Goal: Task Accomplishment & Management: Complete application form

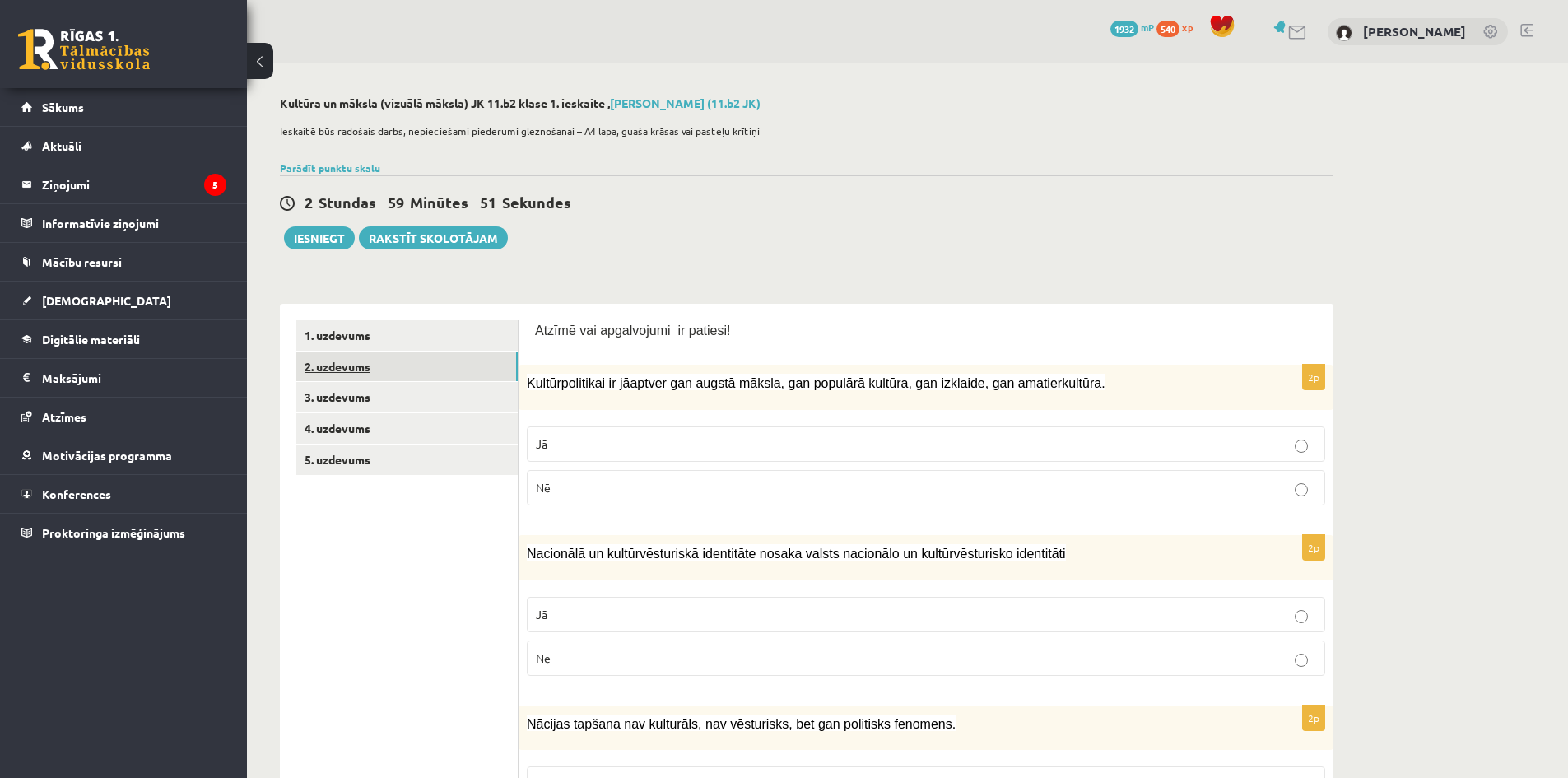
click at [460, 361] on link "2. uzdevums" at bounding box center [407, 367] width 221 height 30
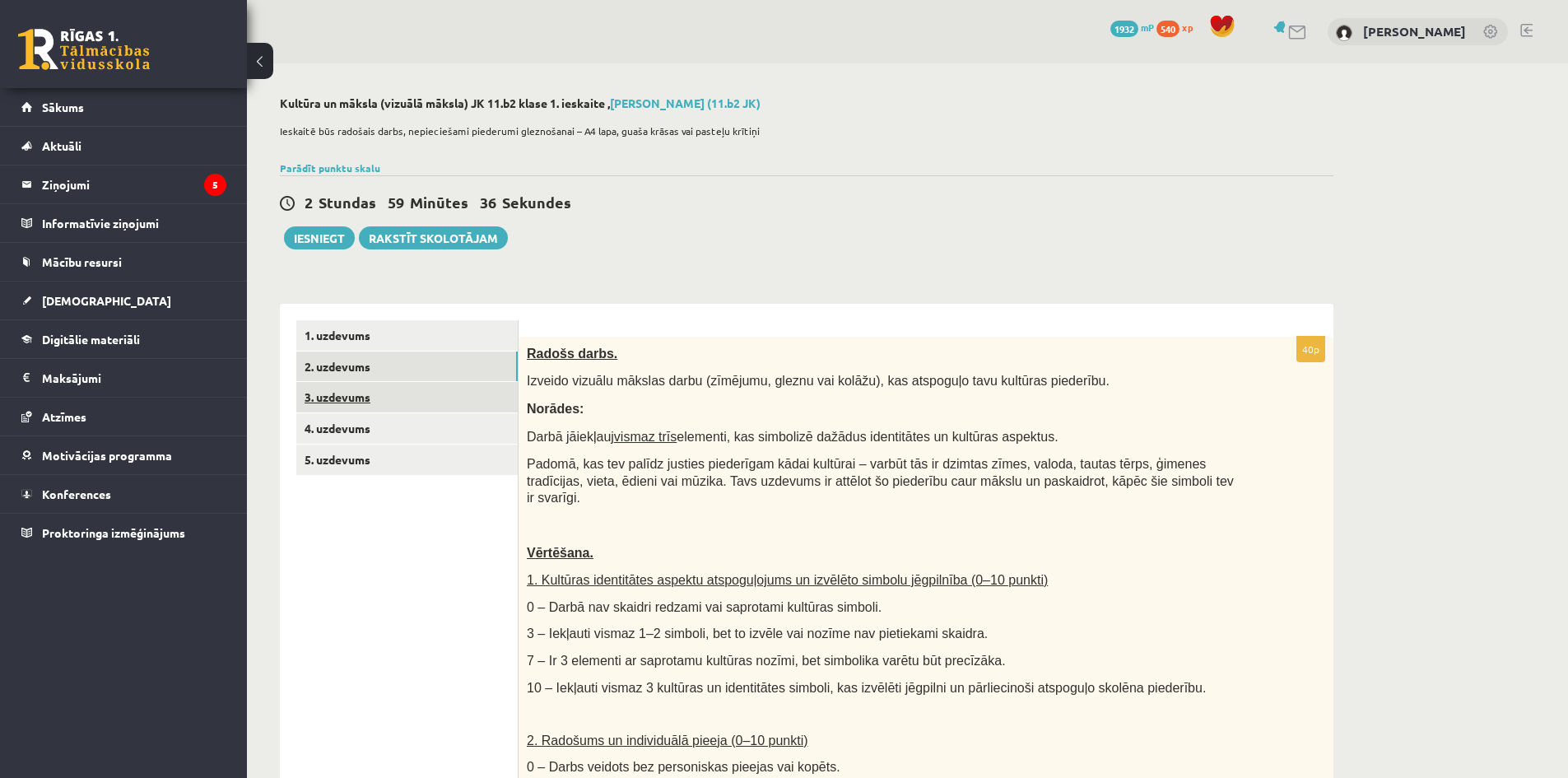
click at [461, 393] on link "3. uzdevums" at bounding box center [407, 396] width 221 height 30
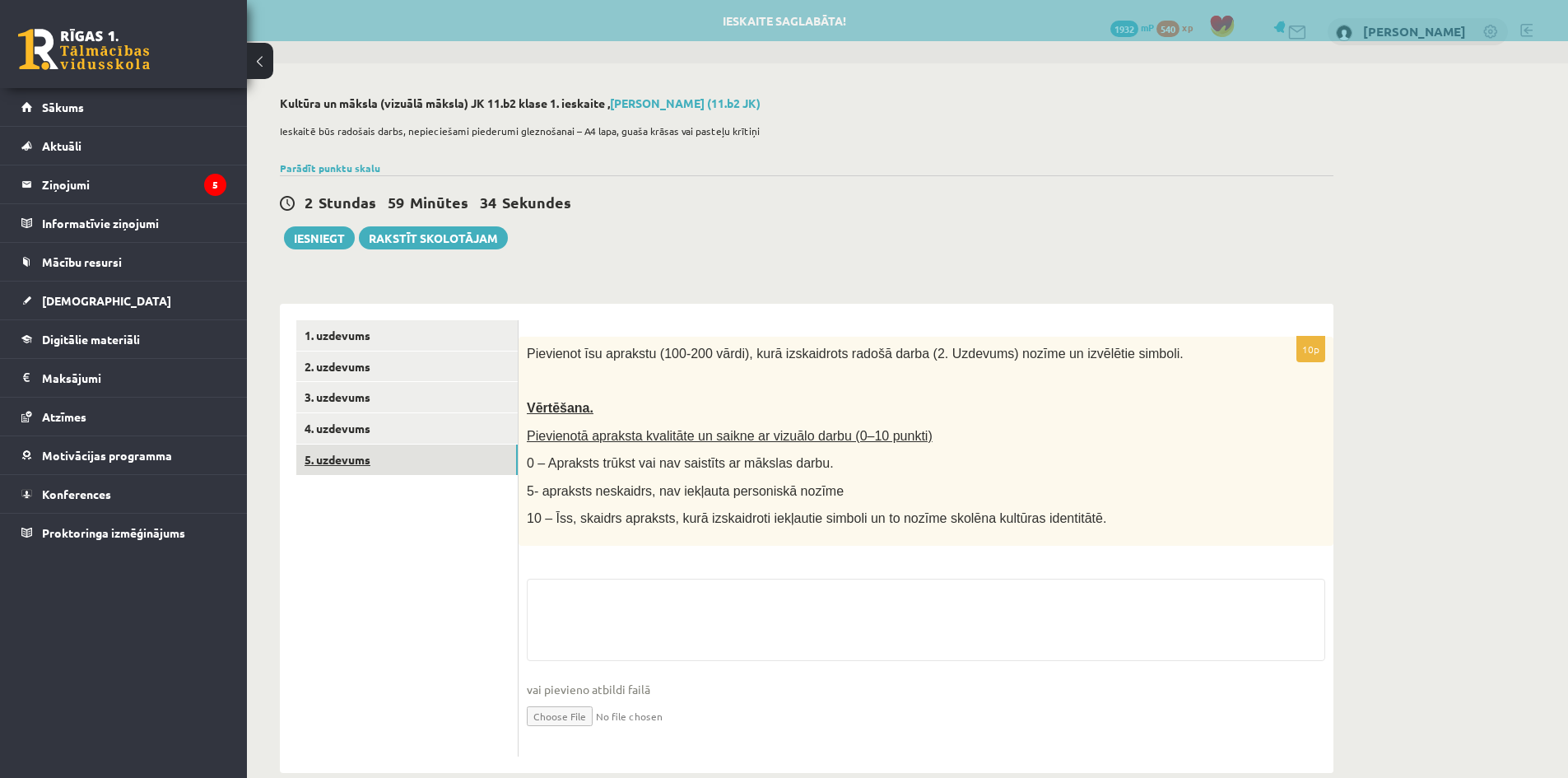
click at [445, 447] on link "5. uzdevums" at bounding box center [407, 459] width 221 height 30
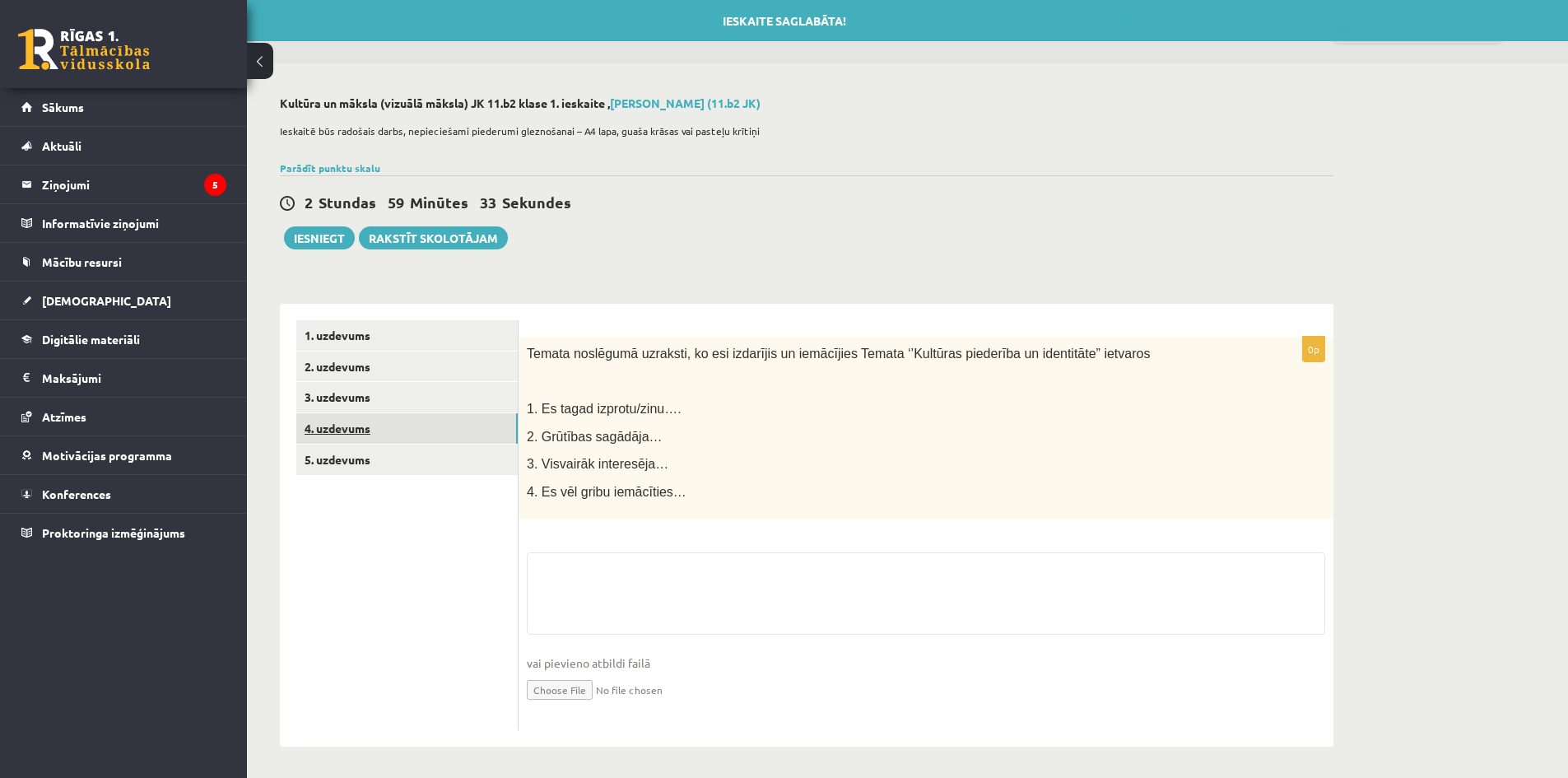
click at [431, 430] on link "4. uzdevums" at bounding box center [407, 428] width 221 height 30
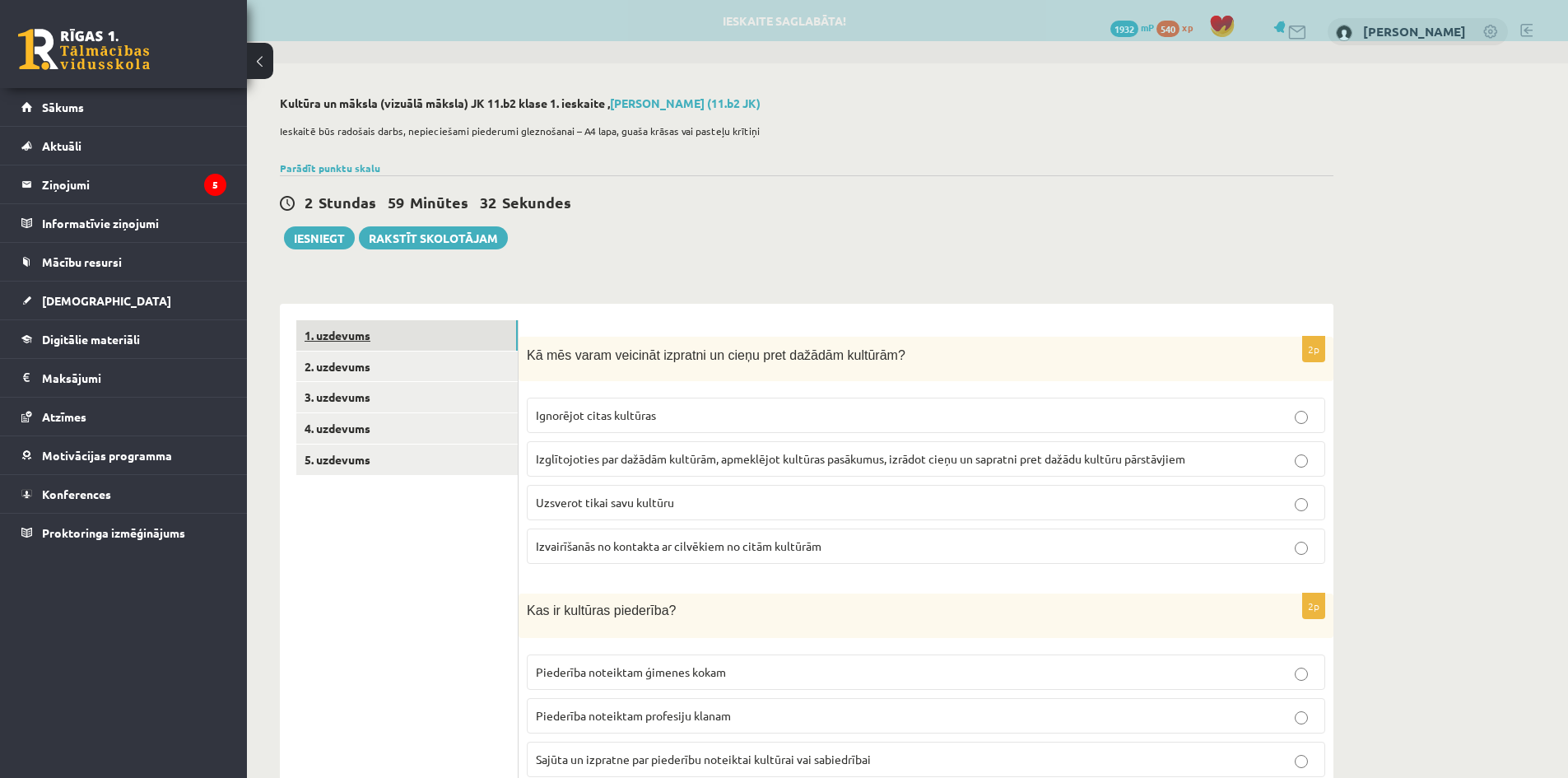
click at [413, 327] on link "1. uzdevums" at bounding box center [407, 336] width 221 height 30
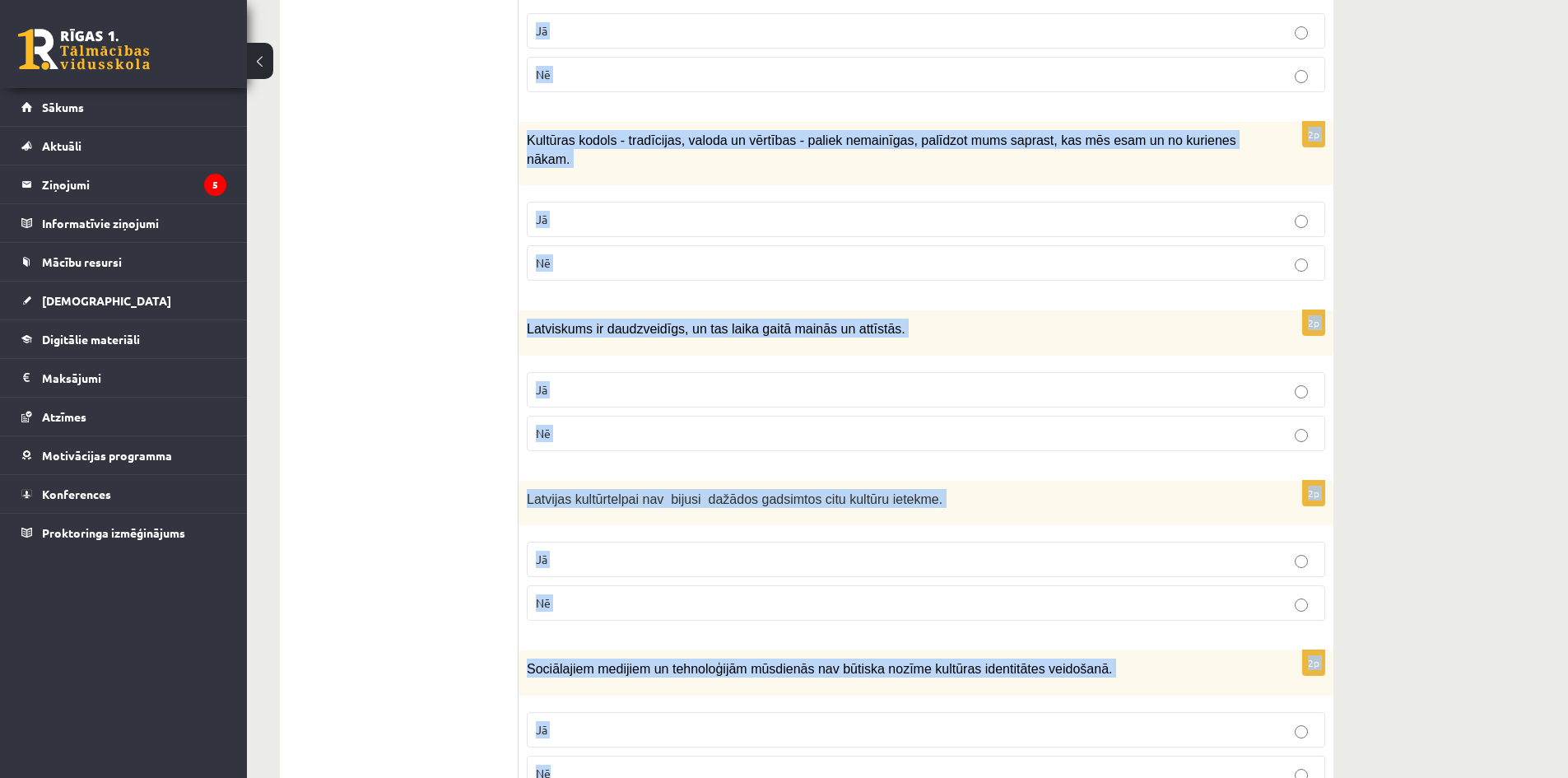
scroll to position [2191, 0]
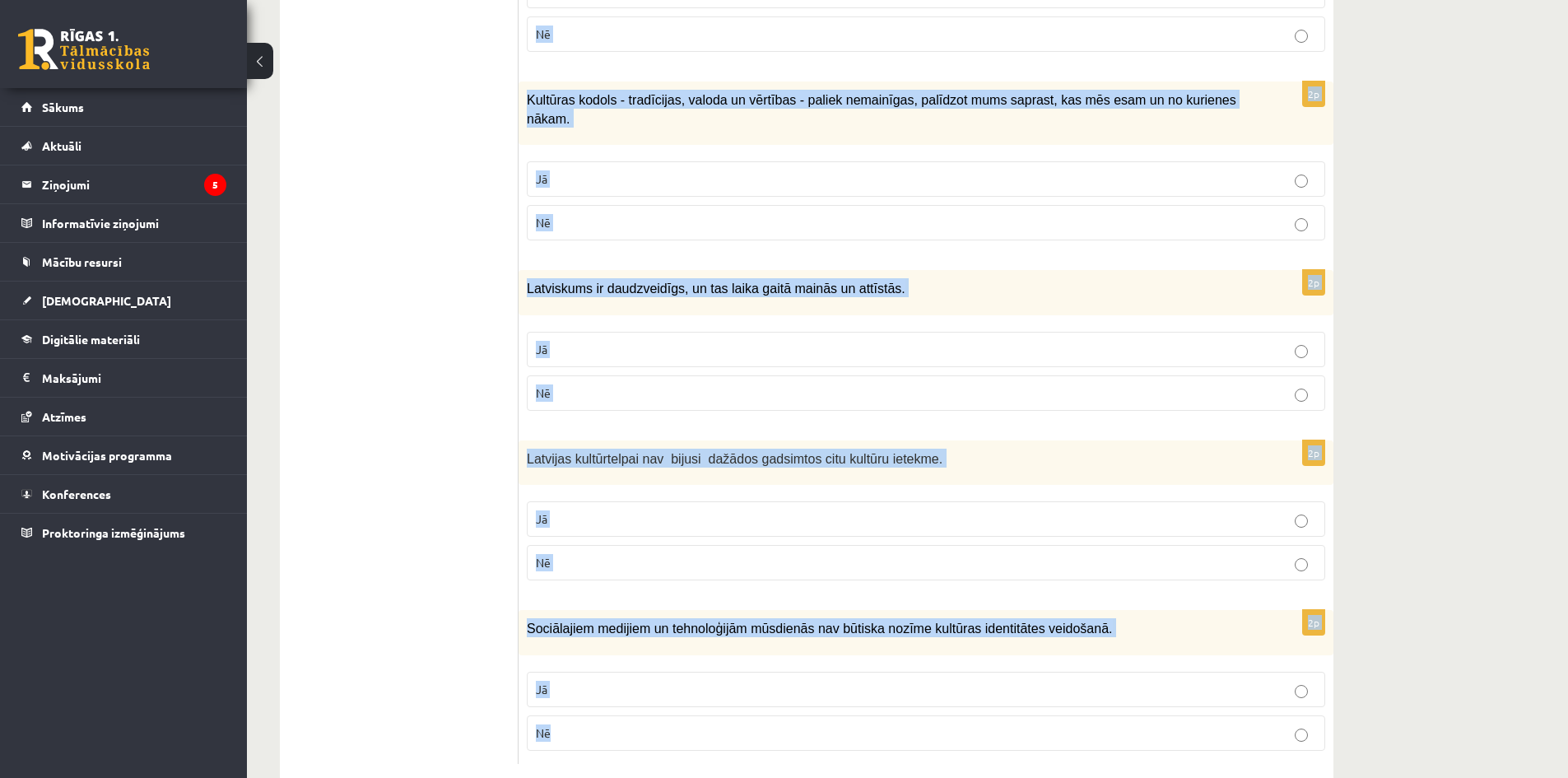
drag, startPoint x: 527, startPoint y: 375, endPoint x: 796, endPoint y: 697, distance: 419.6
copy form "Kultūrpolitikai ir jāaptver gan augstā māksla, gan populārā kultūra, gan izklai…"
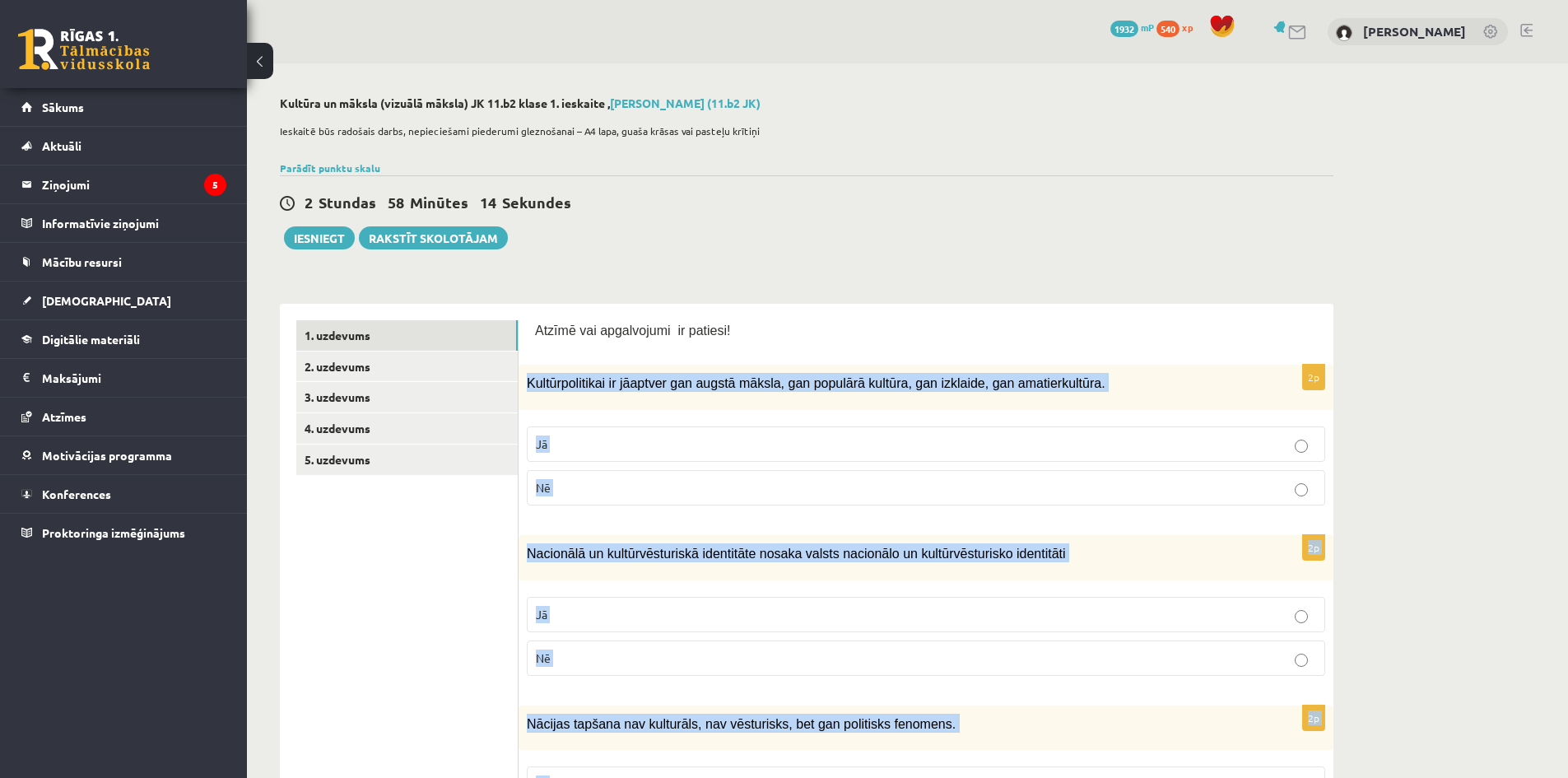
click at [761, 469] on fieldset "Jā Nē" at bounding box center [927, 464] width 799 height 92
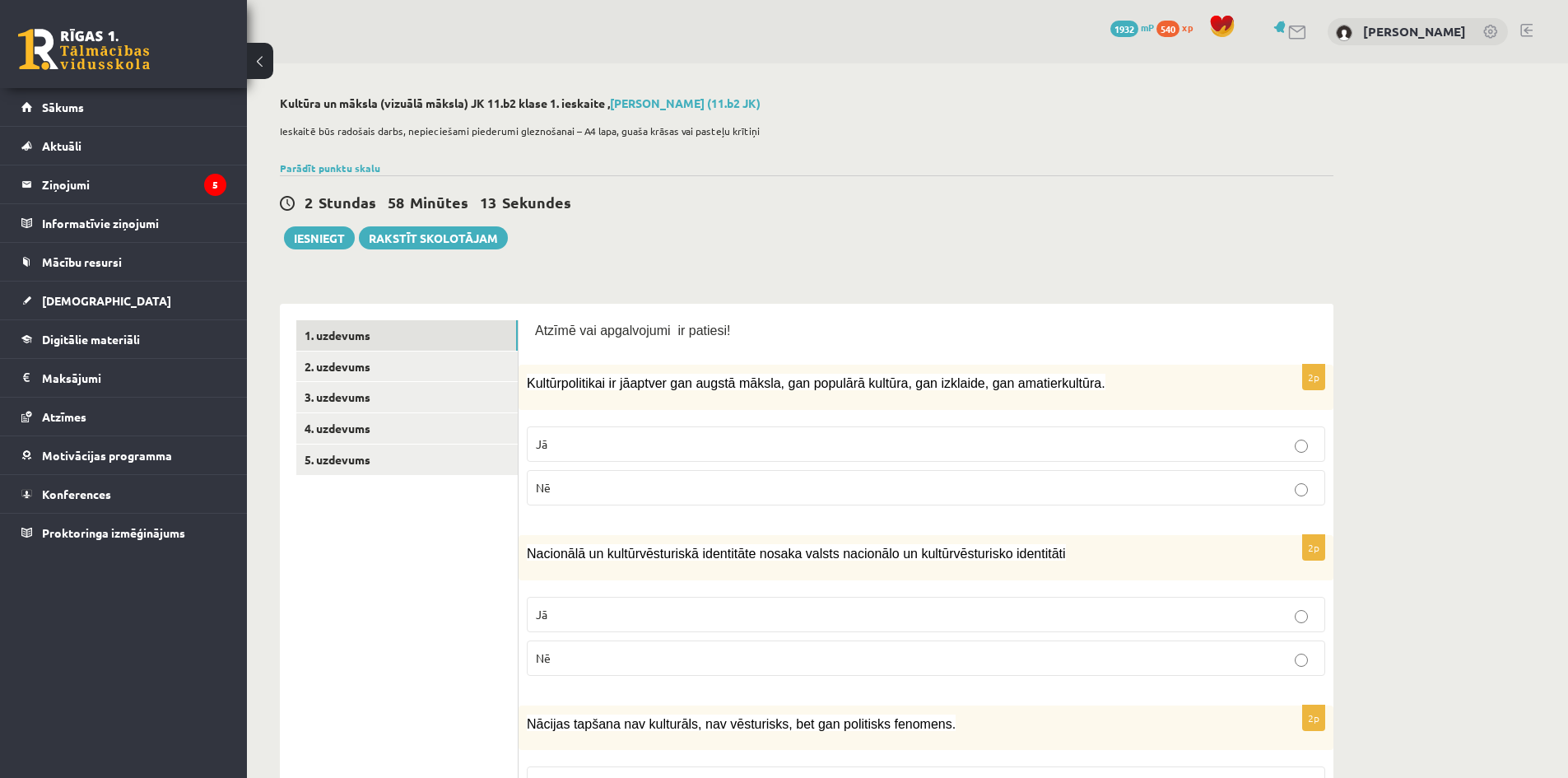
click at [774, 457] on label "Jā" at bounding box center [927, 444] width 799 height 36
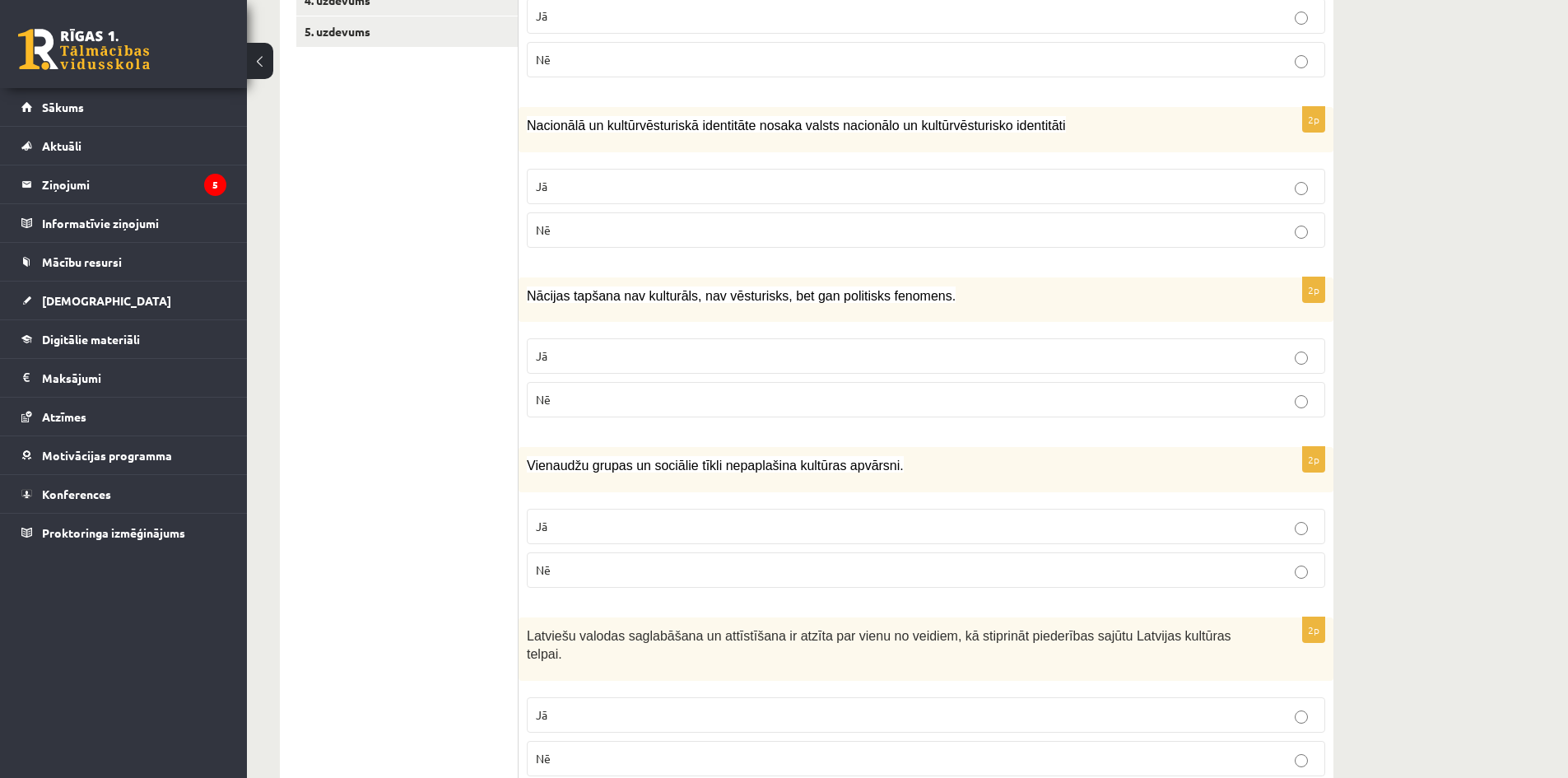
scroll to position [467, 0]
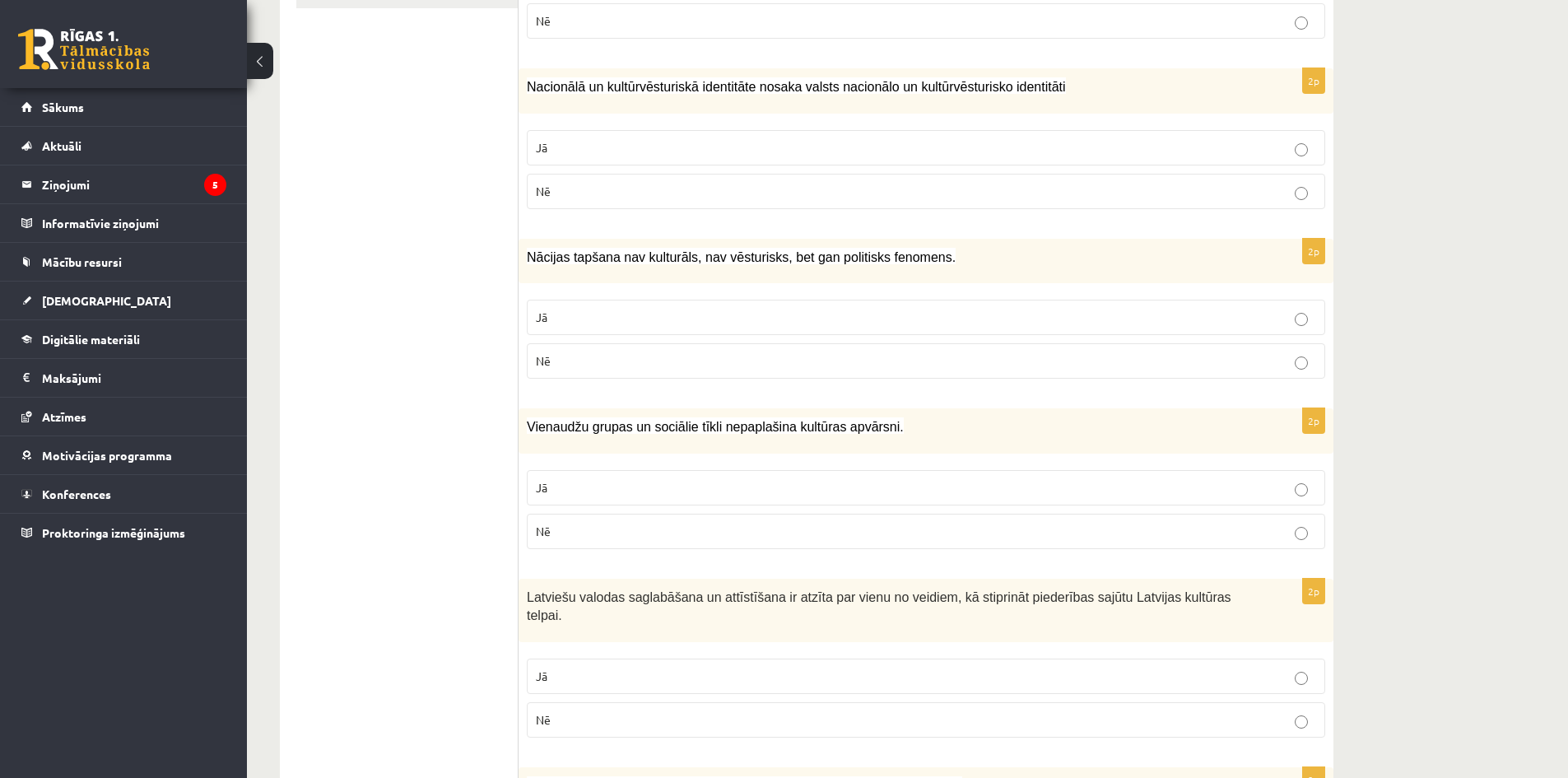
click at [588, 187] on p "Nē" at bounding box center [927, 191] width 780 height 17
click at [720, 347] on label "Nē" at bounding box center [927, 361] width 799 height 36
click at [715, 545] on label "Nē" at bounding box center [927, 531] width 799 height 36
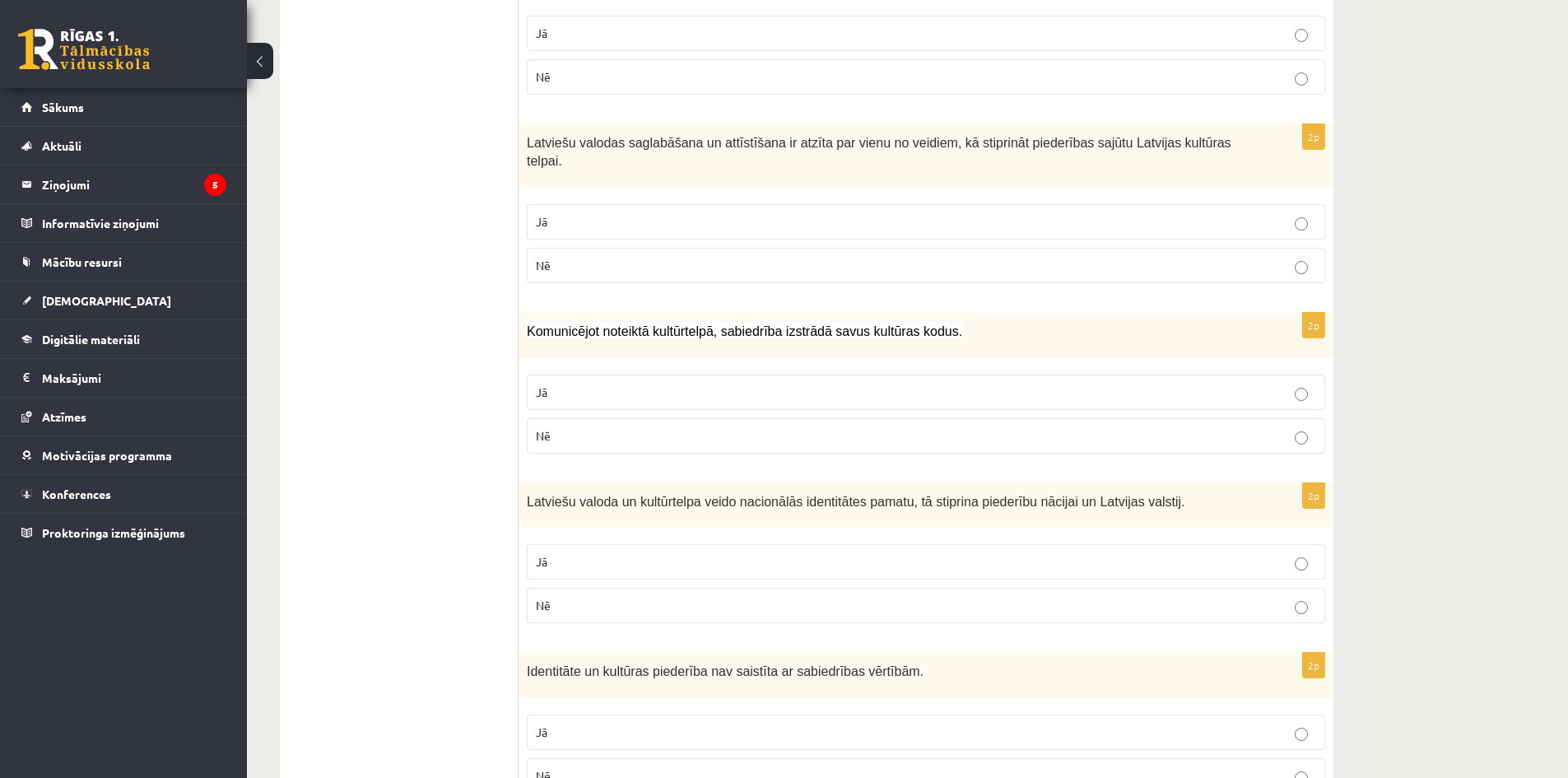
scroll to position [891, 0]
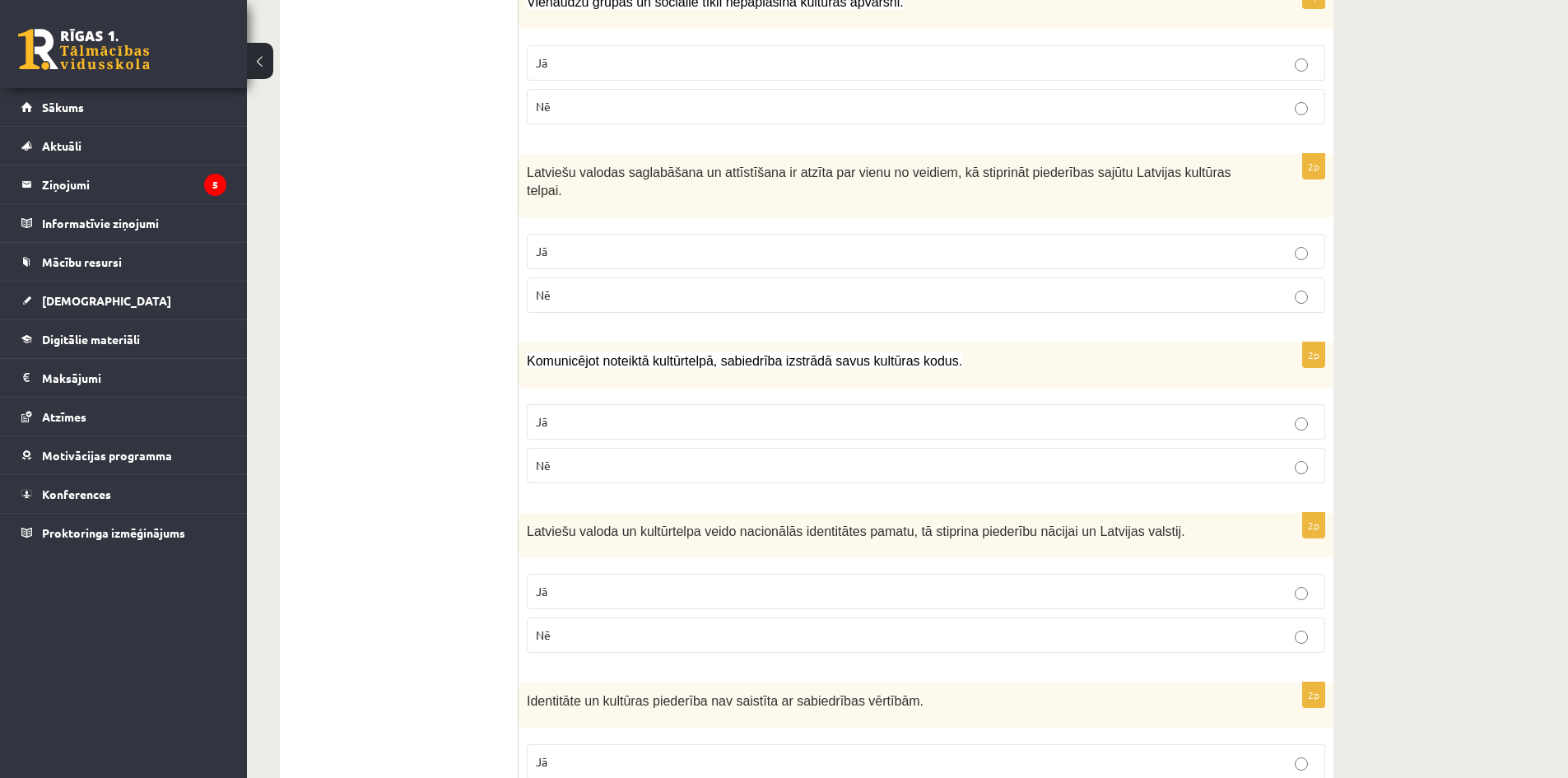
click at [1298, 243] on p "Jā" at bounding box center [927, 251] width 780 height 17
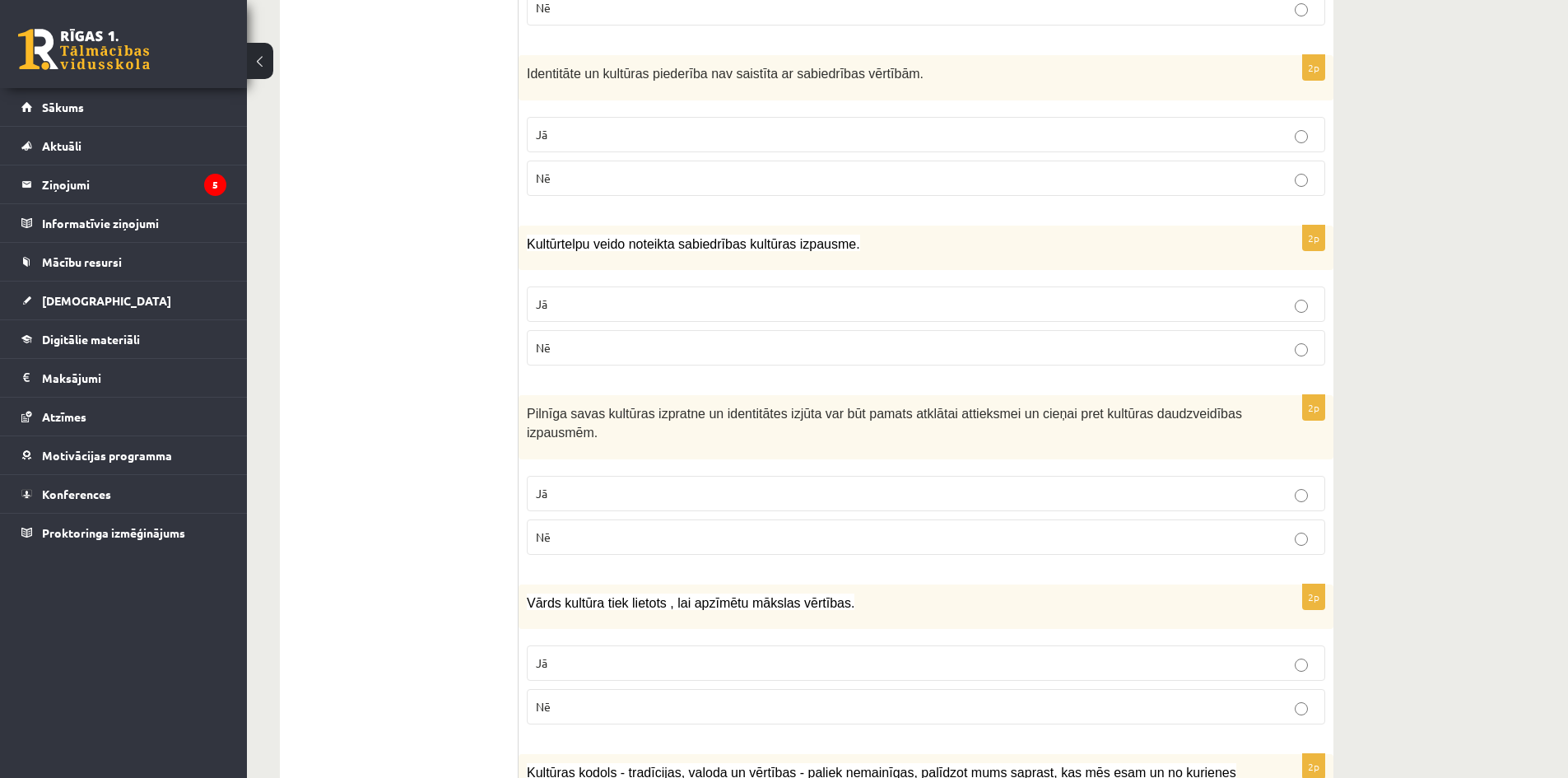
scroll to position [1525, 0]
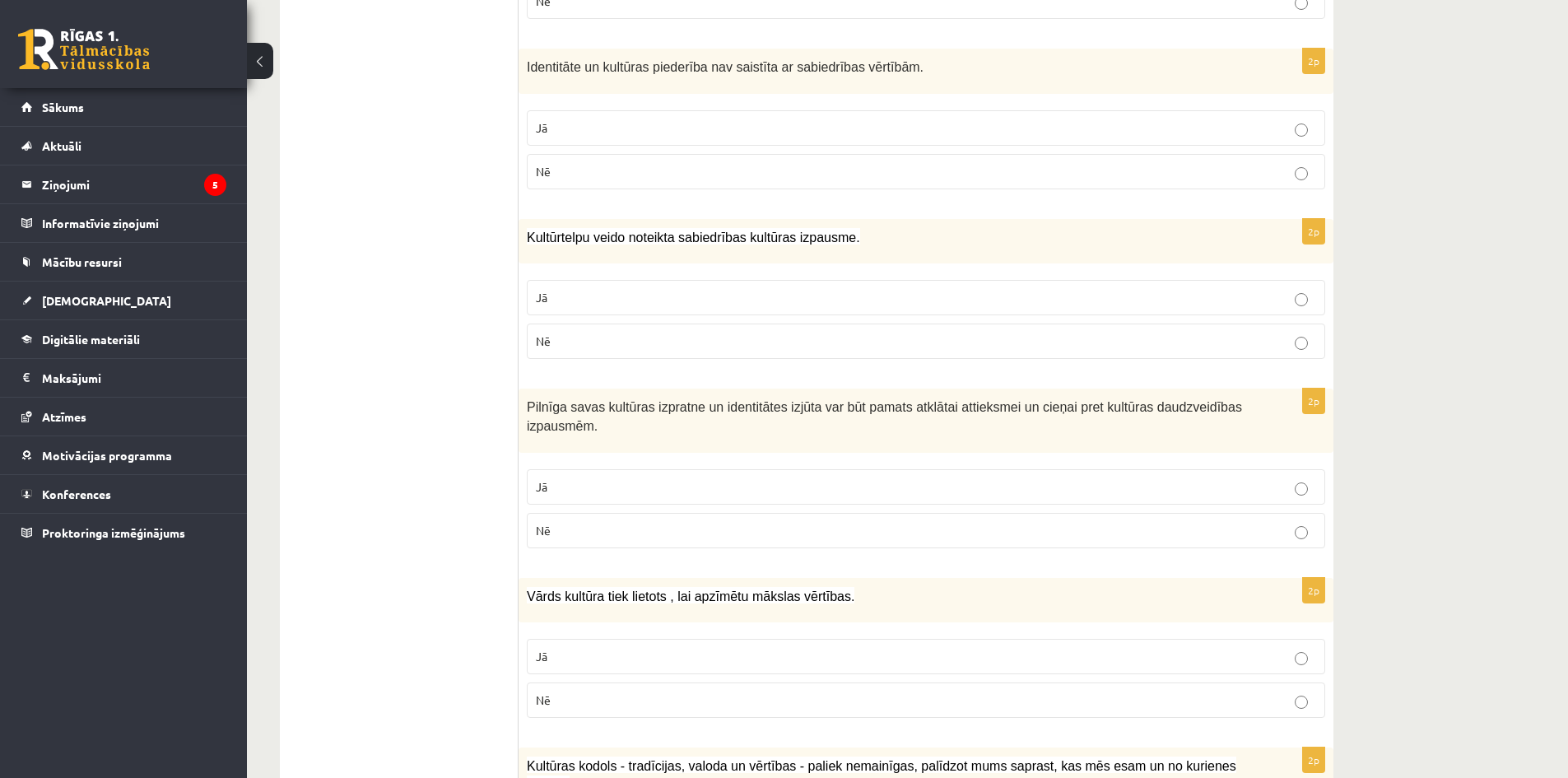
click at [1291, 163] on p "Nē" at bounding box center [927, 172] width 780 height 17
click at [1291, 289] on p "Jā" at bounding box center [927, 297] width 780 height 17
click at [1300, 691] on p "Nē" at bounding box center [927, 699] width 780 height 17
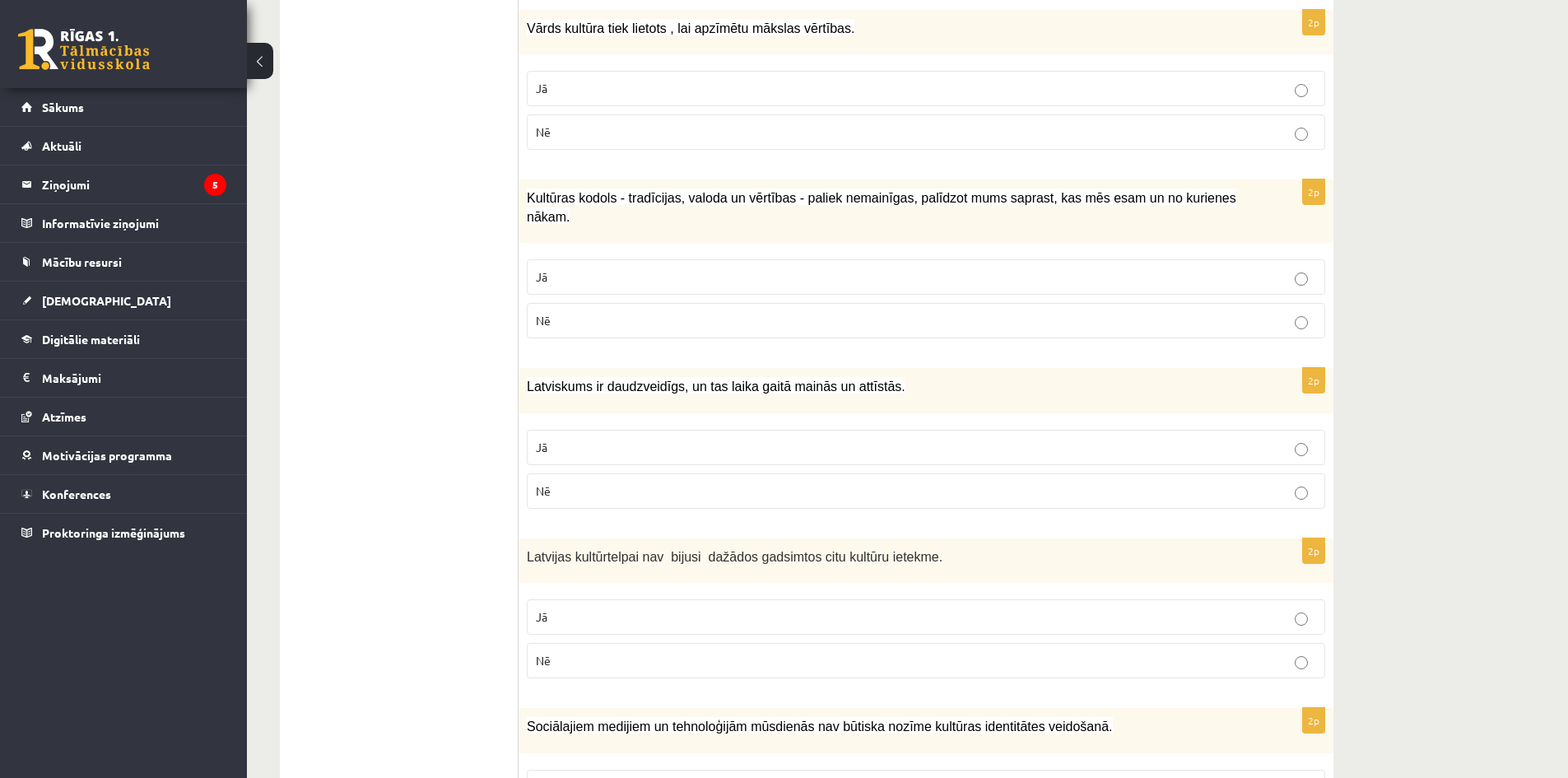
scroll to position [2191, 0]
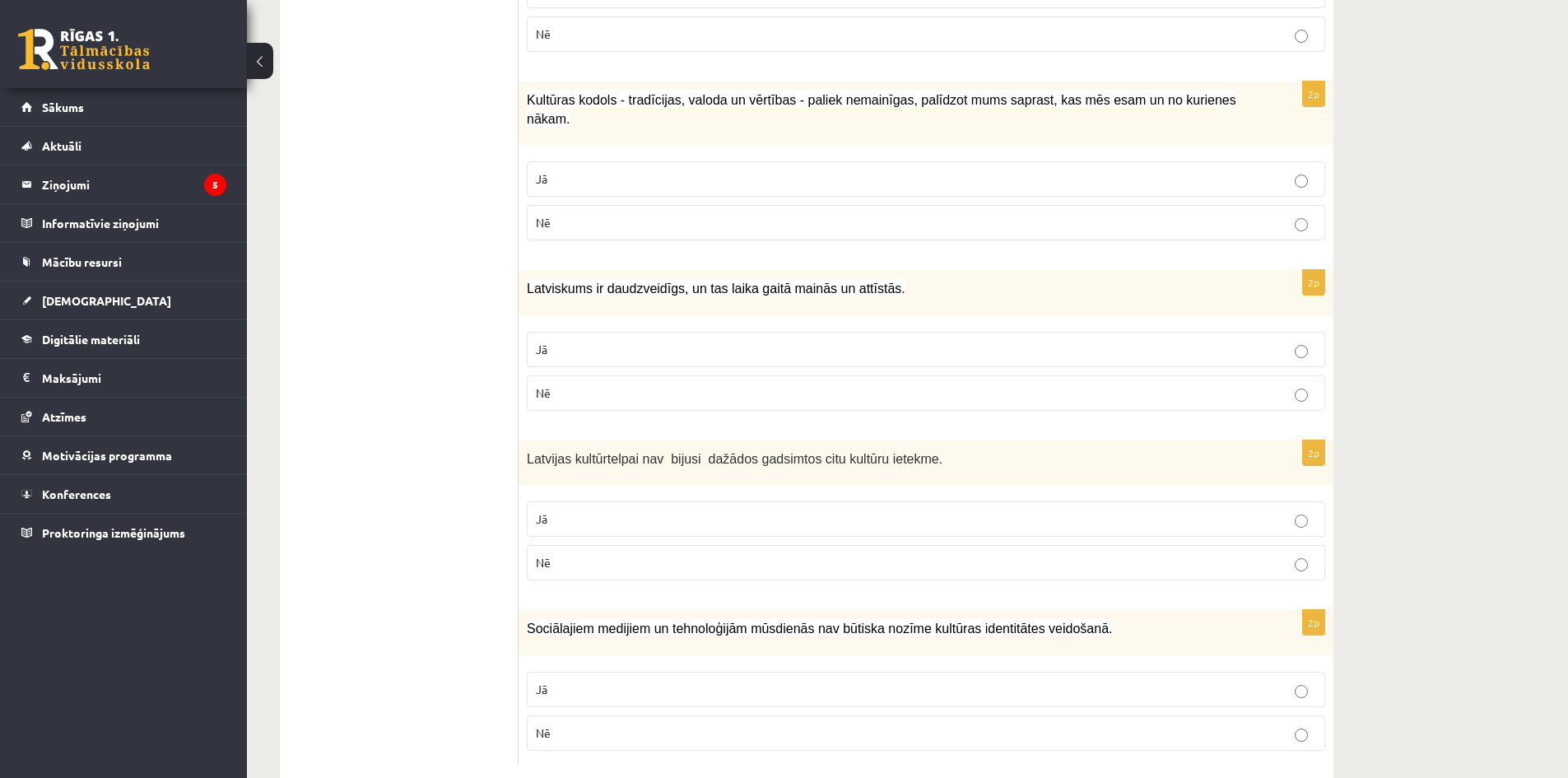
click at [1309, 171] on p "Jā" at bounding box center [927, 179] width 780 height 17
click at [1307, 332] on label "Jā" at bounding box center [927, 350] width 799 height 36
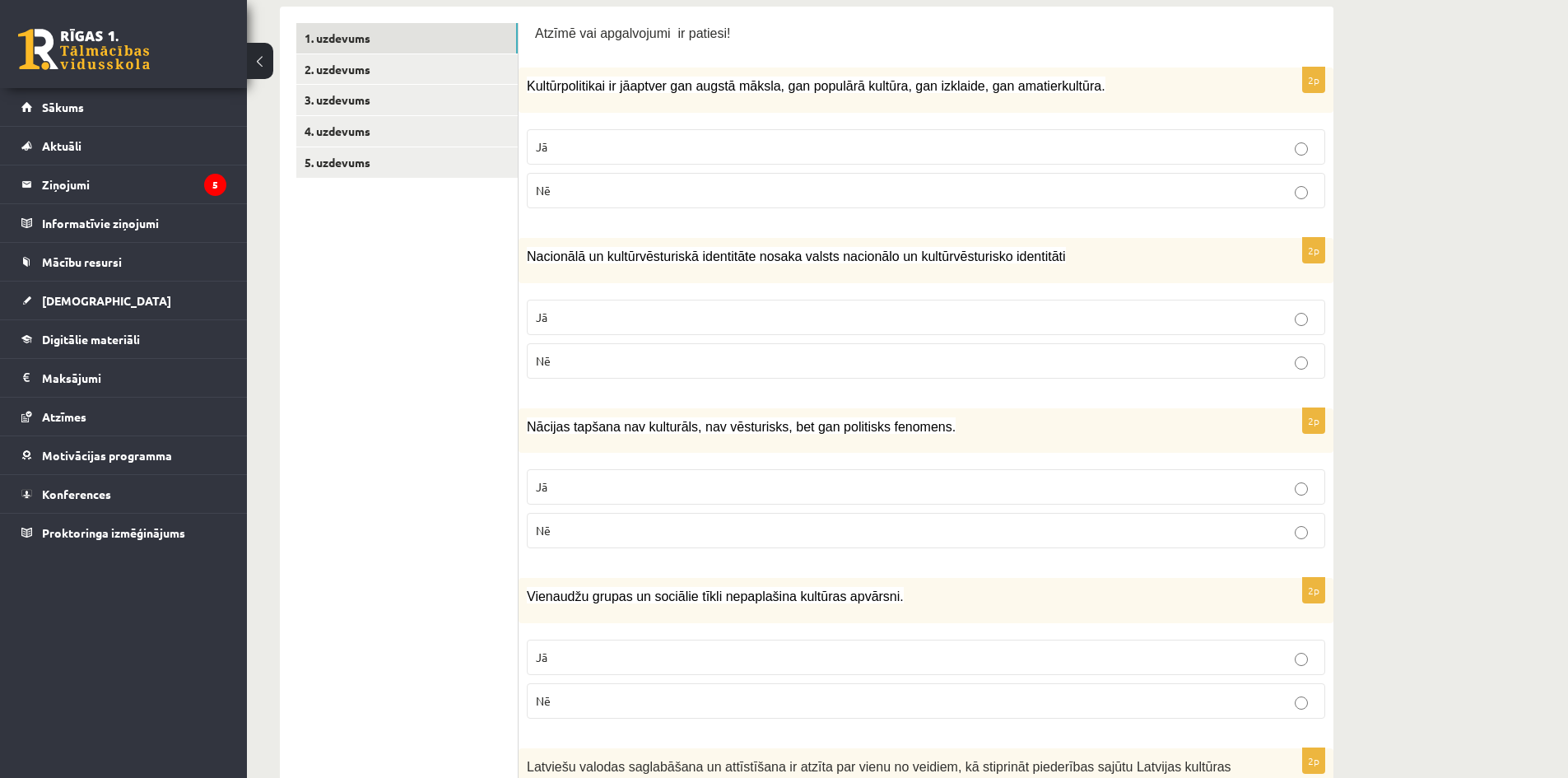
scroll to position [147, 0]
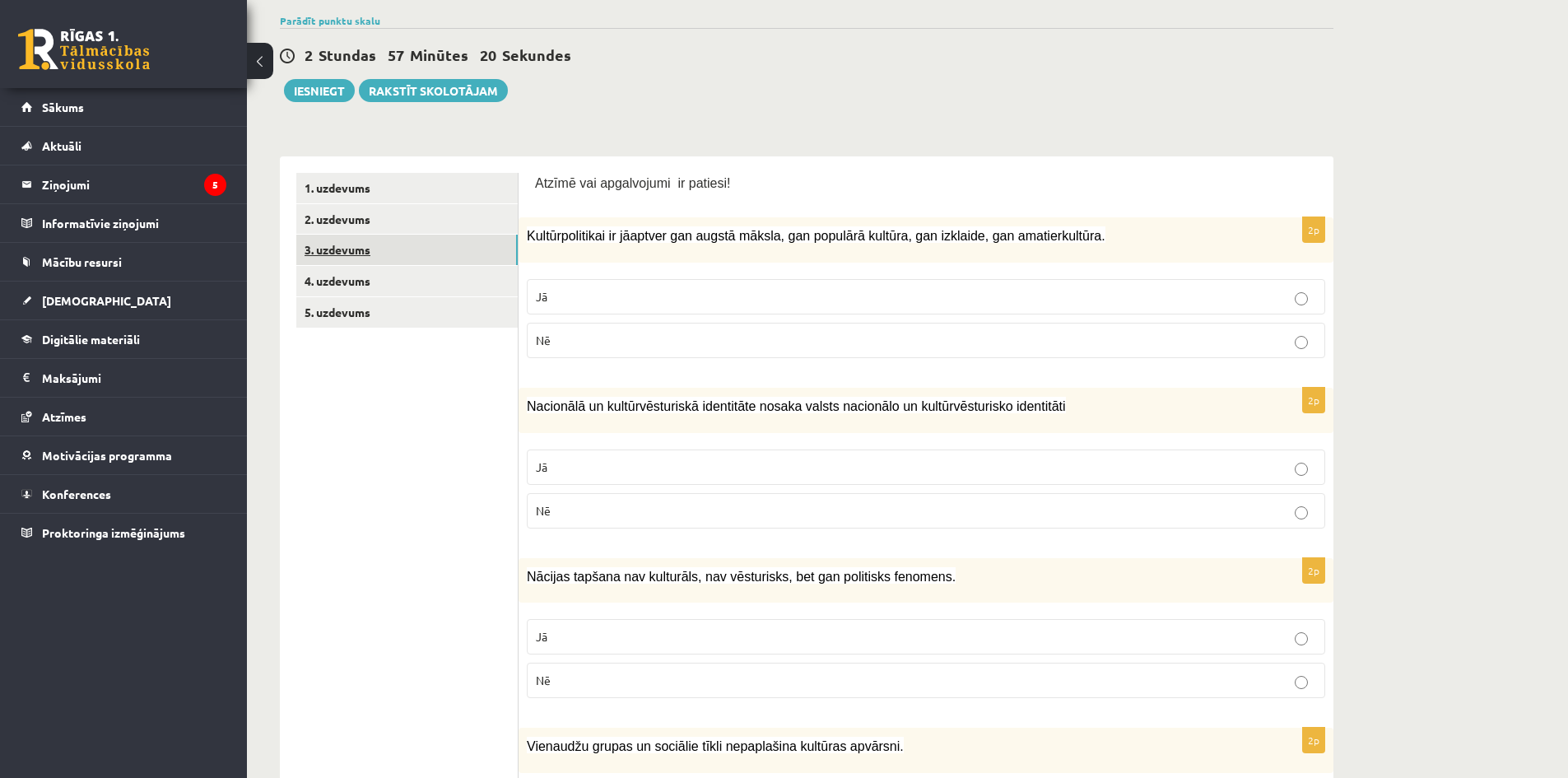
click at [346, 247] on link "3. uzdevums" at bounding box center [407, 249] width 221 height 30
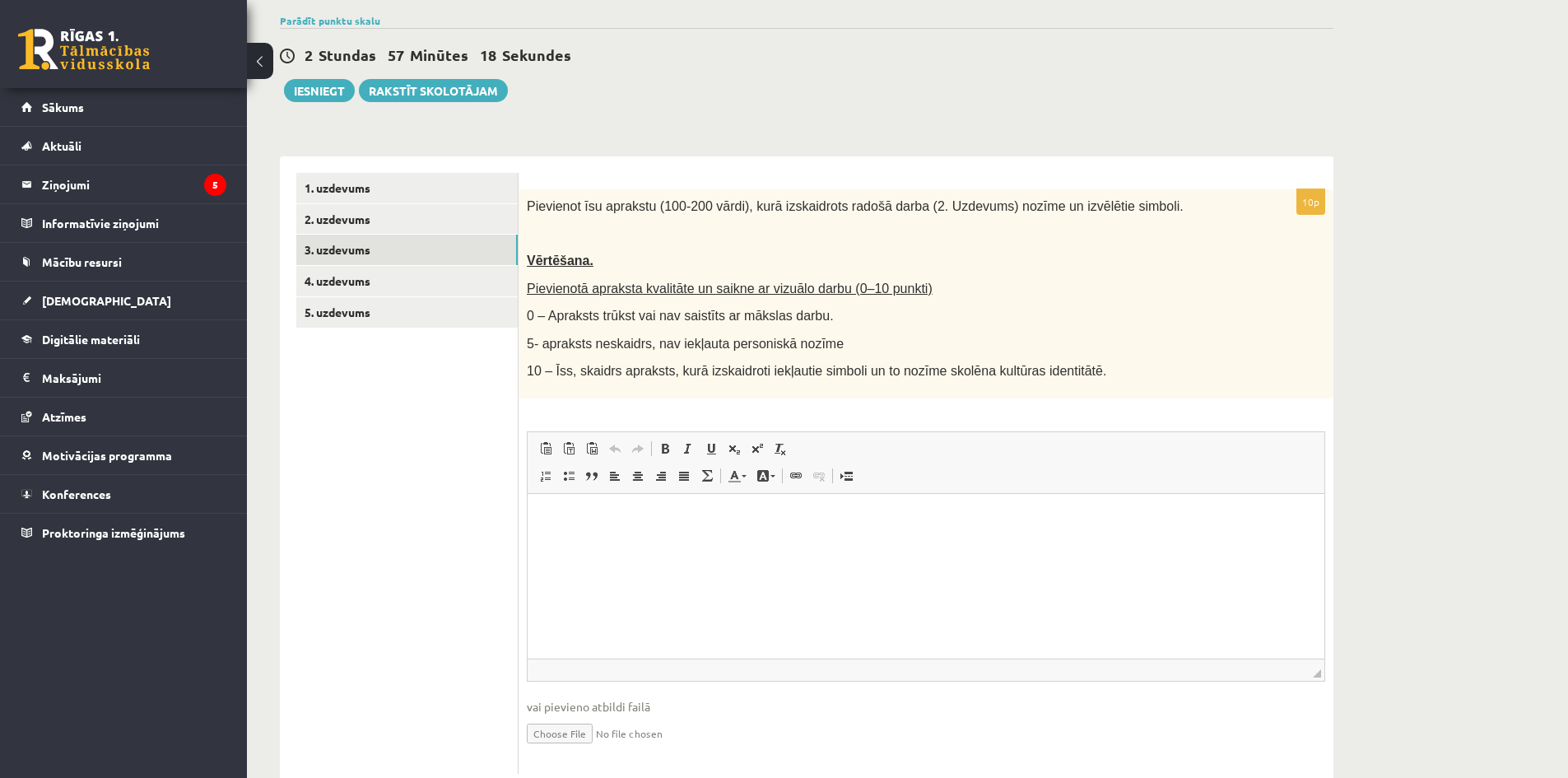
scroll to position [0, 0]
click at [412, 282] on link "4. uzdevums" at bounding box center [407, 281] width 221 height 30
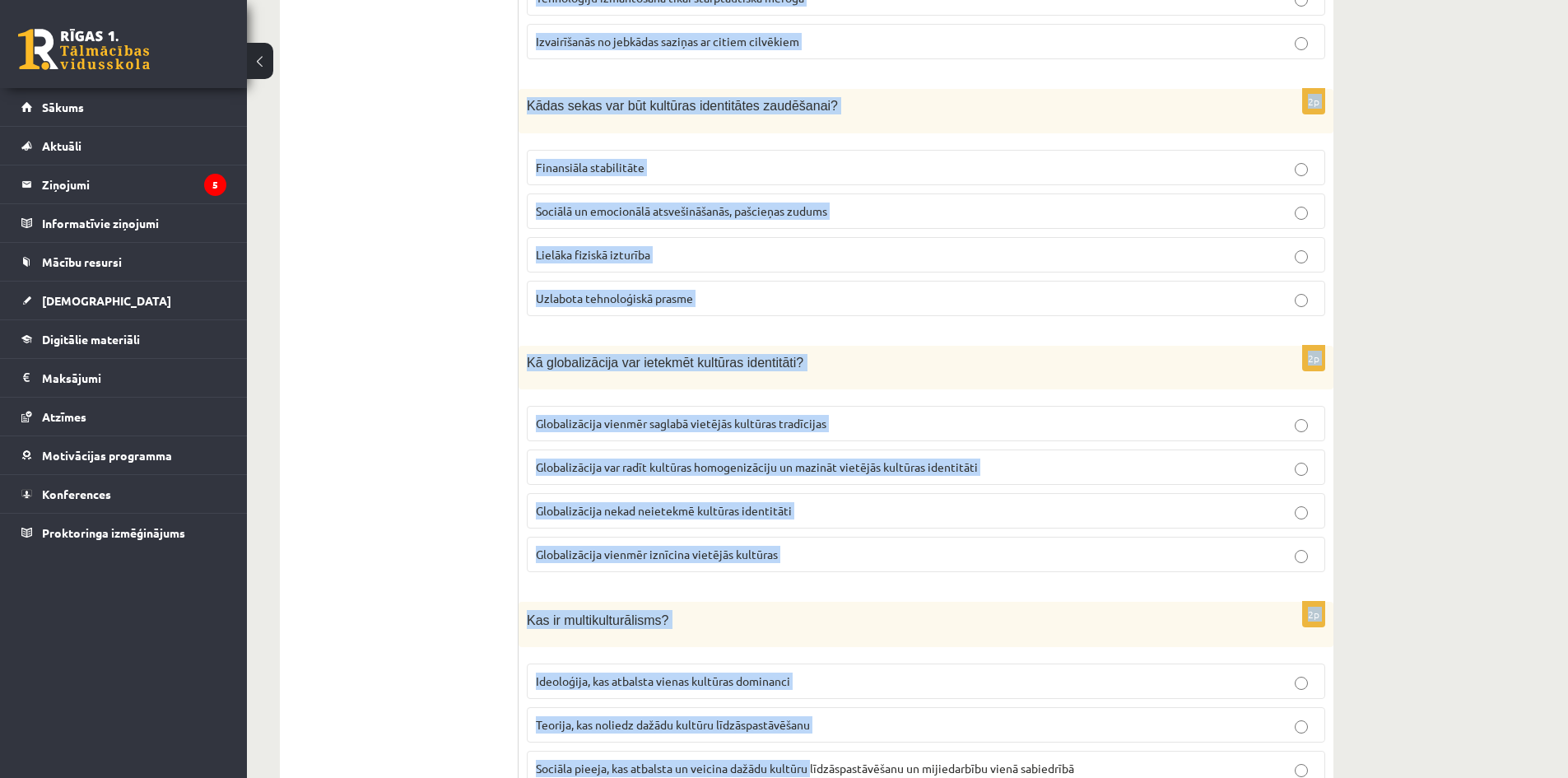
scroll to position [2161, 0]
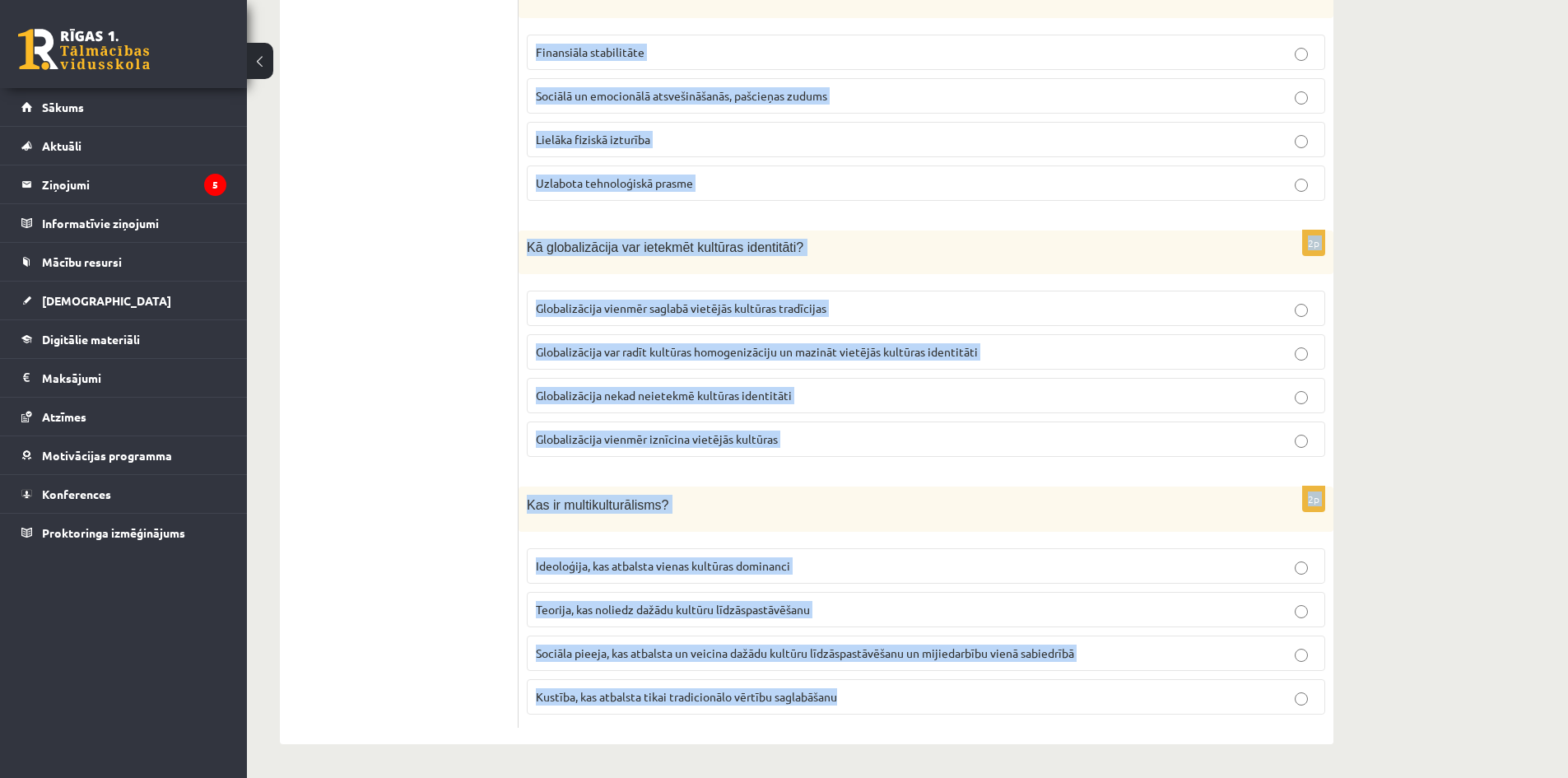
drag, startPoint x: 528, startPoint y: 201, endPoint x: 894, endPoint y: 697, distance: 616.4
copy form "Kā mēs varam veicināt izpratni un cieņu pret dažādām kultūrām? Ignorējot citas …"
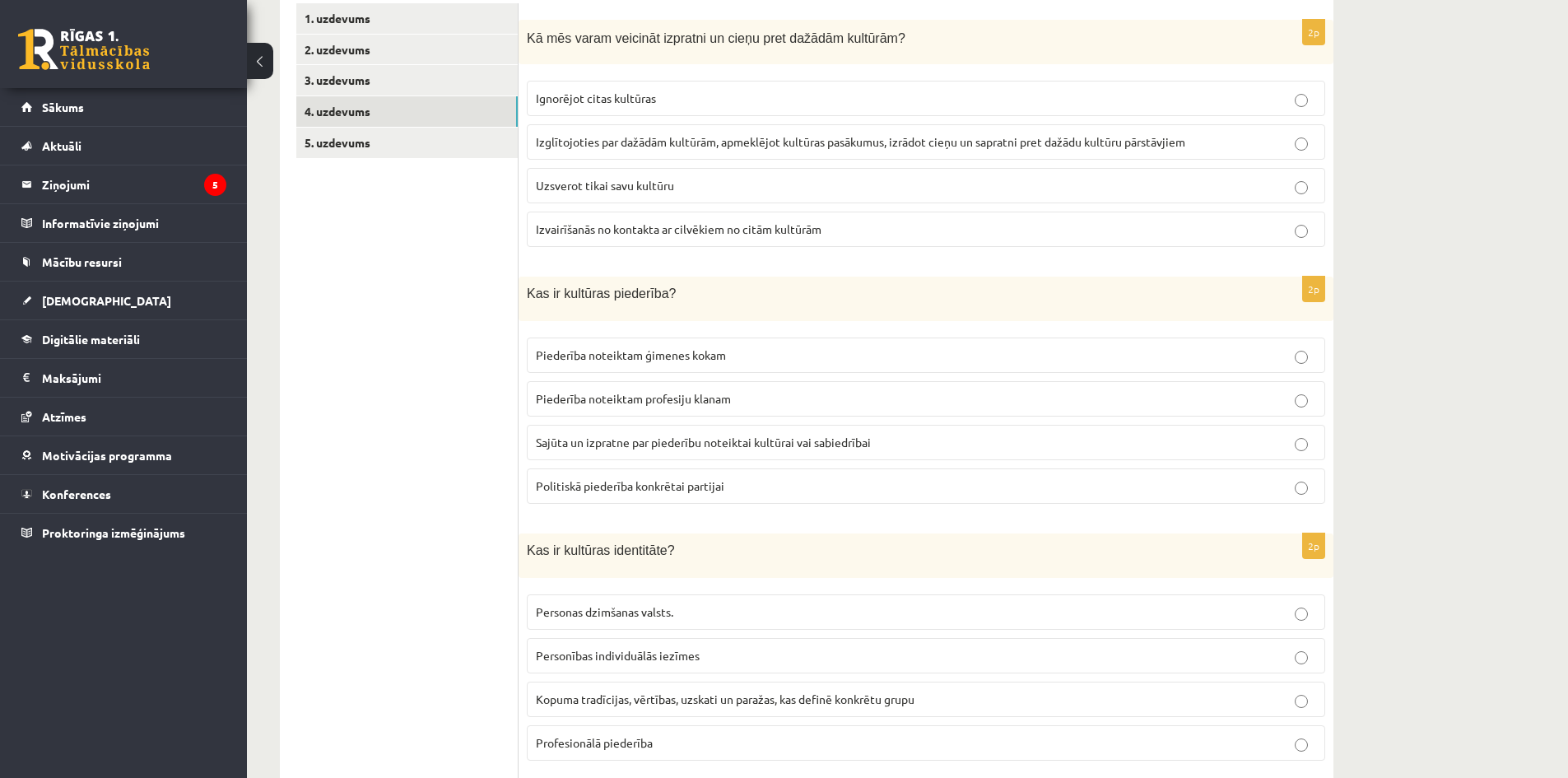
scroll to position [329, 0]
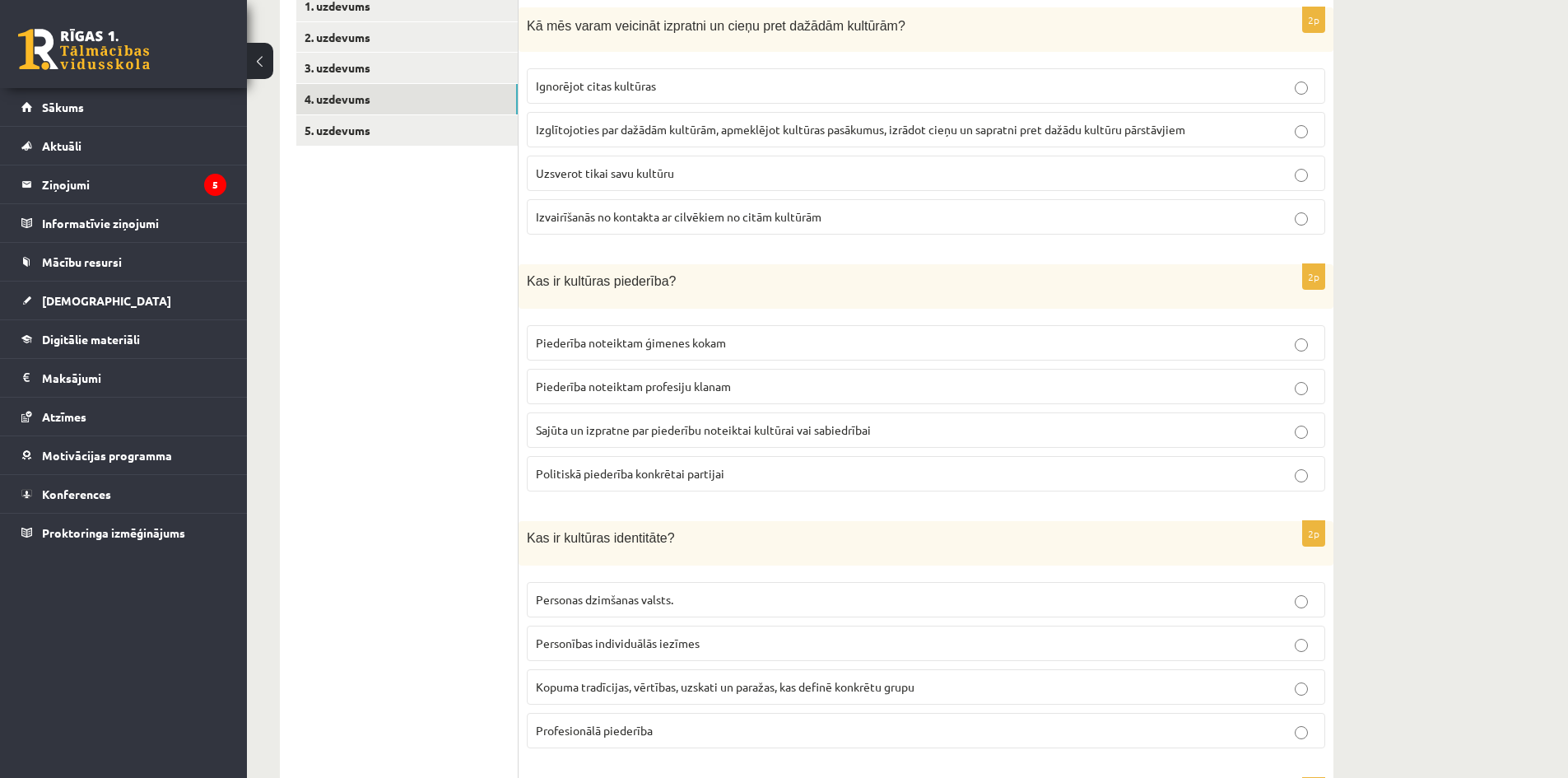
click at [605, 129] on span "Izglītojoties par dažādām kultūrām, apmeklējot kultūras pasākumus, izrādot cieņ…" at bounding box center [861, 129] width 650 height 15
click at [643, 435] on span "Sajūta un izpratne par piederību noteiktai kultūrai vai sabiedrībai" at bounding box center [703, 429] width 335 height 15
click at [619, 681] on span "Kopuma tradīcijas, vērtības, uzskati un paražas, kas definē konkrētu grupu" at bounding box center [726, 686] width 379 height 15
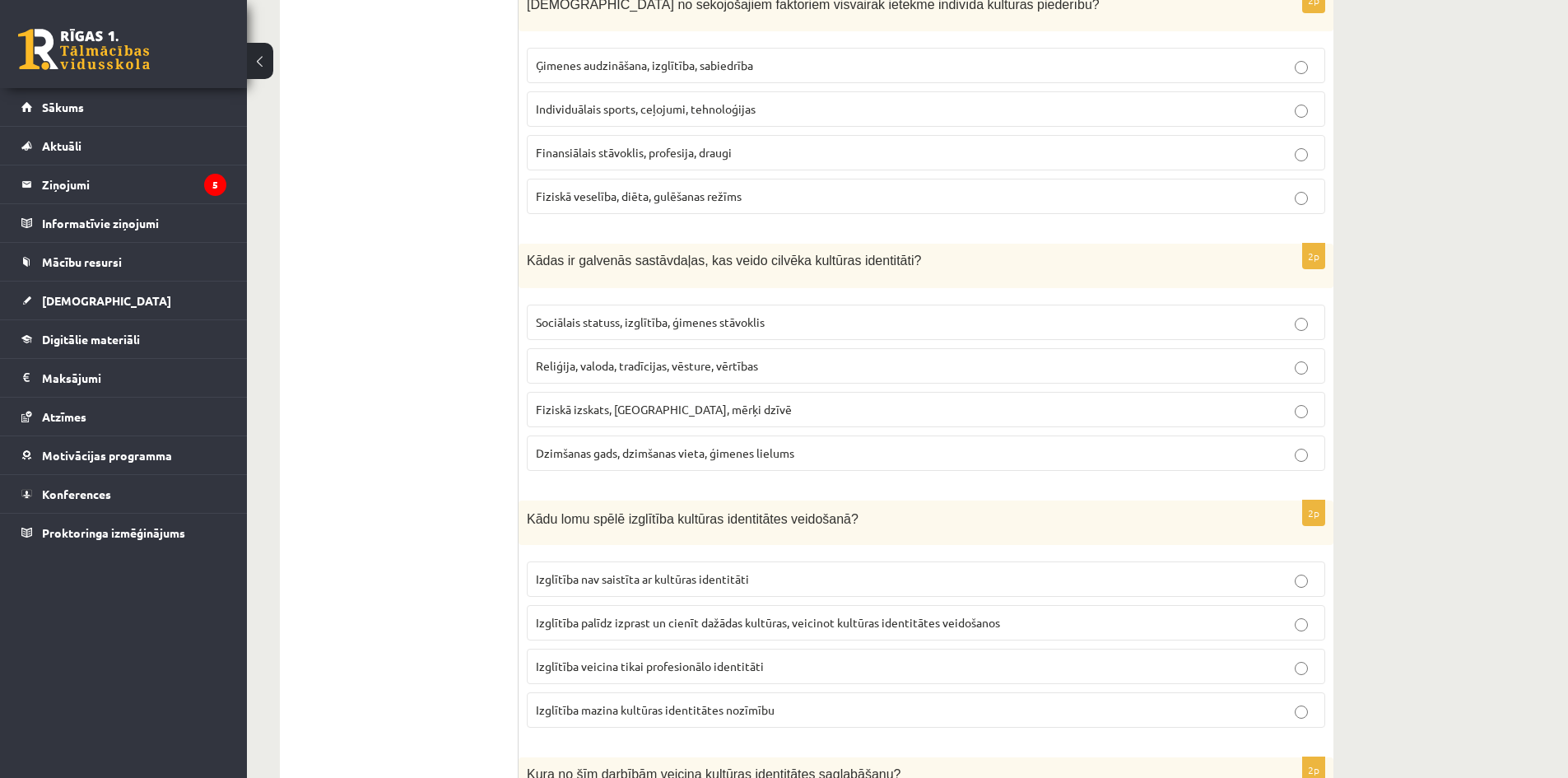
scroll to position [1086, 0]
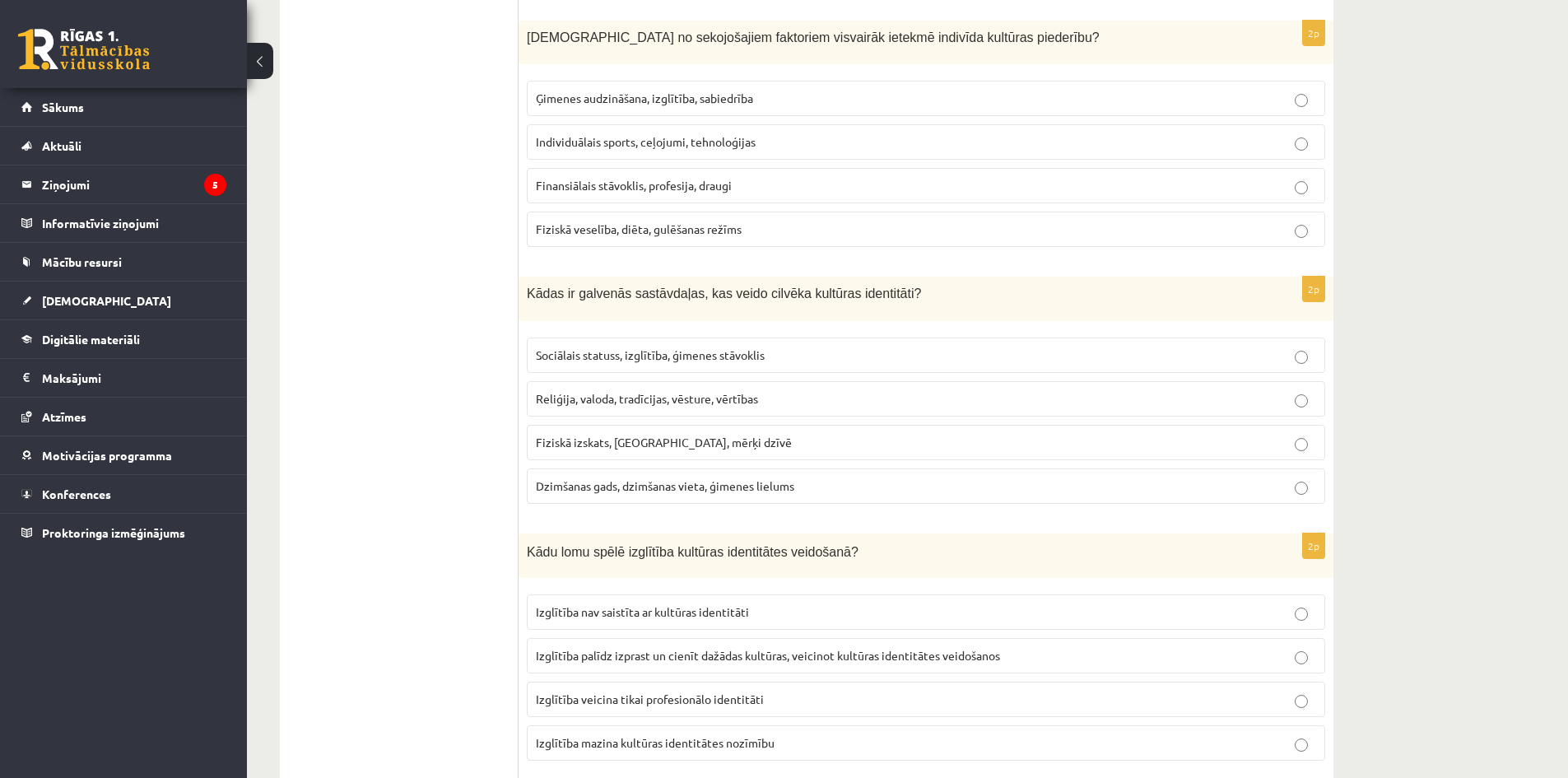
click at [632, 104] on span "Ģimenes audzināšana, izglītība, sabiedrība" at bounding box center [645, 98] width 218 height 15
click at [700, 404] on span "Reliģija, valoda, tradīcijas, vēsture, vērtības" at bounding box center [647, 398] width 222 height 15
click at [667, 650] on span "Izglītība palīdz izprast un cienīt dažādas kultūras, veicinot kultūras identitā…" at bounding box center [768, 655] width 464 height 15
click at [1518, 486] on div "**********" at bounding box center [907, 413] width 1321 height 2873
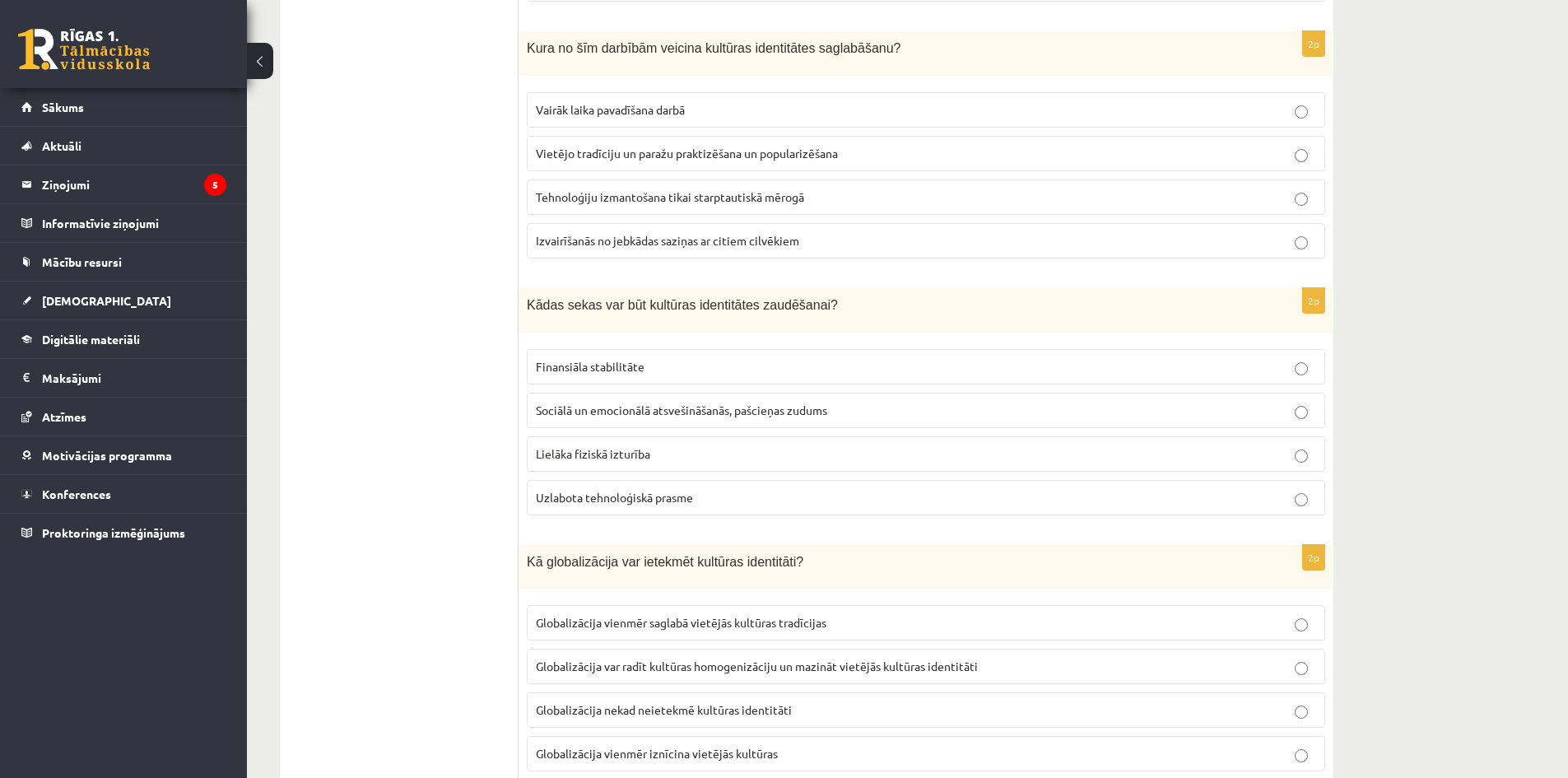
scroll to position [1877, 0]
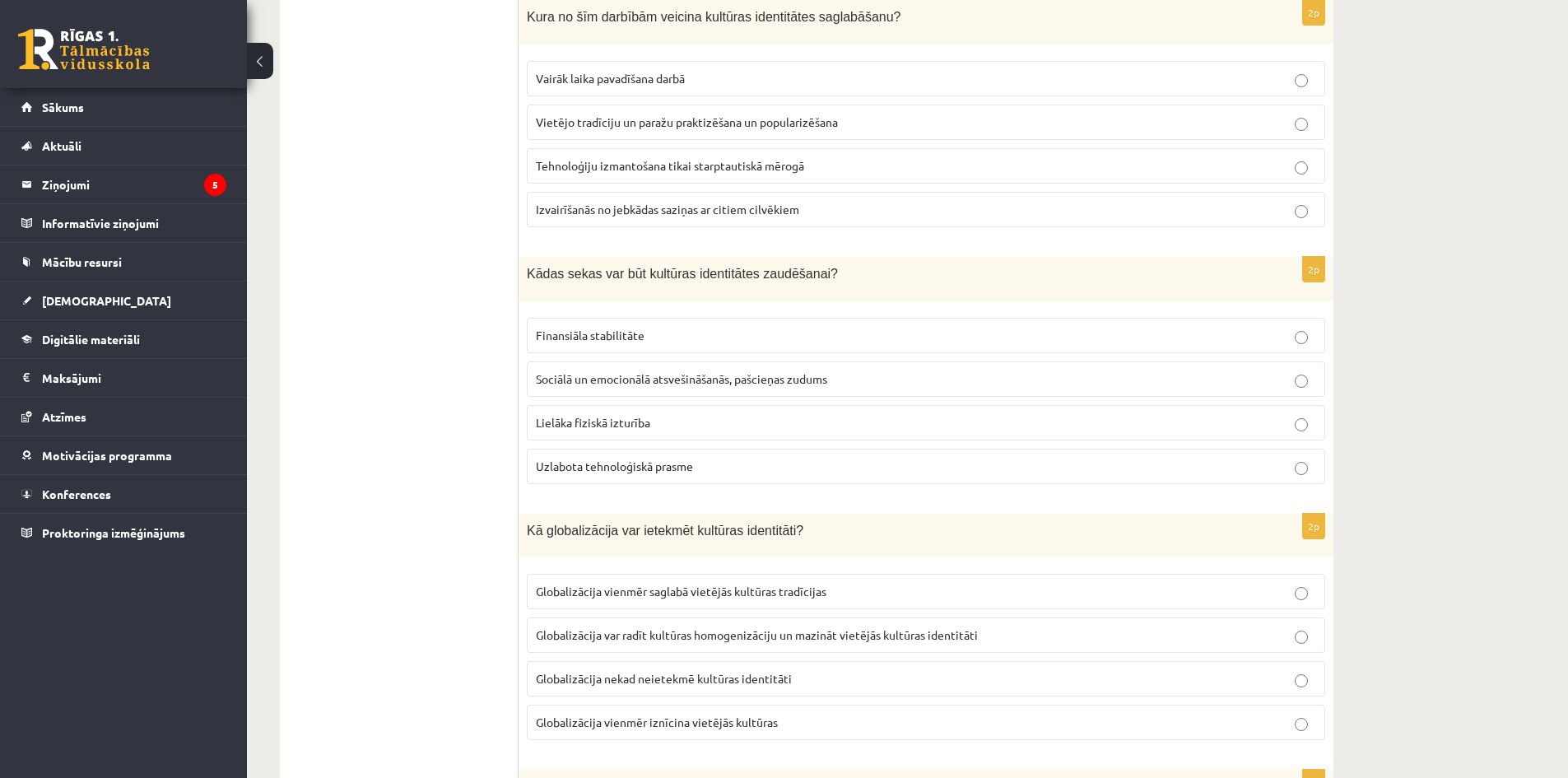
click at [652, 113] on p "Vietējo tradīciju un paražu praktizēšana un popularizēšana" at bounding box center [927, 122] width 780 height 17
click at [651, 379] on span "Sociālā un emocionālā atsvešināšanās, pašcieņas zudums" at bounding box center [682, 379] width 292 height 15
click at [821, 633] on span "Globalizācija var radīt kultūras homogenizāciju un mazināt vietējās kultūras id…" at bounding box center [757, 635] width 442 height 15
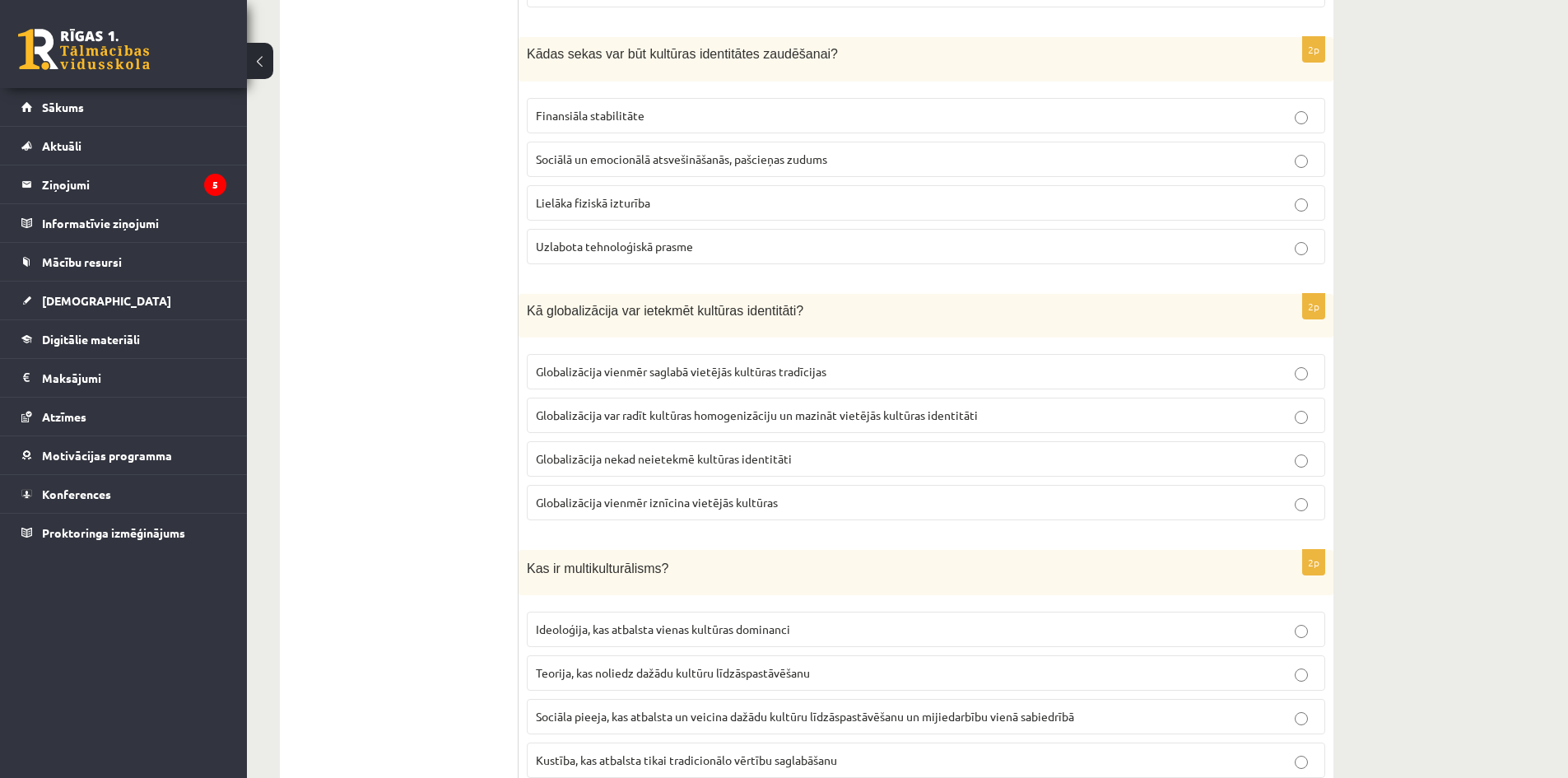
scroll to position [2161, 0]
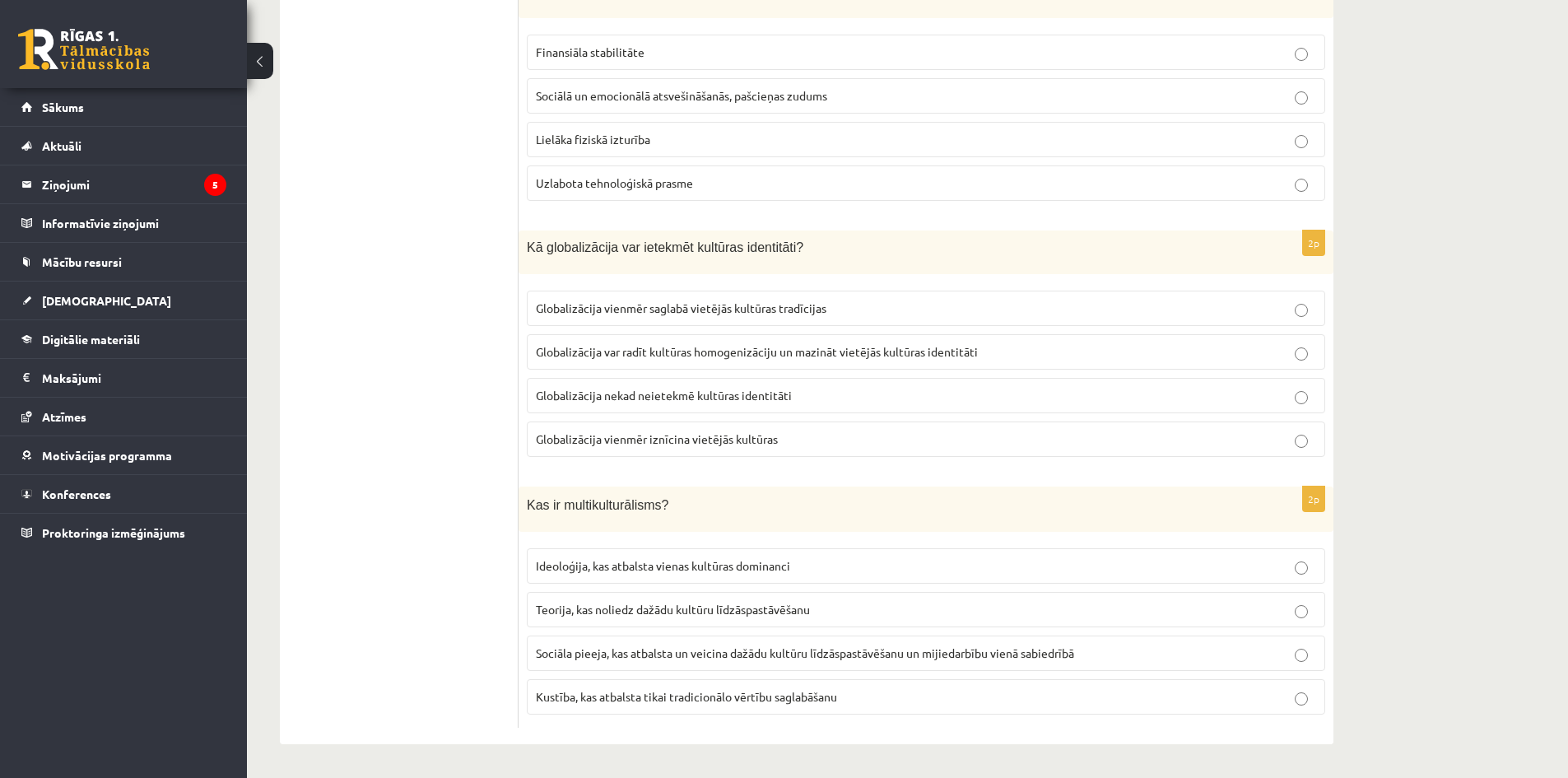
click at [727, 648] on span "Sociāla pieeja, kas atbalsta un veicina dažādu kultūru līdzāspastāvēšanu un mij…" at bounding box center [806, 652] width 538 height 15
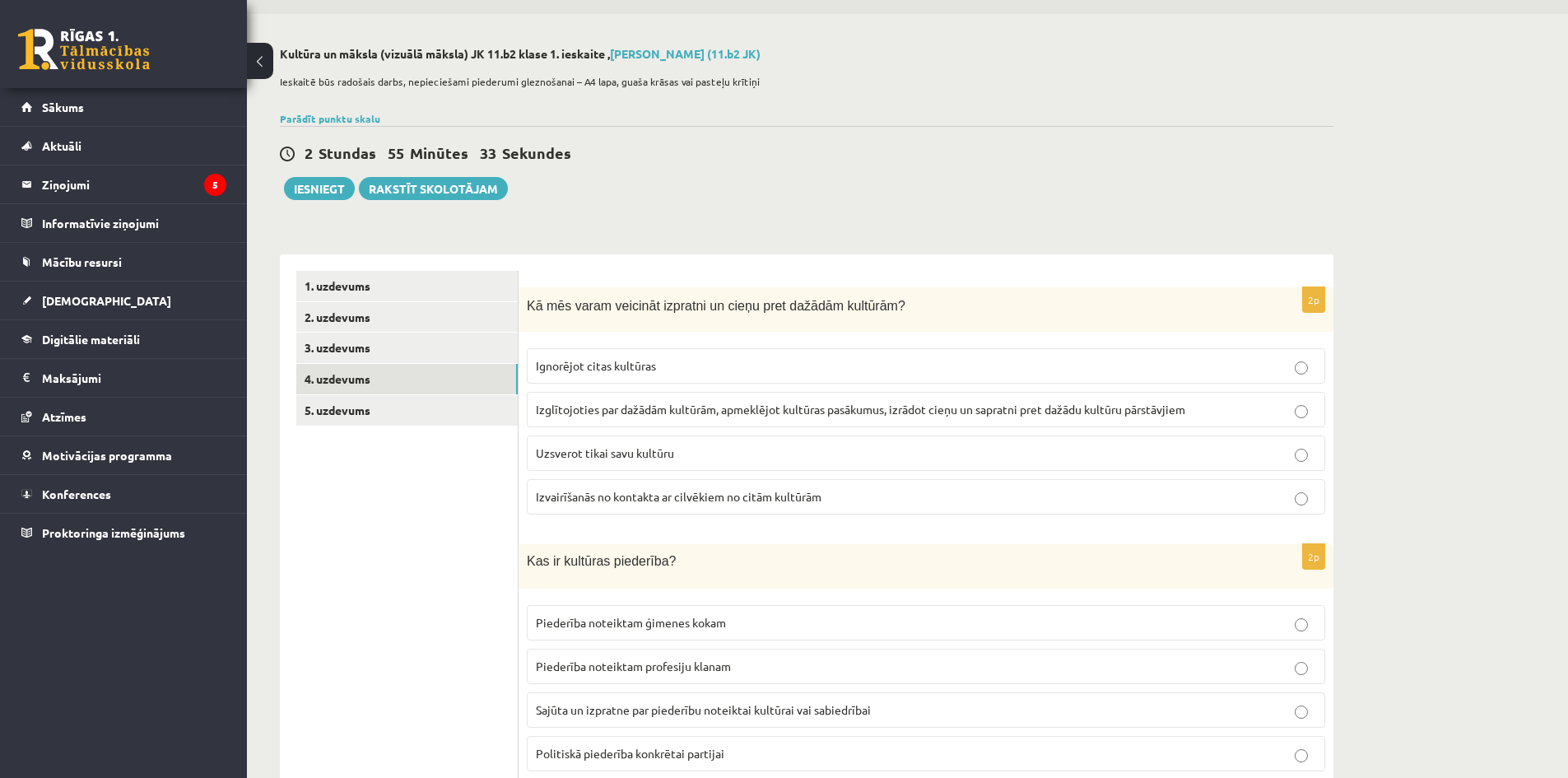
scroll to position [0, 0]
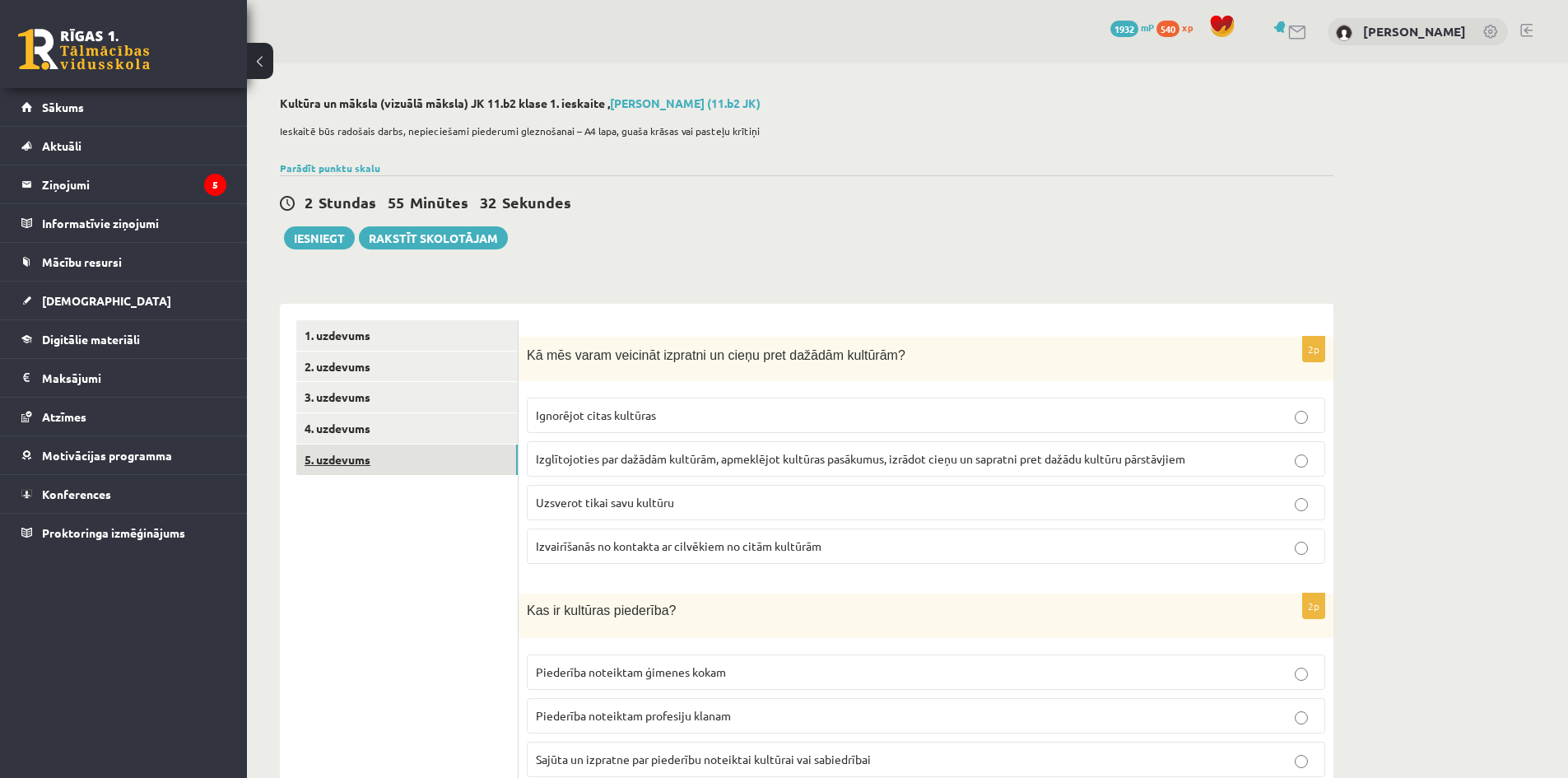
click at [415, 472] on link "5. uzdevums" at bounding box center [407, 459] width 221 height 30
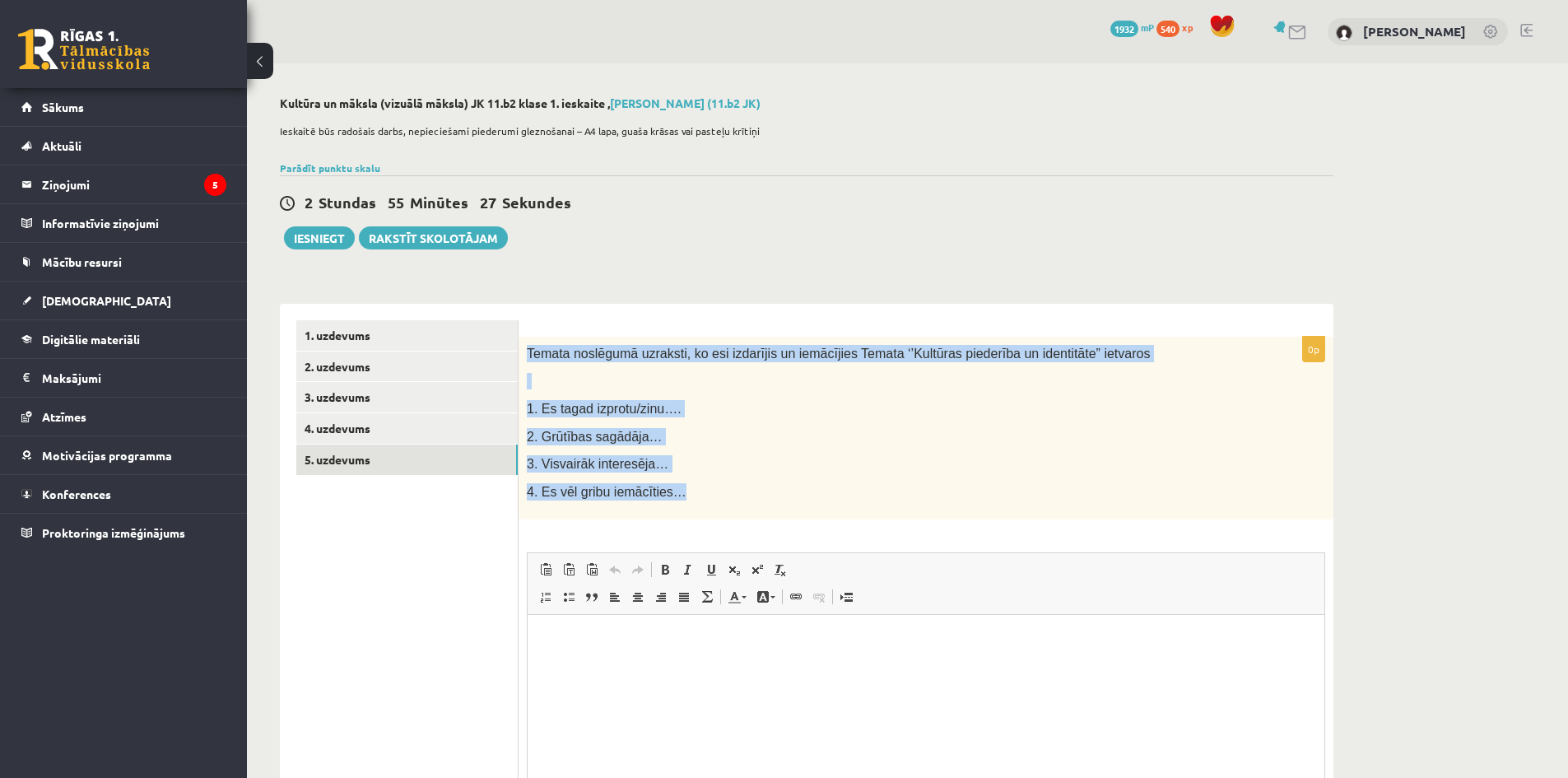
drag, startPoint x: 519, startPoint y: 339, endPoint x: 678, endPoint y: 496, distance: 223.5
click at [678, 496] on div "Temata noslēgumā uzraksti, ko esi izdarījis un iemācījies Temata ‘’Kultūras pie…" at bounding box center [926, 428] width 815 height 184
copy div "Temata noslēgumā uzraksti, ko esi izdarījis un iemācījies Temata ‘’Kultūras pie…"
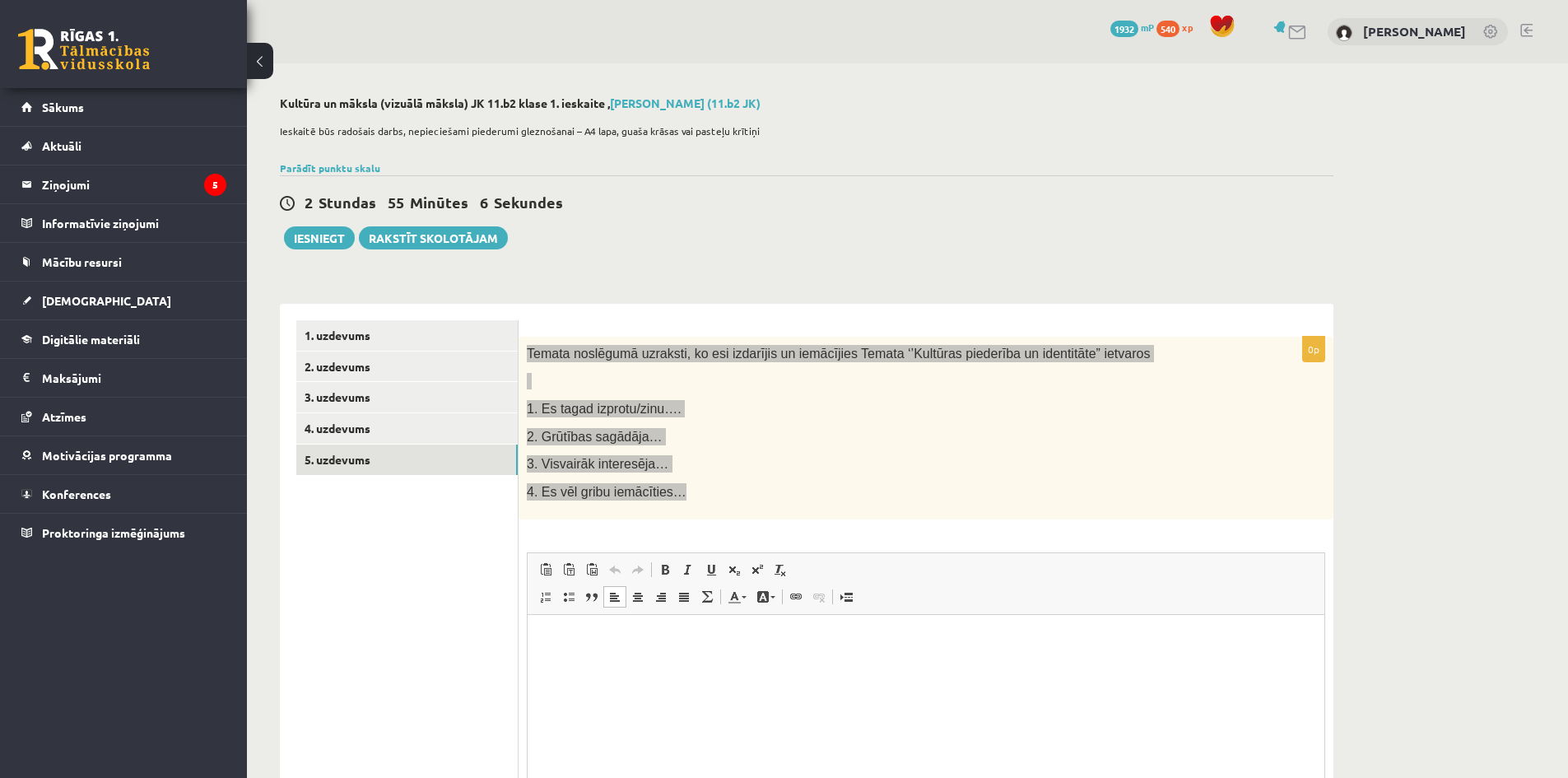
click at [631, 646] on p "Визуальный текстовый редактор, wiswyg-editor-user-answer-47433834783960" at bounding box center [926, 639] width 764 height 17
paste body "Визуальный текстовый редактор, wiswyg-editor-user-answer-47433834783960"
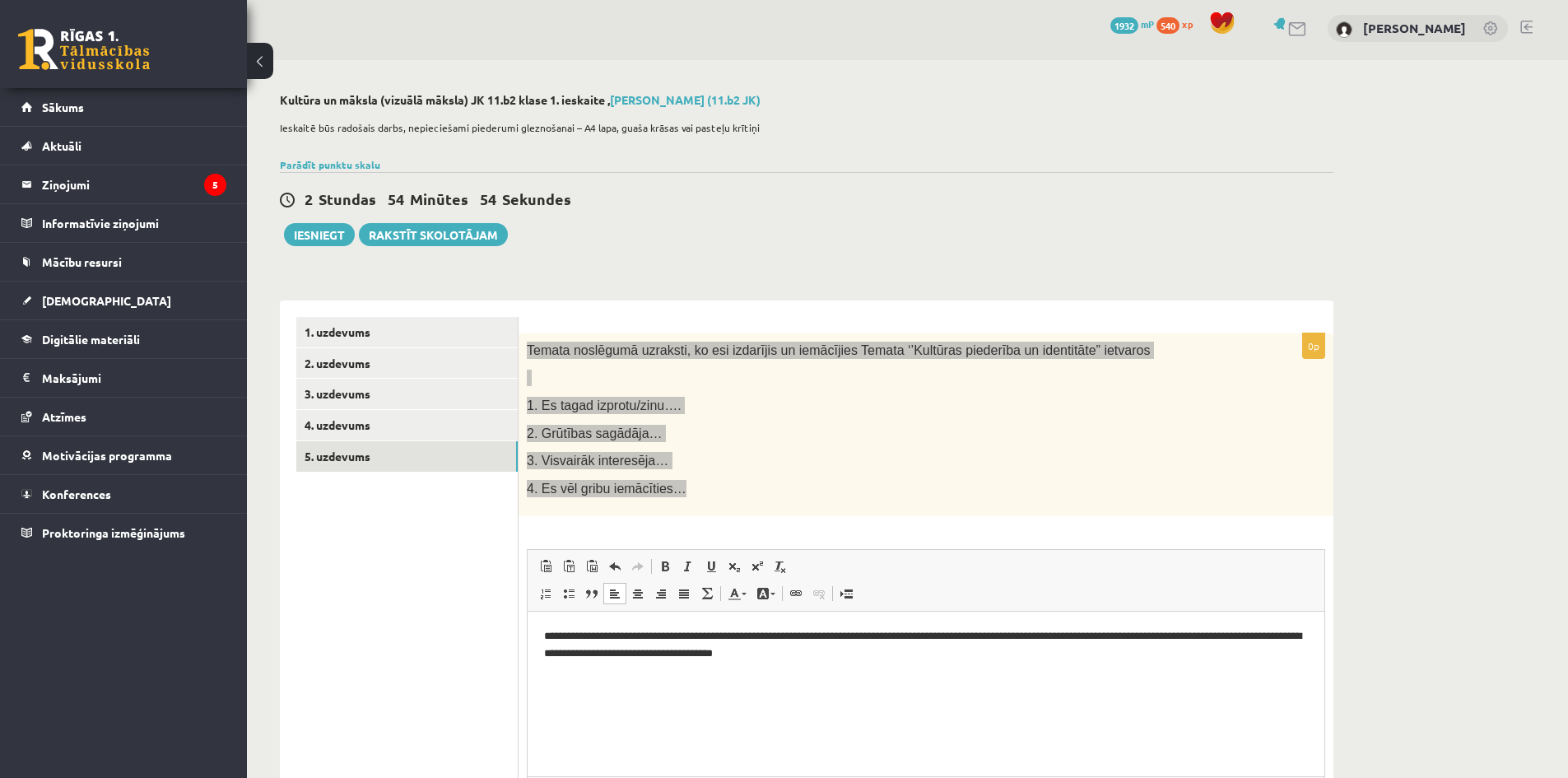
scroll to position [35, 0]
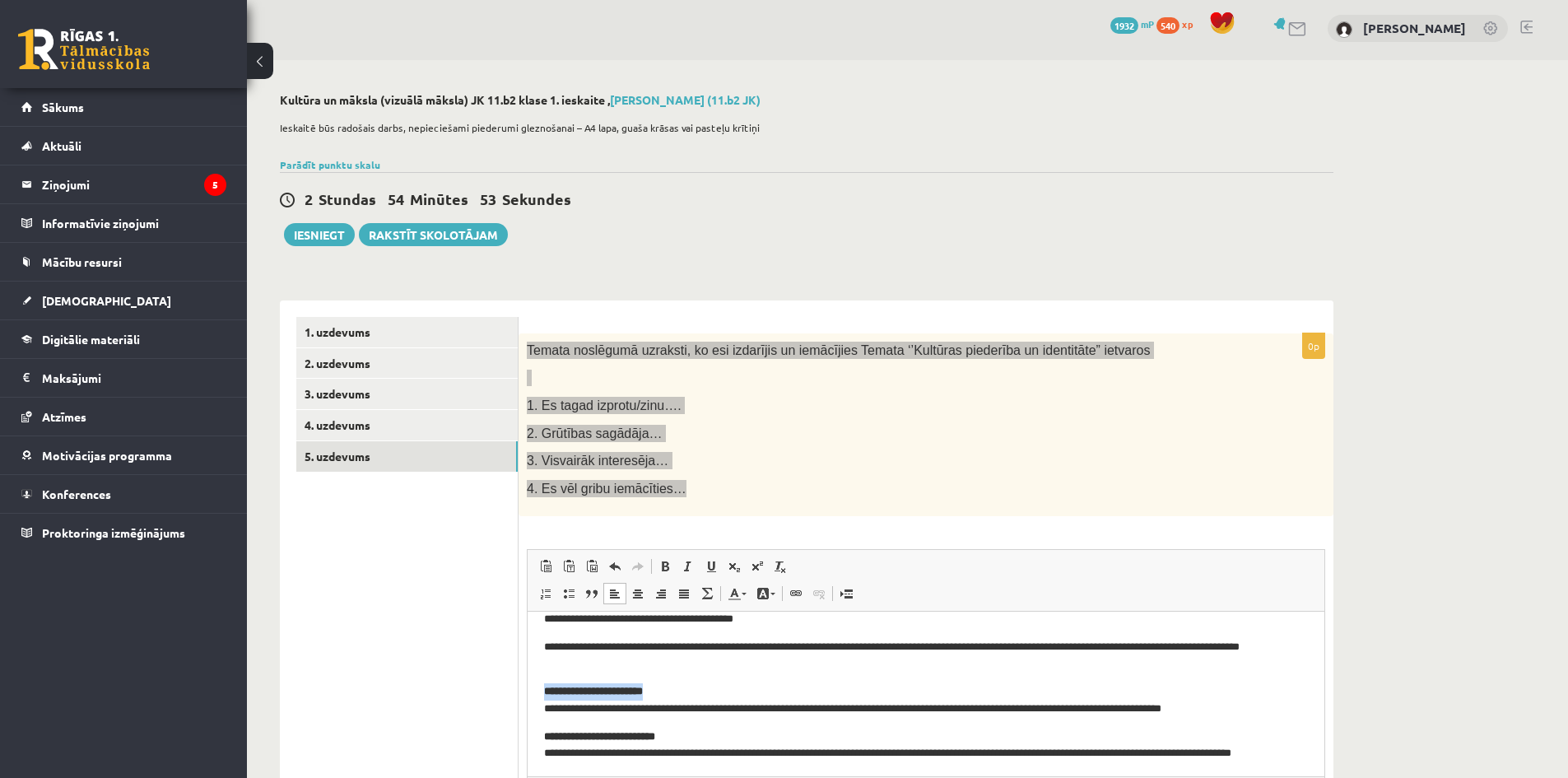
drag, startPoint x: 695, startPoint y: 684, endPoint x: 531, endPoint y: 684, distance: 164.0
click at [531, 684] on html "**********" at bounding box center [927, 686] width 797 height 219
drag, startPoint x: 688, startPoint y: 735, endPoint x: 513, endPoint y: 728, distance: 175.1
click at [528, 728] on html "**********" at bounding box center [927, 686] width 797 height 219
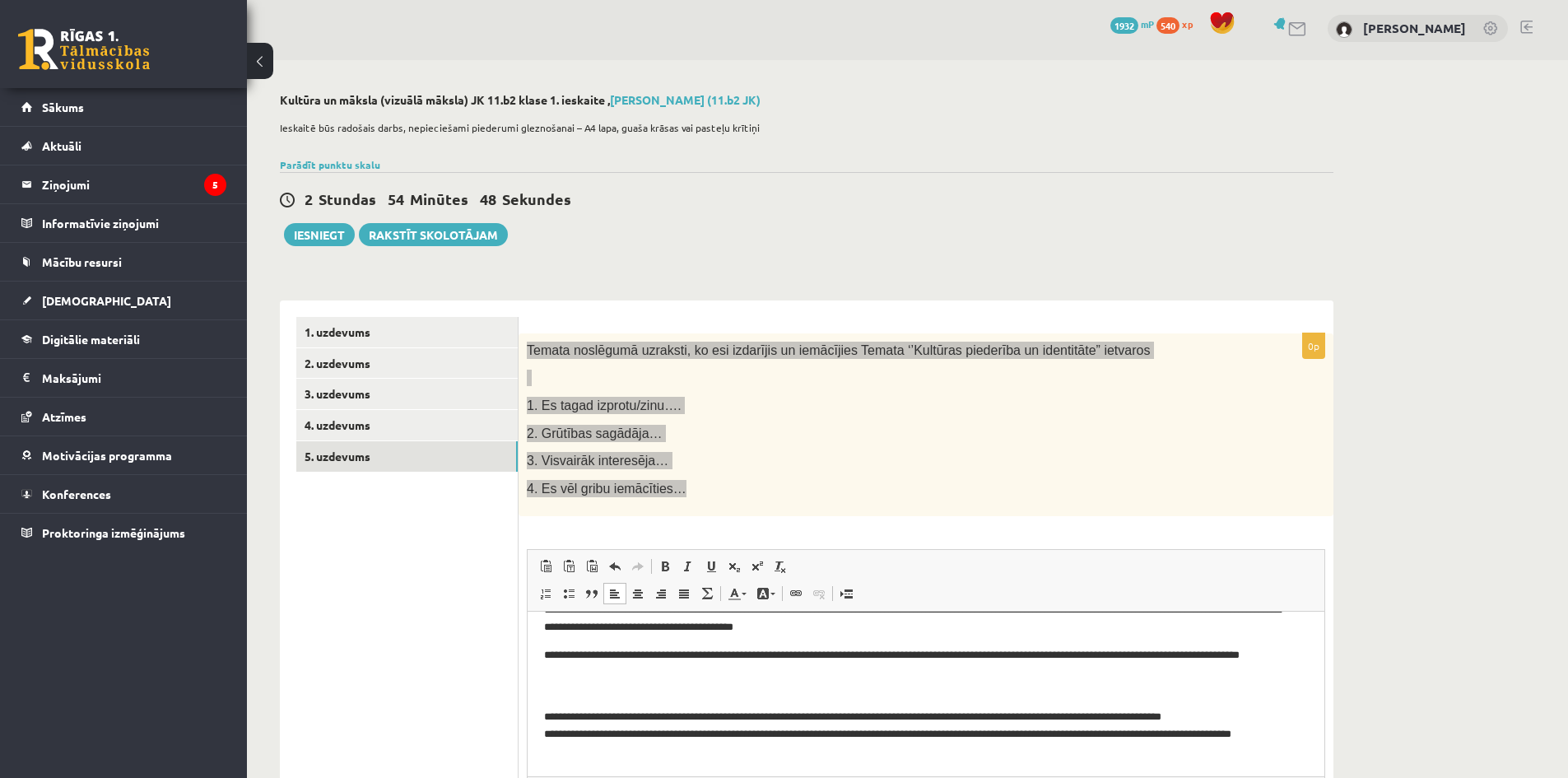
click at [549, 704] on p "**********" at bounding box center [920, 725] width 752 height 68
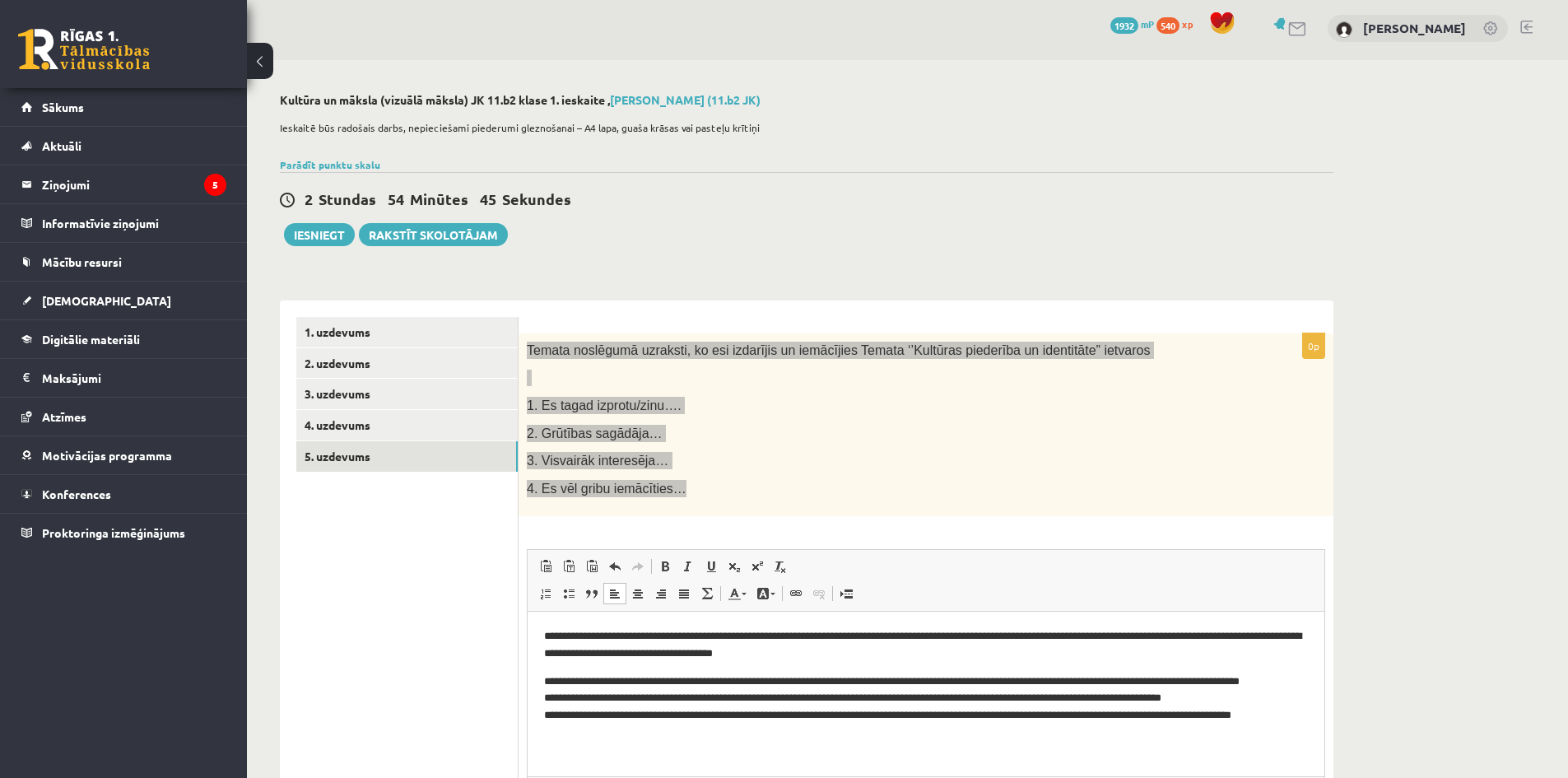
click at [544, 669] on body "**********" at bounding box center [926, 684] width 764 height 113
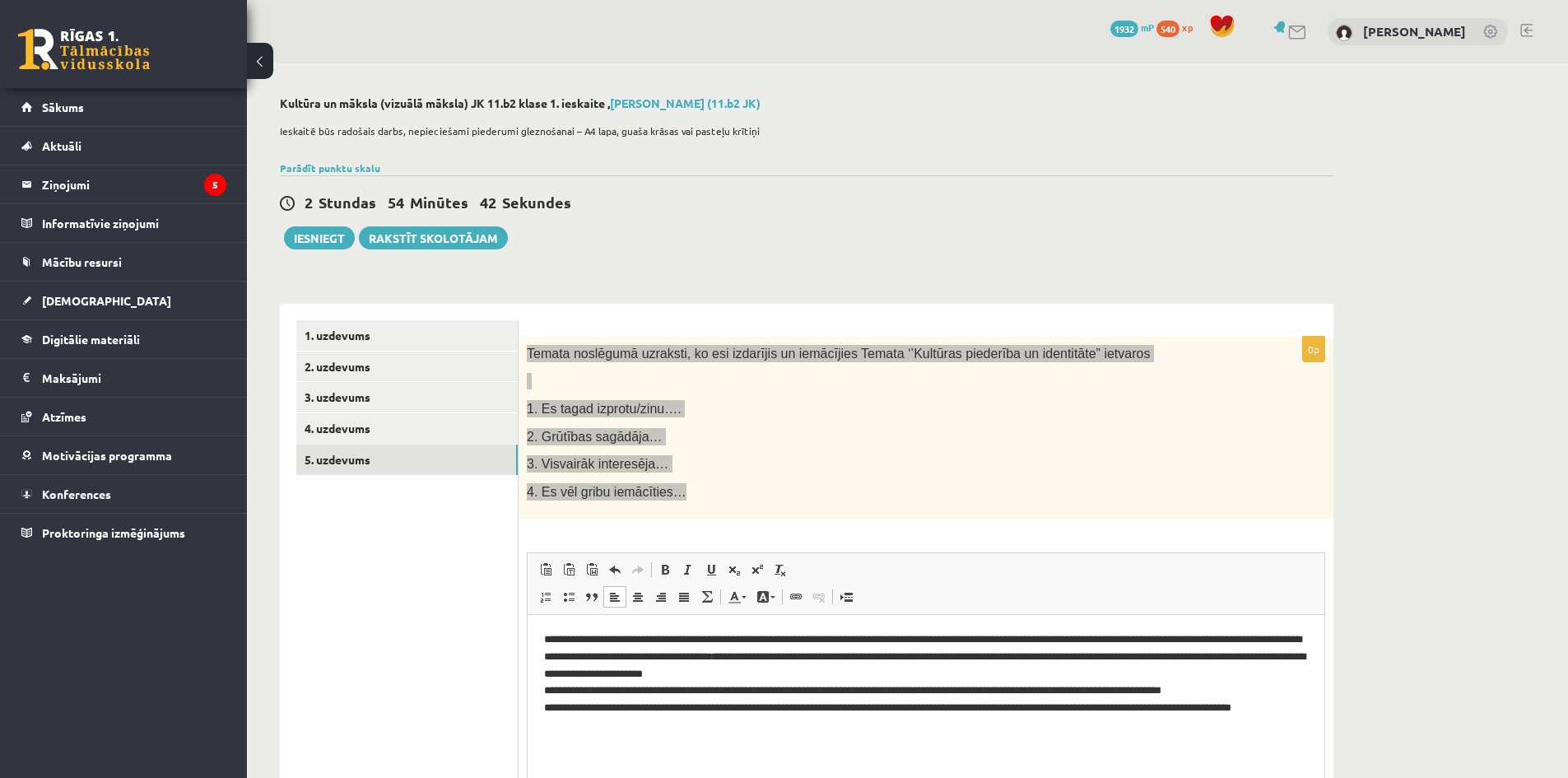
scroll to position [109, 0]
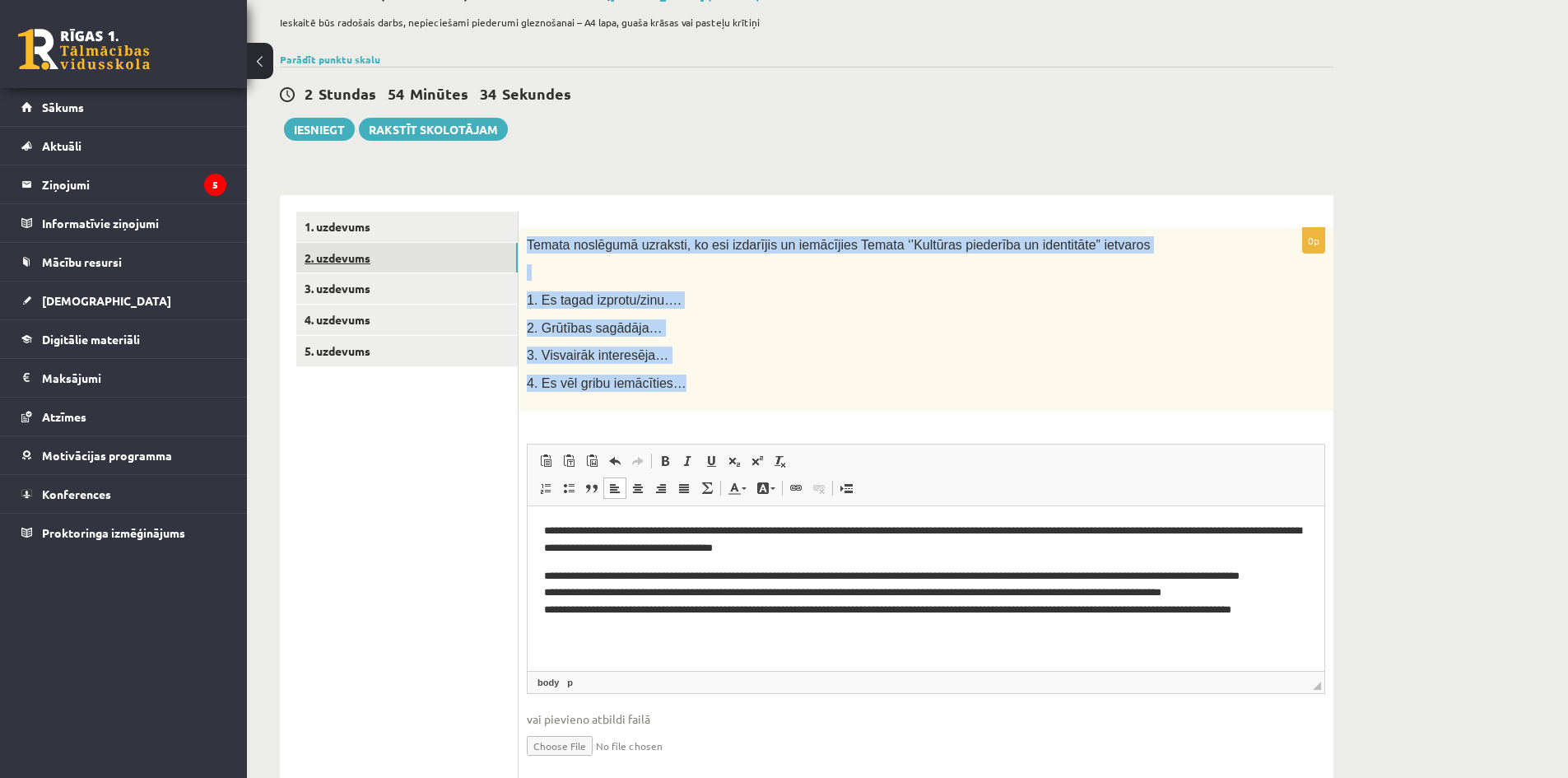
click at [416, 251] on link "2. uzdevums" at bounding box center [407, 258] width 221 height 30
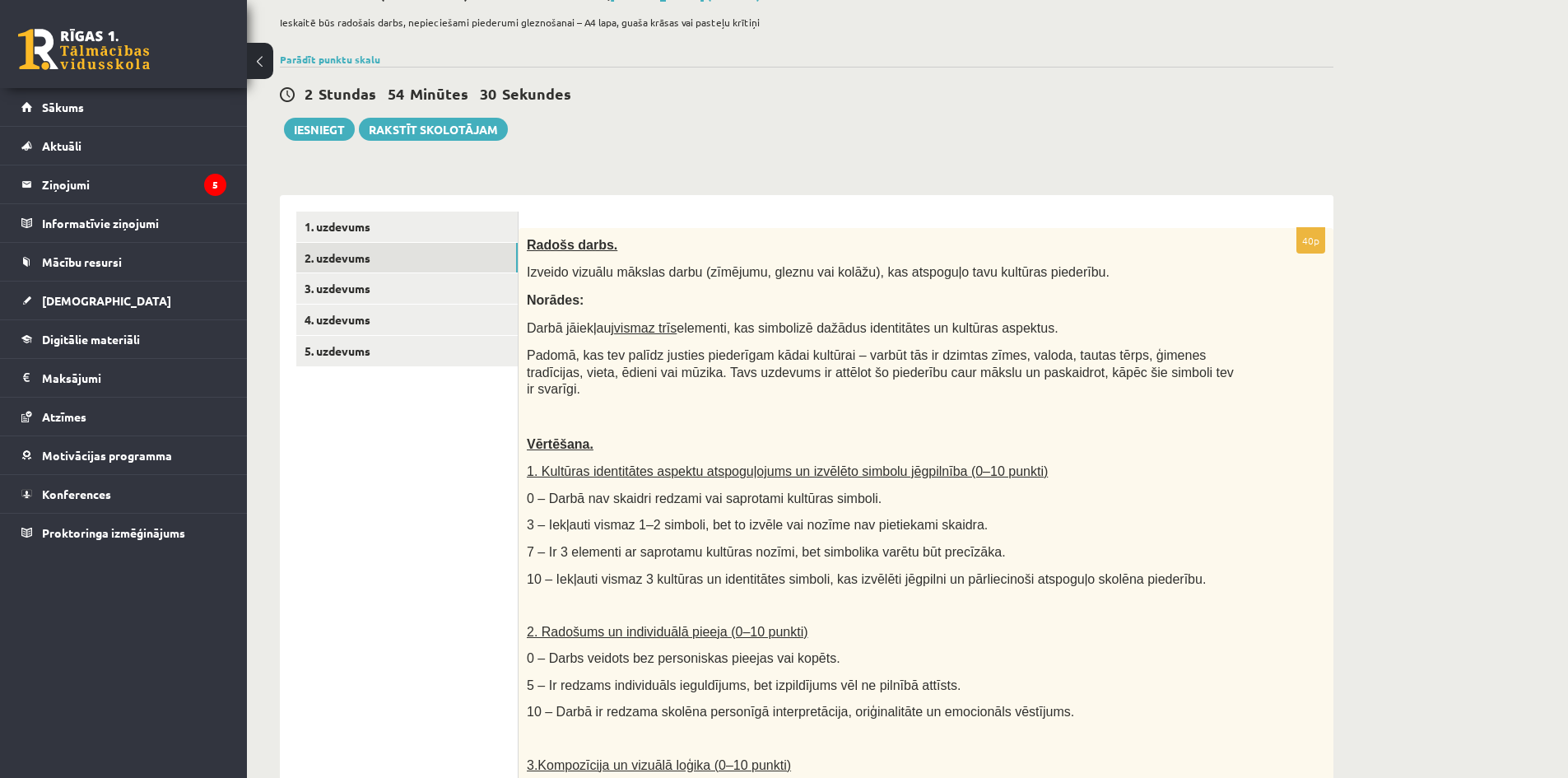
click at [1143, 467] on div "Radošs darbs. Izveido vizuālu mākslas darbu (zīmējumu, gleznu vai kolāžu), kas …" at bounding box center [926, 617] width 815 height 778
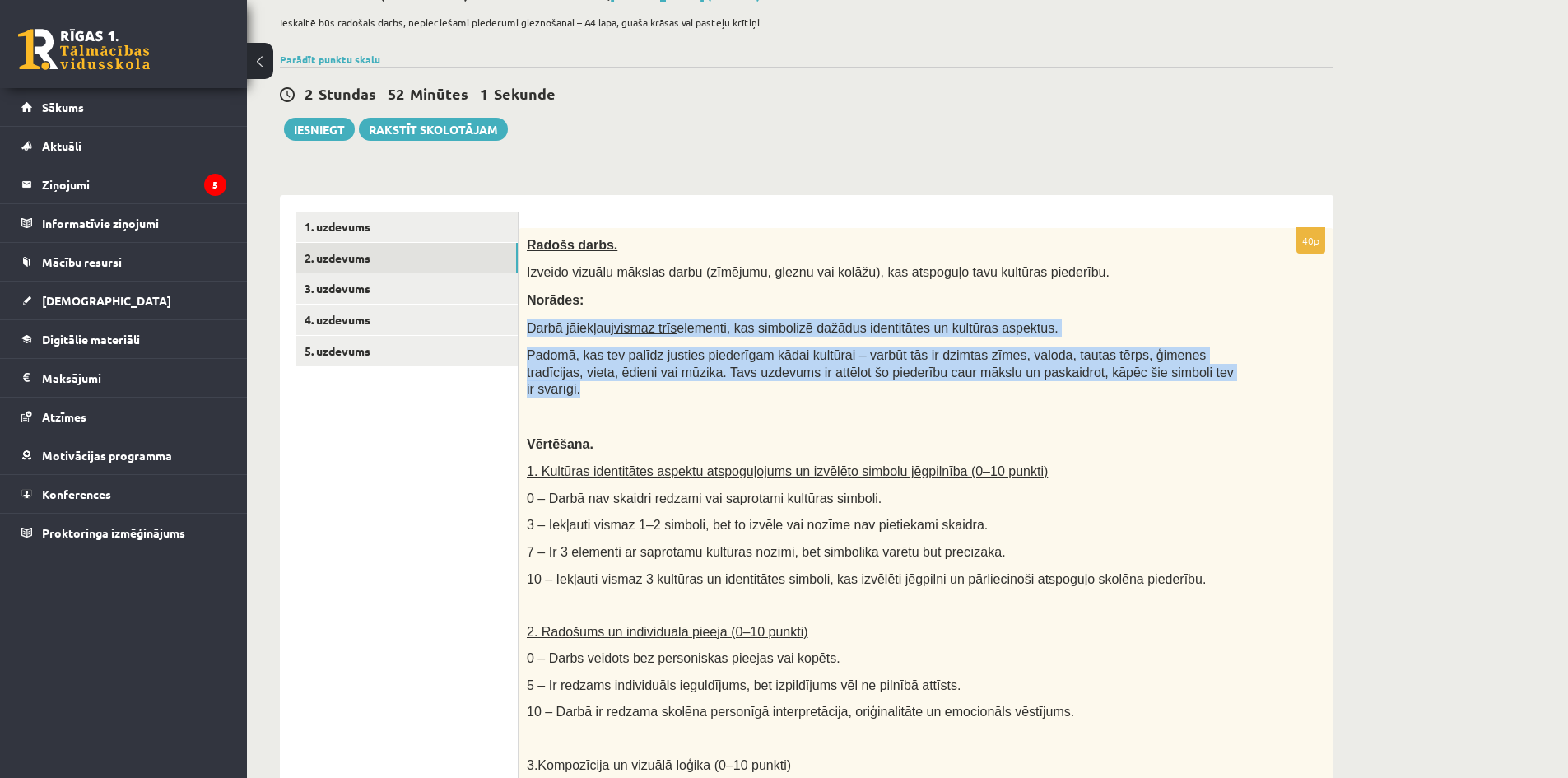
drag, startPoint x: 522, startPoint y: 326, endPoint x: 1184, endPoint y: 370, distance: 663.5
click at [1184, 370] on div "Radošs darbs. Izveido vizuālu mākslas darbu (zīmējumu, gleznu vai kolāžu), kas …" at bounding box center [926, 617] width 815 height 778
copy div "Darbā jāiekļauj vismaz trīs elementi, kas simbolizē dažādus identitātes un kult…"
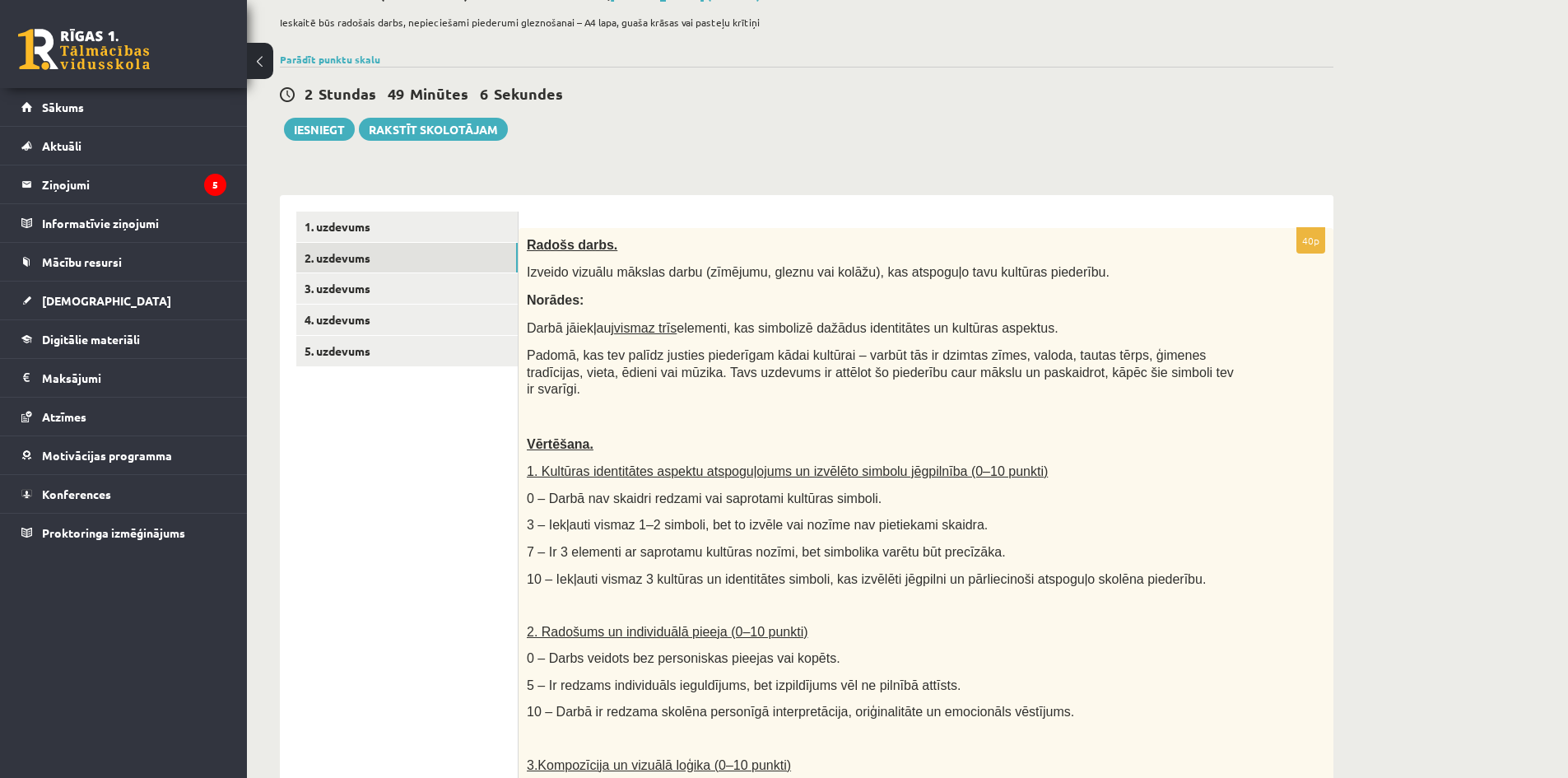
click at [996, 677] on p "5 – Ir redzams individuāls ieguldījums, bet izpildījums vēl ne pilnībā attīsts." at bounding box center [885, 685] width 716 height 17
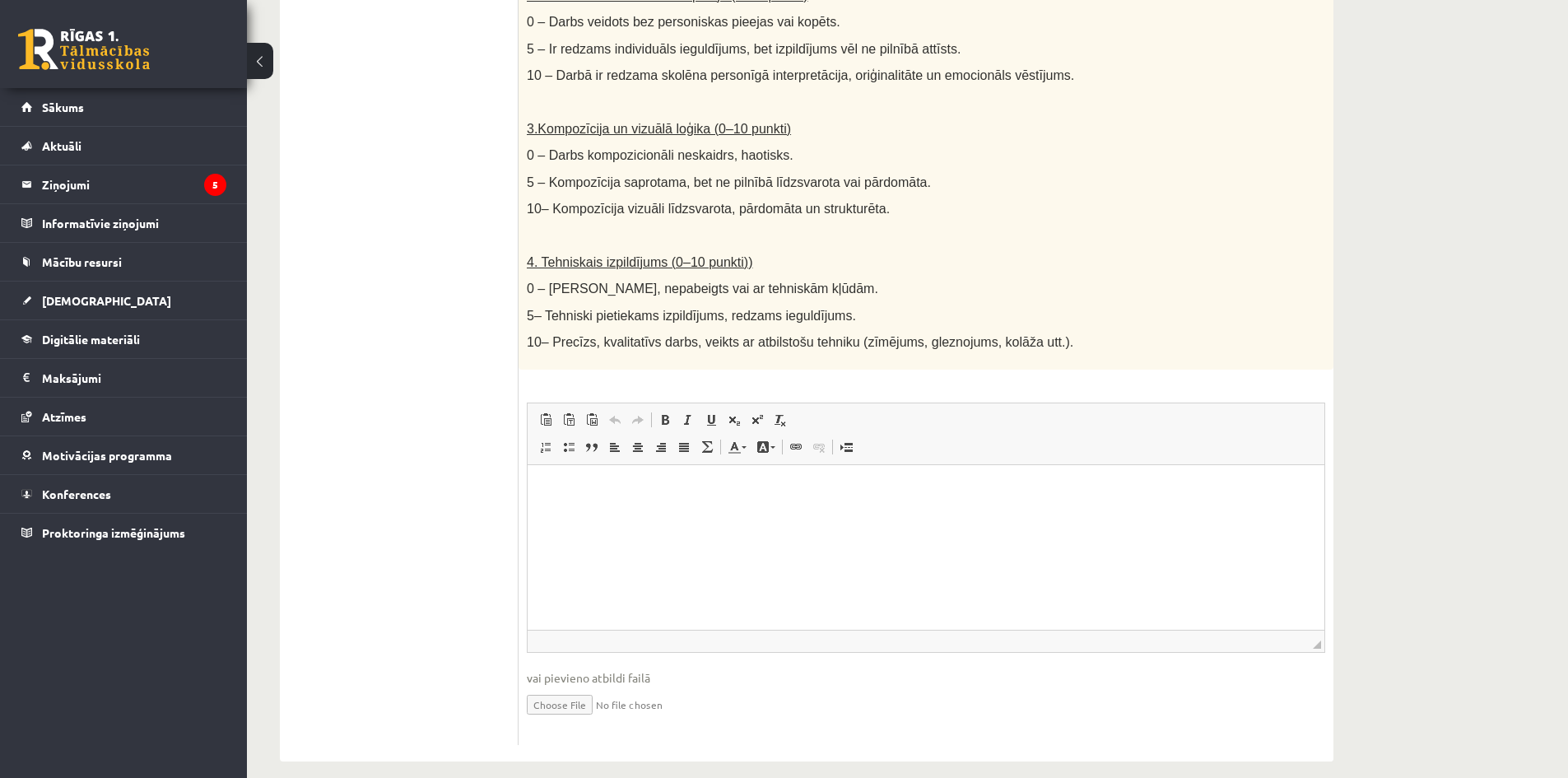
scroll to position [745, 0]
click at [583, 687] on input "file" at bounding box center [927, 702] width 799 height 34
click at [624, 502] on html at bounding box center [927, 489] width 797 height 51
click at [556, 690] on input "file" at bounding box center [927, 702] width 799 height 34
type input "**********"
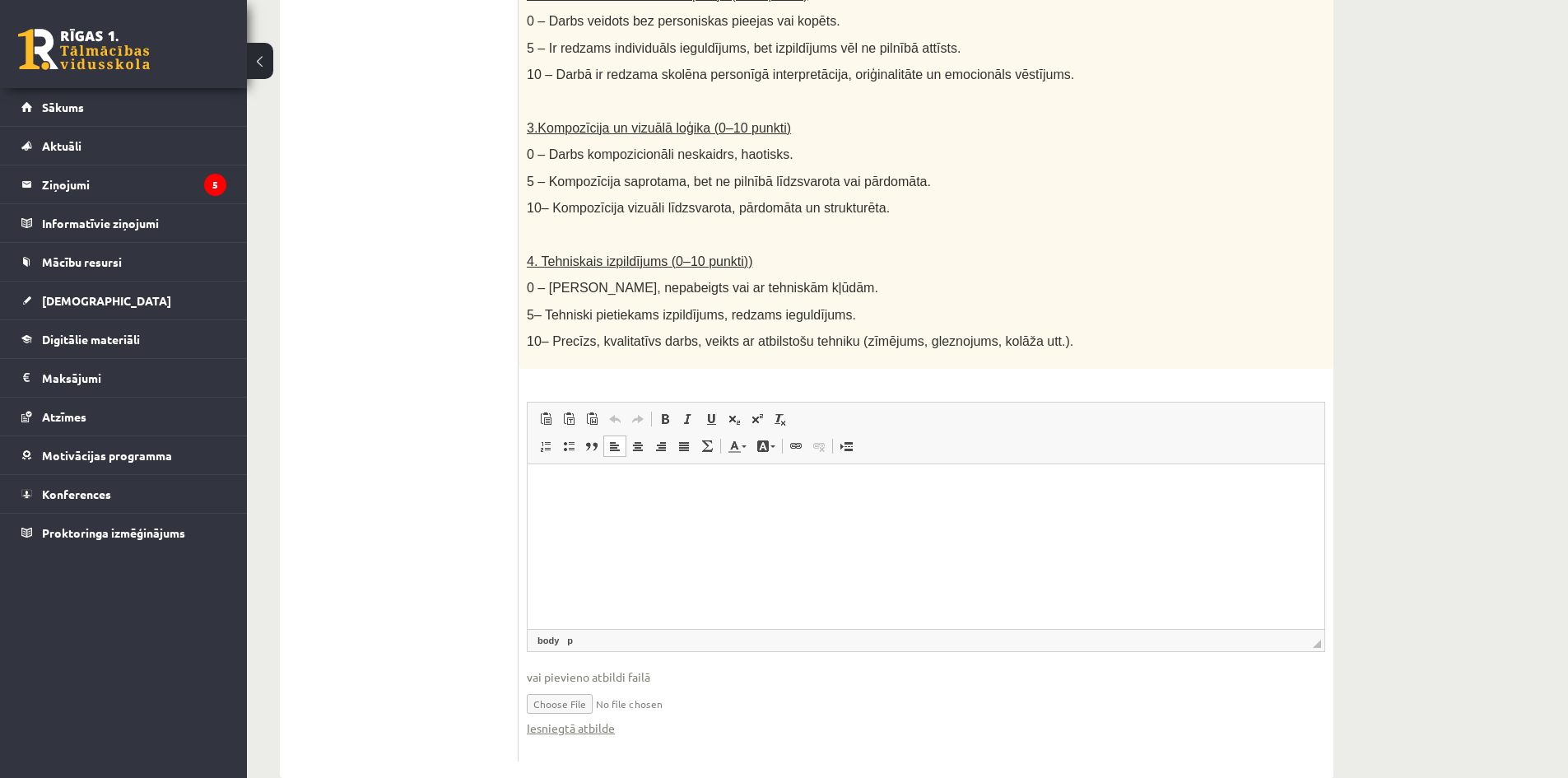
click at [894, 226] on p at bounding box center [885, 234] width 716 height 17
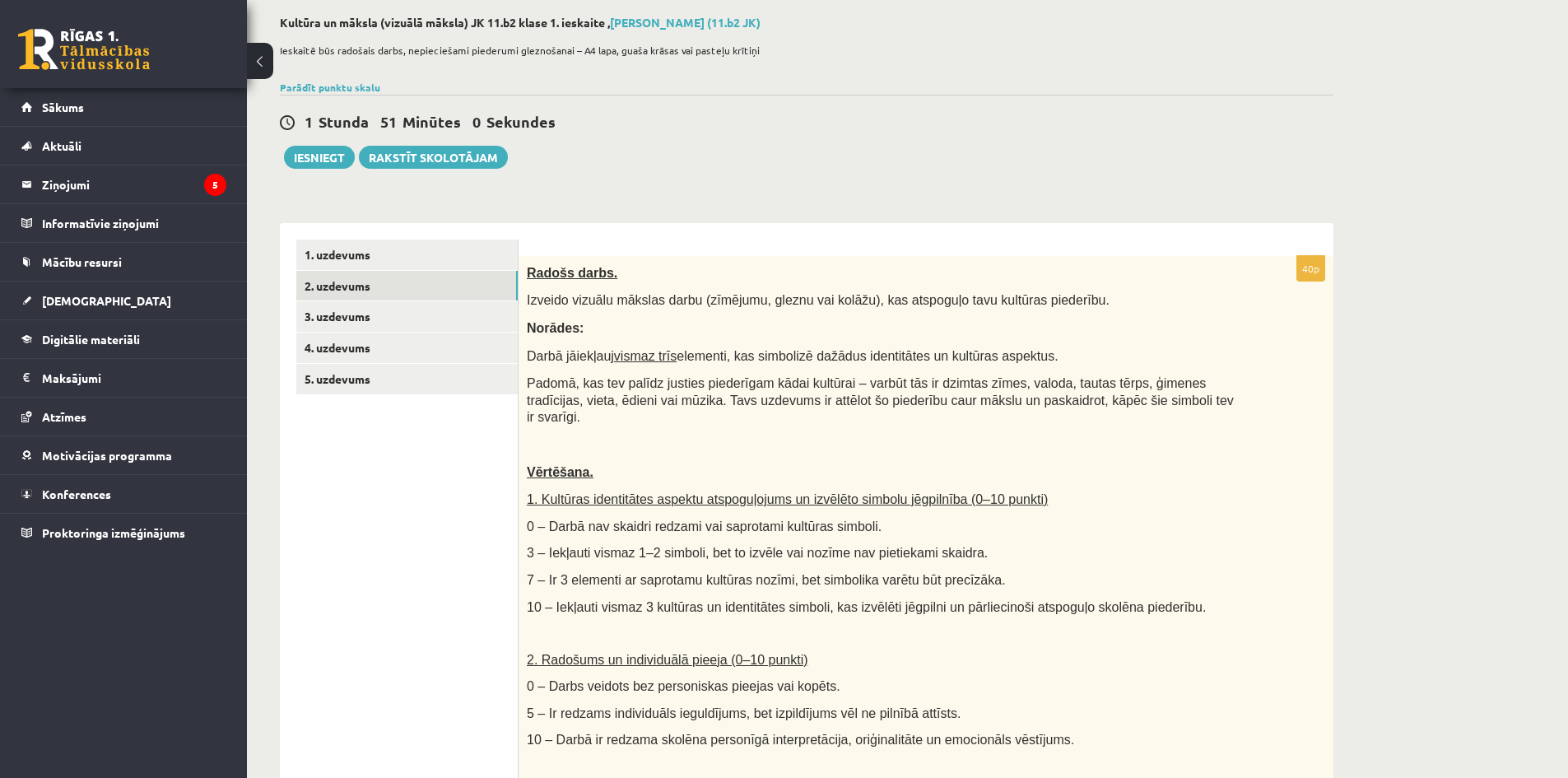
scroll to position [0, 0]
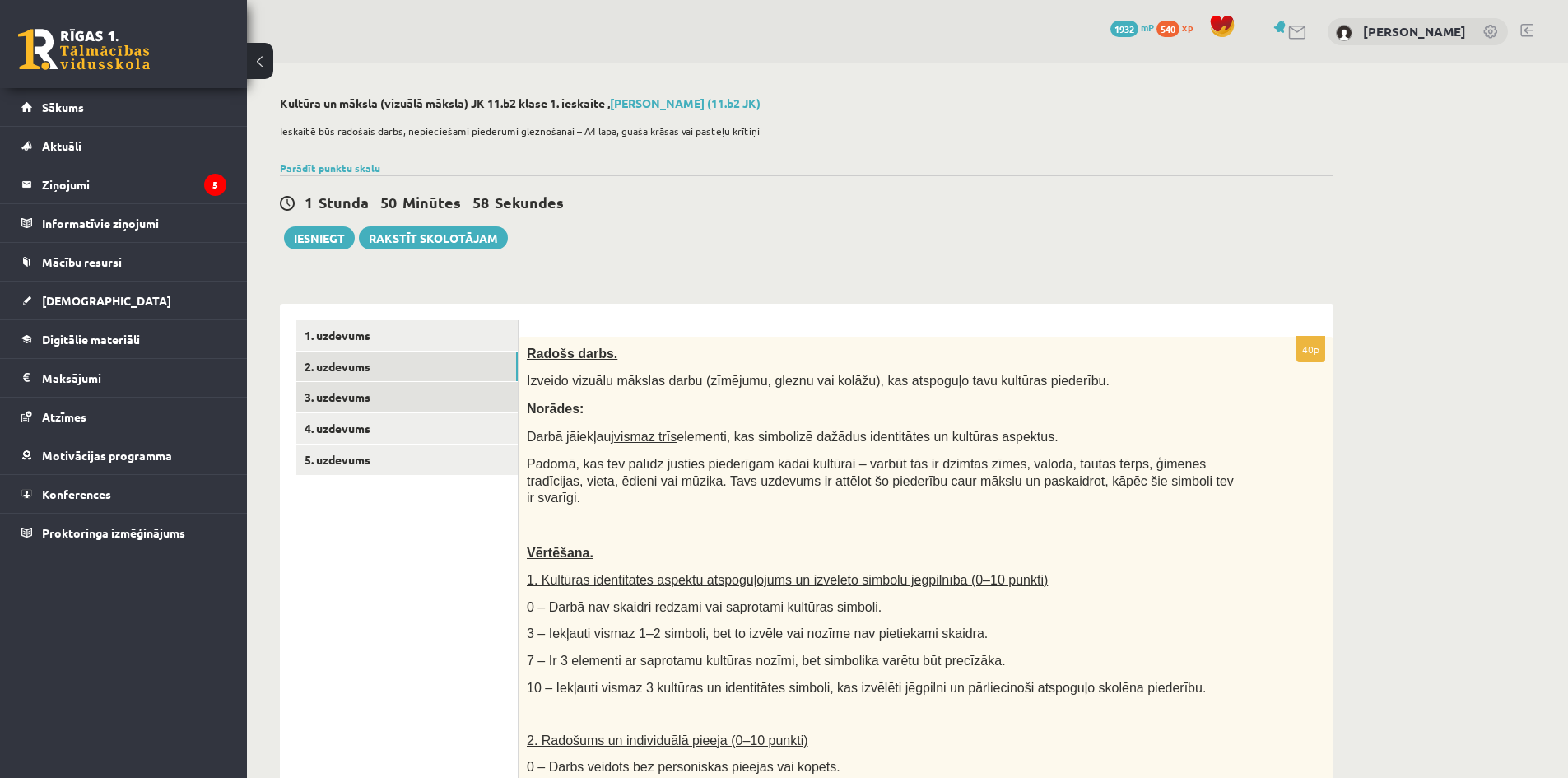
click at [367, 406] on link "3. uzdevums" at bounding box center [407, 396] width 221 height 30
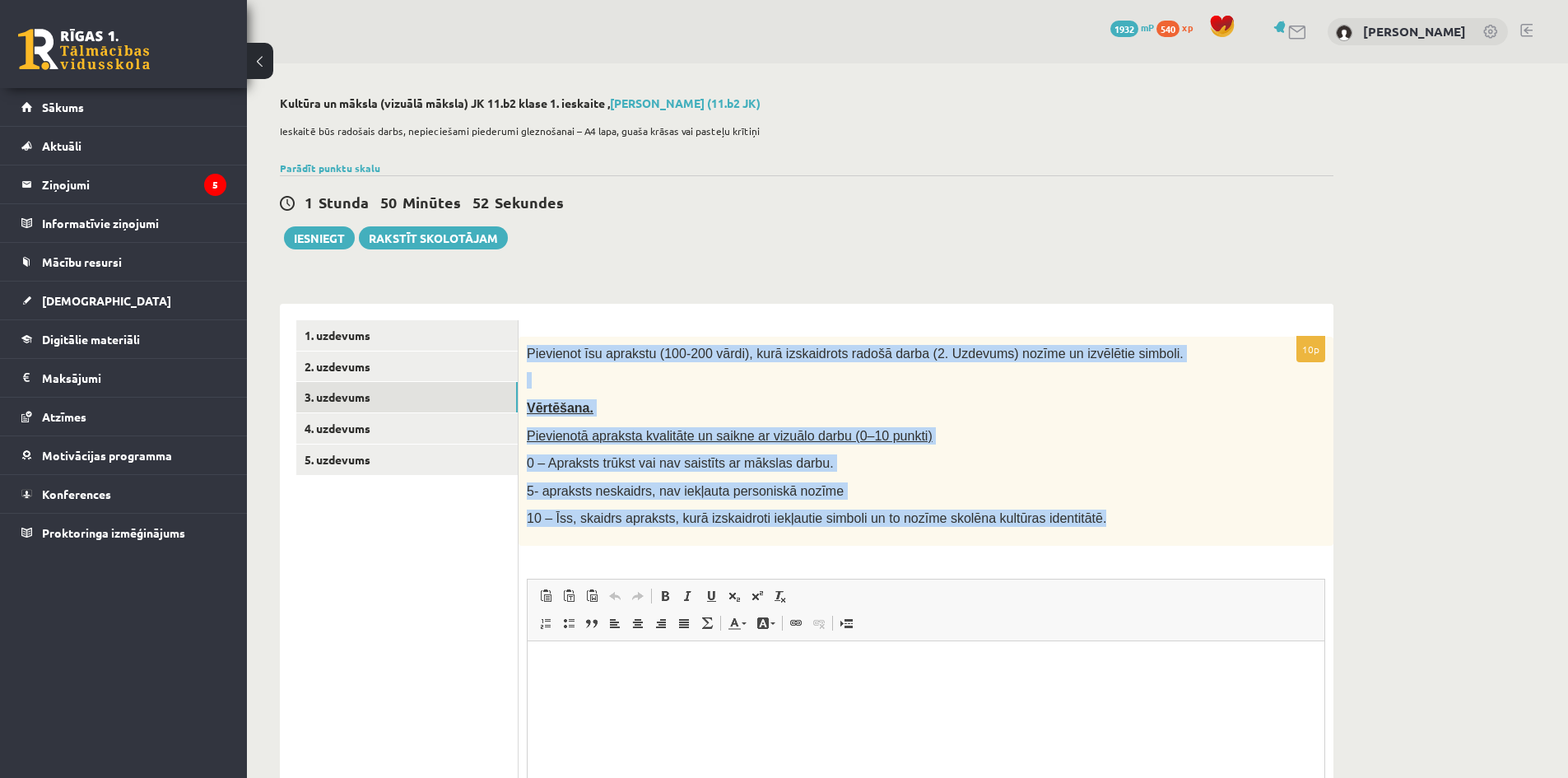
drag, startPoint x: 525, startPoint y: 344, endPoint x: 1063, endPoint y: 528, distance: 568.6
click at [1063, 528] on div "Pievienot īsu aprakstu (100-200 vārdi), kurā izskaidrots radošā darba (2. Uzdev…" at bounding box center [926, 441] width 815 height 209
click at [1009, 459] on p "0 – Apraksts trūkst vai nav saistīts ar mākslas darbu." at bounding box center [885, 463] width 716 height 17
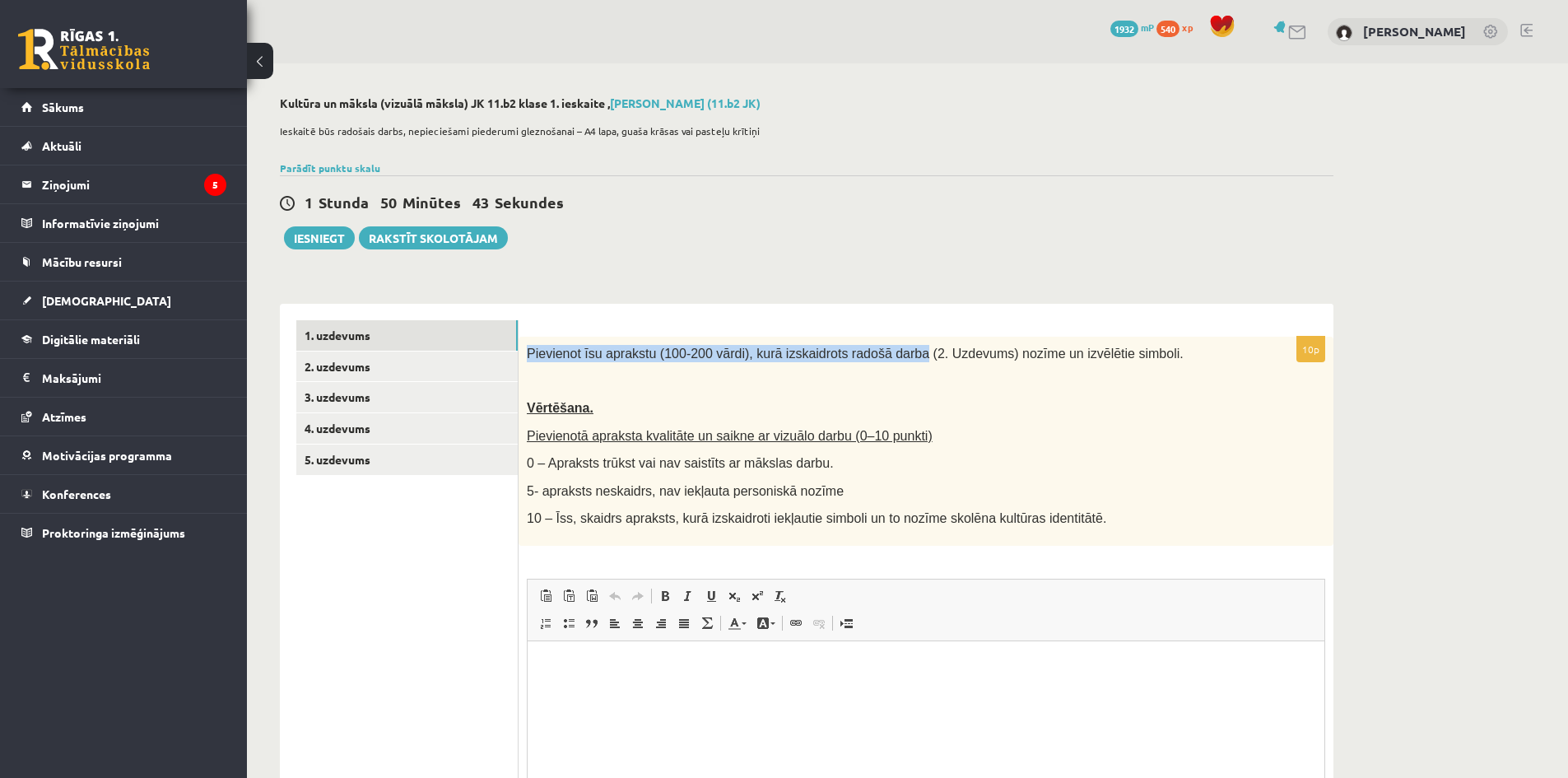
drag, startPoint x: 528, startPoint y: 352, endPoint x: 892, endPoint y: 353, distance: 364.0
click at [892, 353] on span "Pievienot īsu aprakstu (100-200 vārdi), kurā izskaidrots radošā darba (2. Uzdev…" at bounding box center [855, 353] width 657 height 14
copy span "Pievienot īsu aprakstu (100-200 vārdi), kurā izskaidrots radošā darba"
click at [751, 405] on p "Vērtēšana." at bounding box center [885, 408] width 716 height 17
drag, startPoint x: 522, startPoint y: 429, endPoint x: 531, endPoint y: 435, distance: 10.8
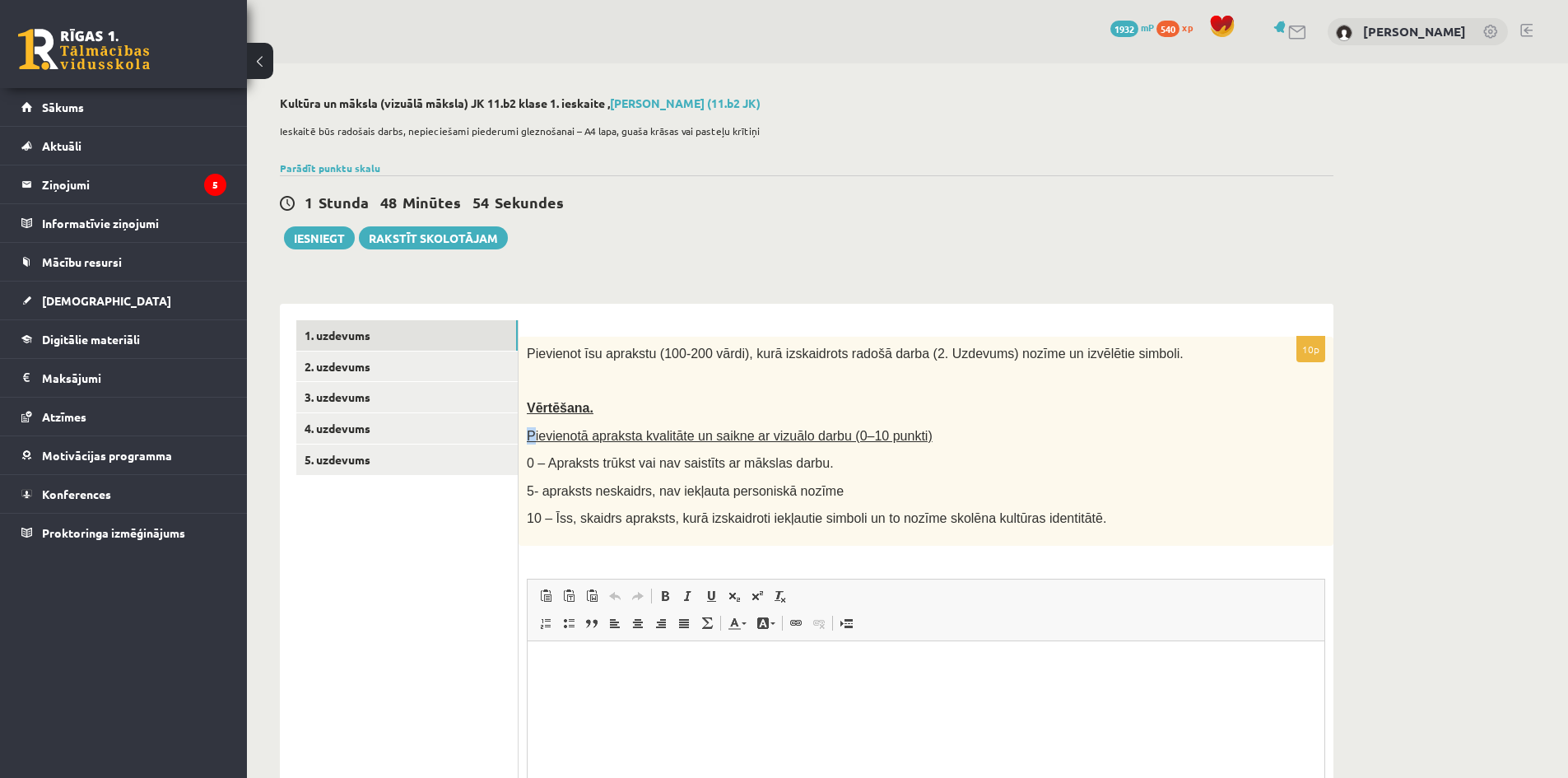
click at [531, 435] on div "Pievienot īsu aprakstu (100-200 vārdi), kurā izskaidrots radošā darba (2. Uzdev…" at bounding box center [926, 441] width 815 height 209
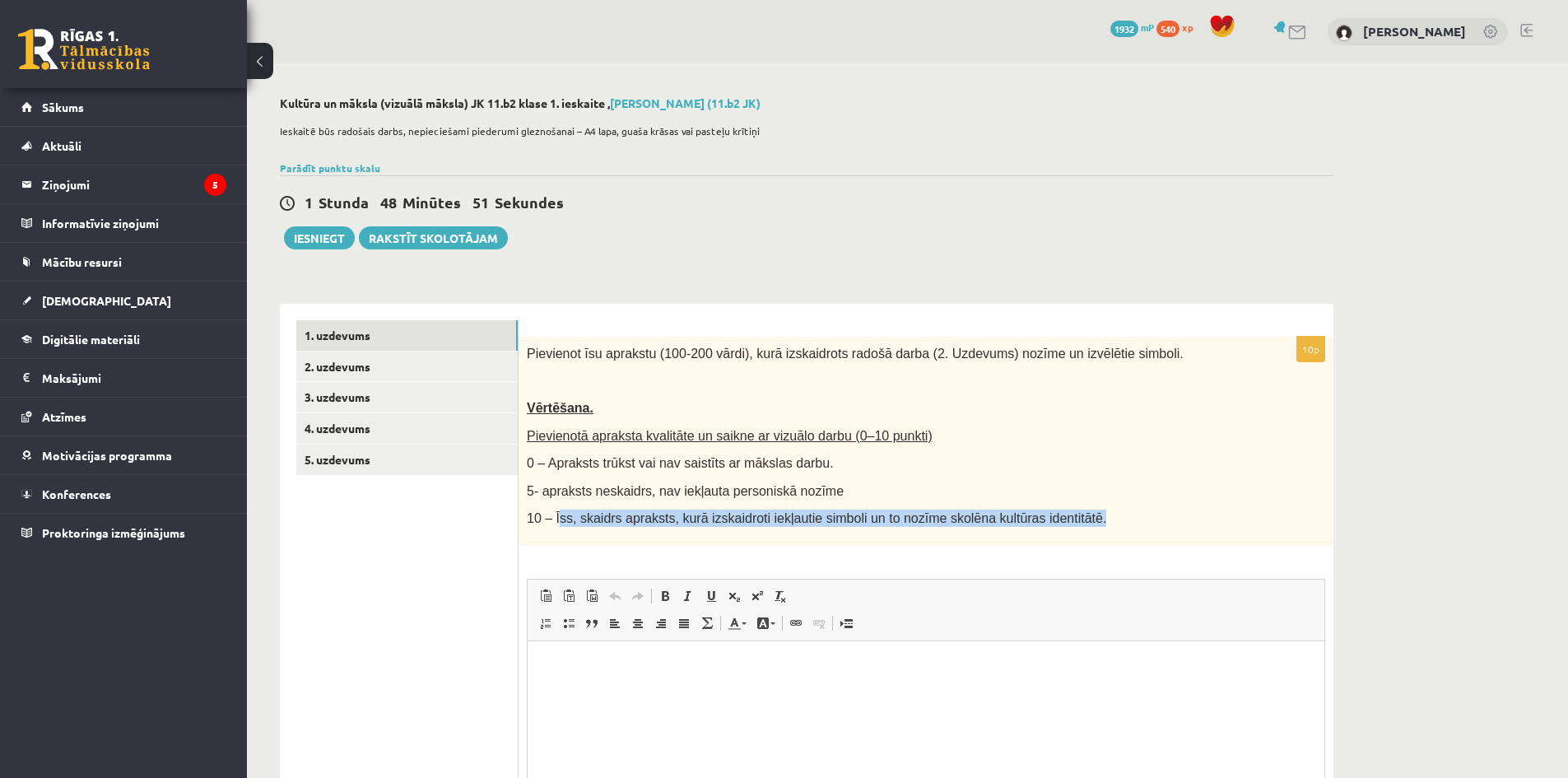
drag, startPoint x: 557, startPoint y: 522, endPoint x: 1067, endPoint y: 527, distance: 510.0
click at [1067, 527] on p "10 – Īss, skaidrs apraksts, kurā izskaidroti iekļautie simboli un to nozīme sko…" at bounding box center [885, 517] width 716 height 17
copy span "ss, skaidrs apraksts, kurā izskaidroti iekļautie simboli un to nozīme skolēna k…"
drag, startPoint x: 1096, startPoint y: 1276, endPoint x: 574, endPoint y: 658, distance: 809.0
click at [574, 658] on p "Визуальный текстовый редактор, wiswyg-editor-user-answer-47433812471160" at bounding box center [926, 666] width 764 height 17
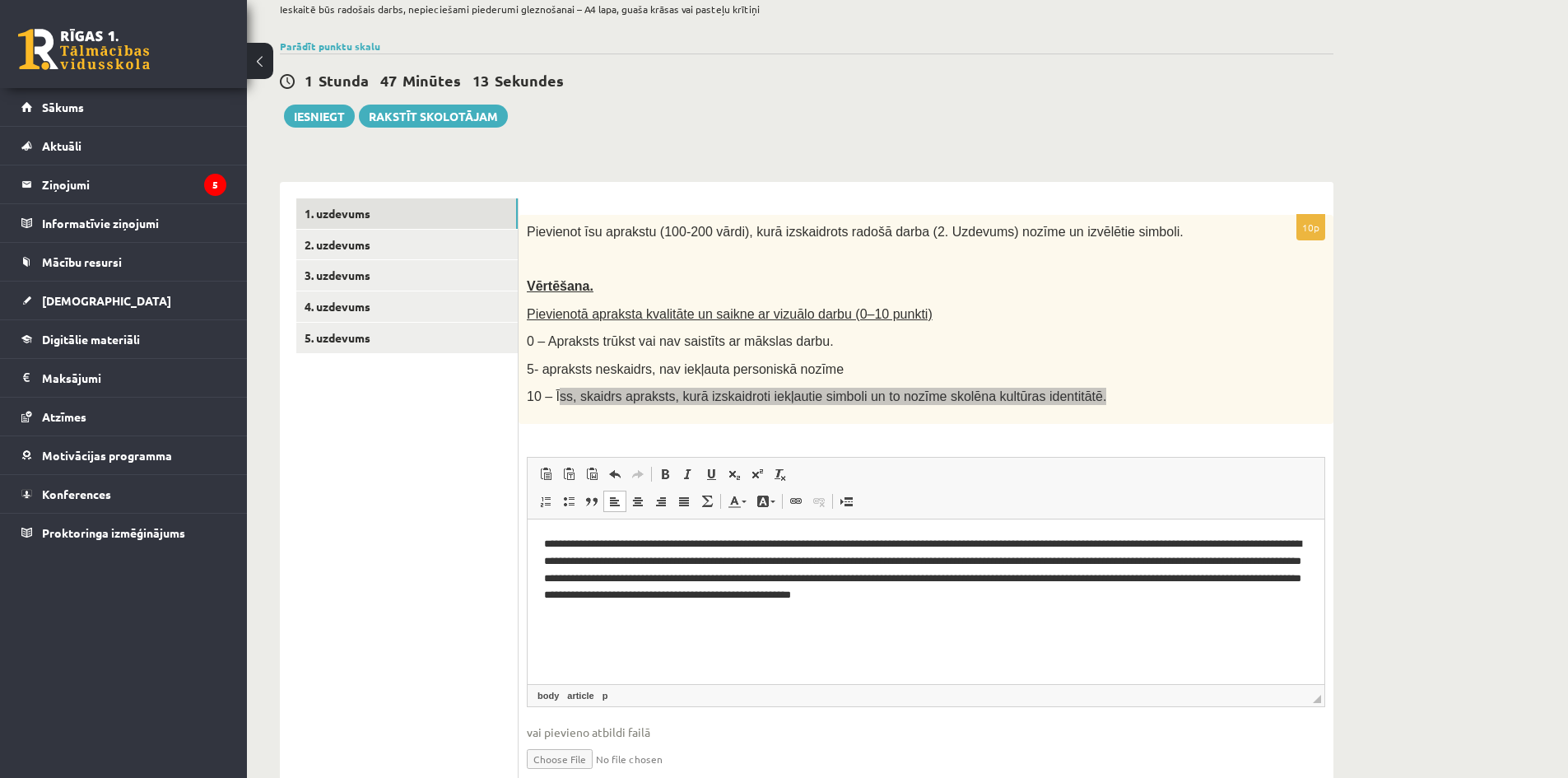
scroll to position [194, 0]
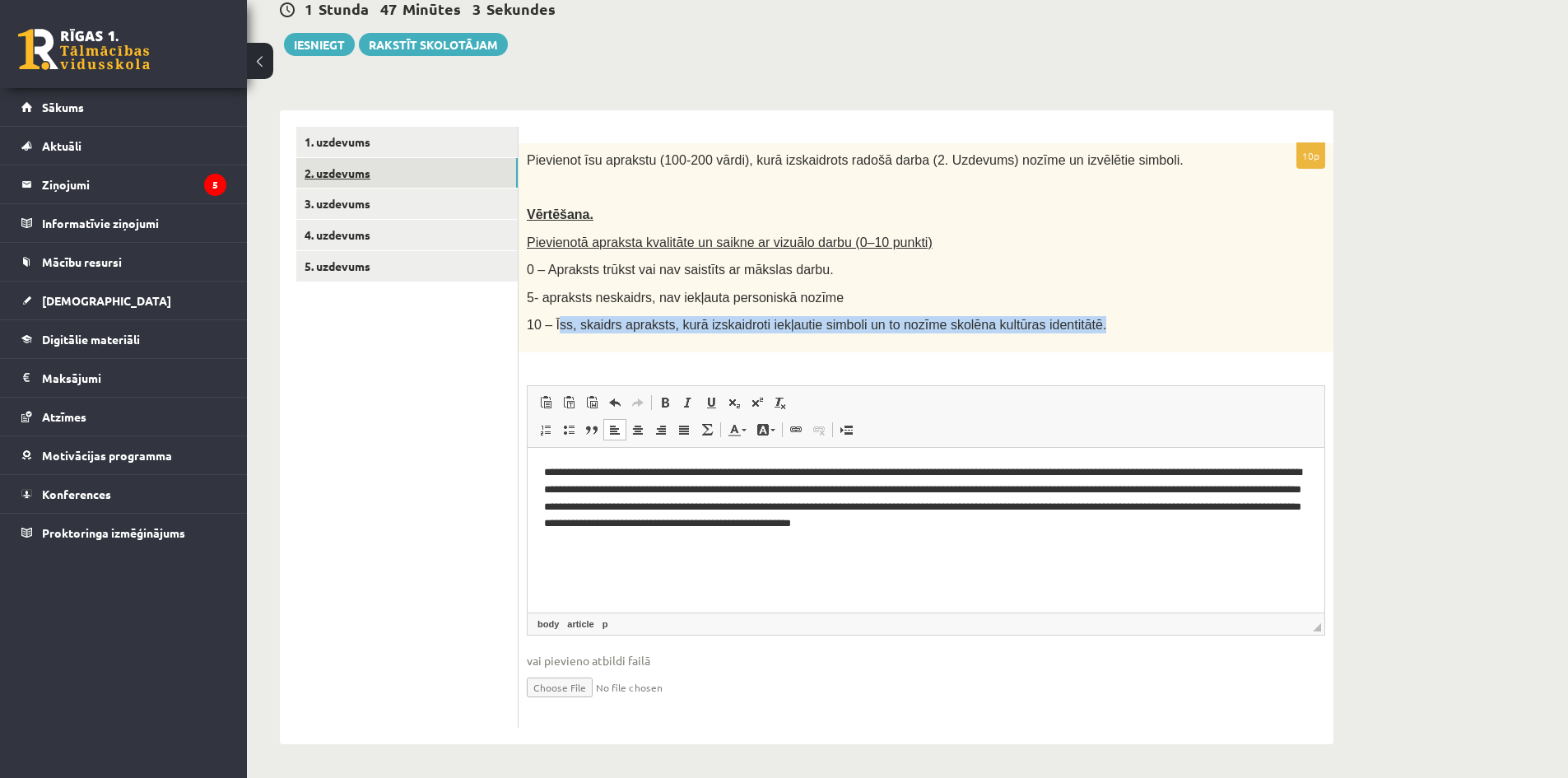
click at [419, 178] on link "2. uzdevums" at bounding box center [407, 173] width 221 height 30
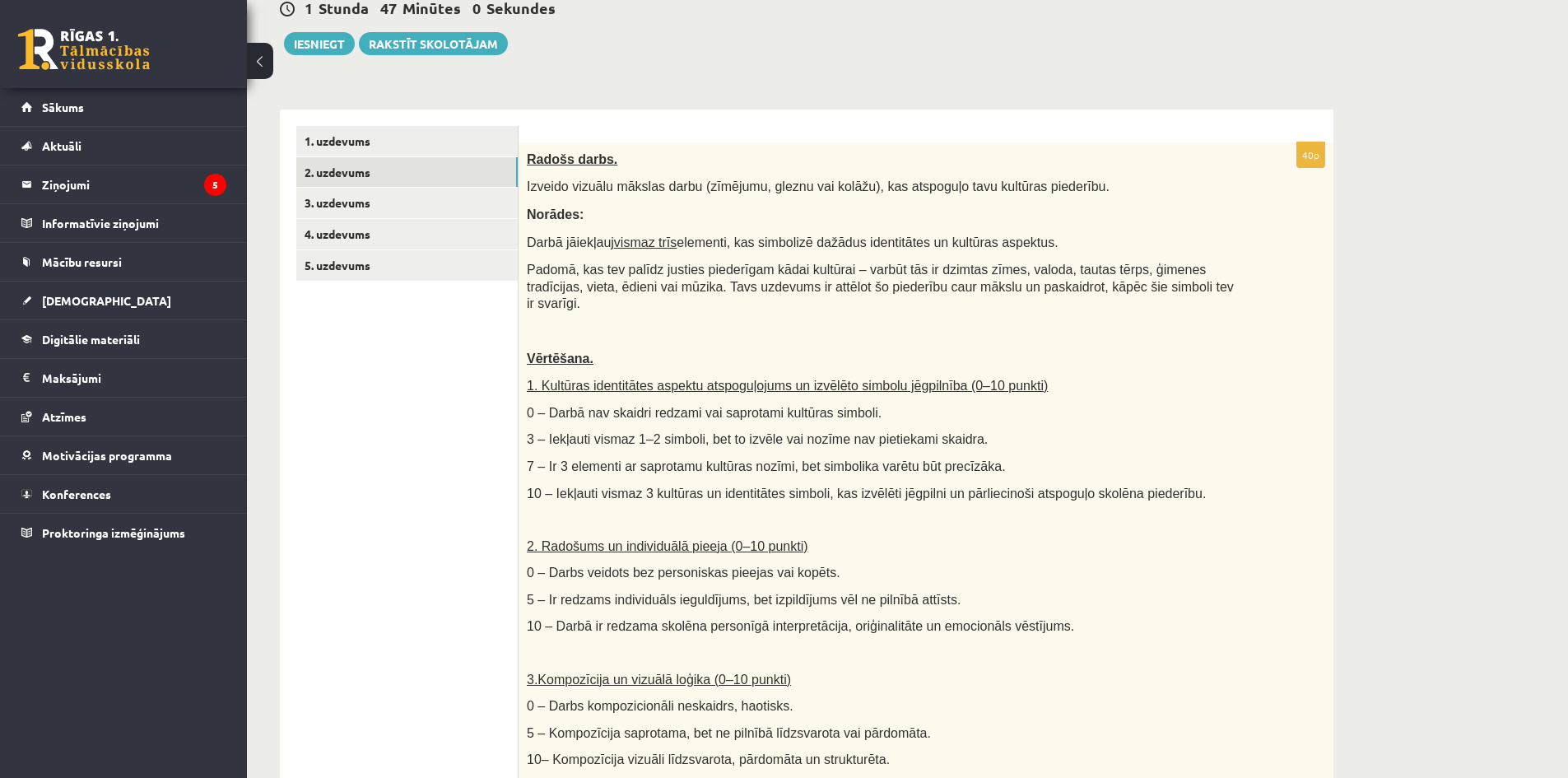
scroll to position [0, 0]
click at [887, 459] on span "7 – Ir 3 elementi ar saprotamu kultūras nozīmi, bet simbolika varētu būt precīz…" at bounding box center [766, 466] width 479 height 14
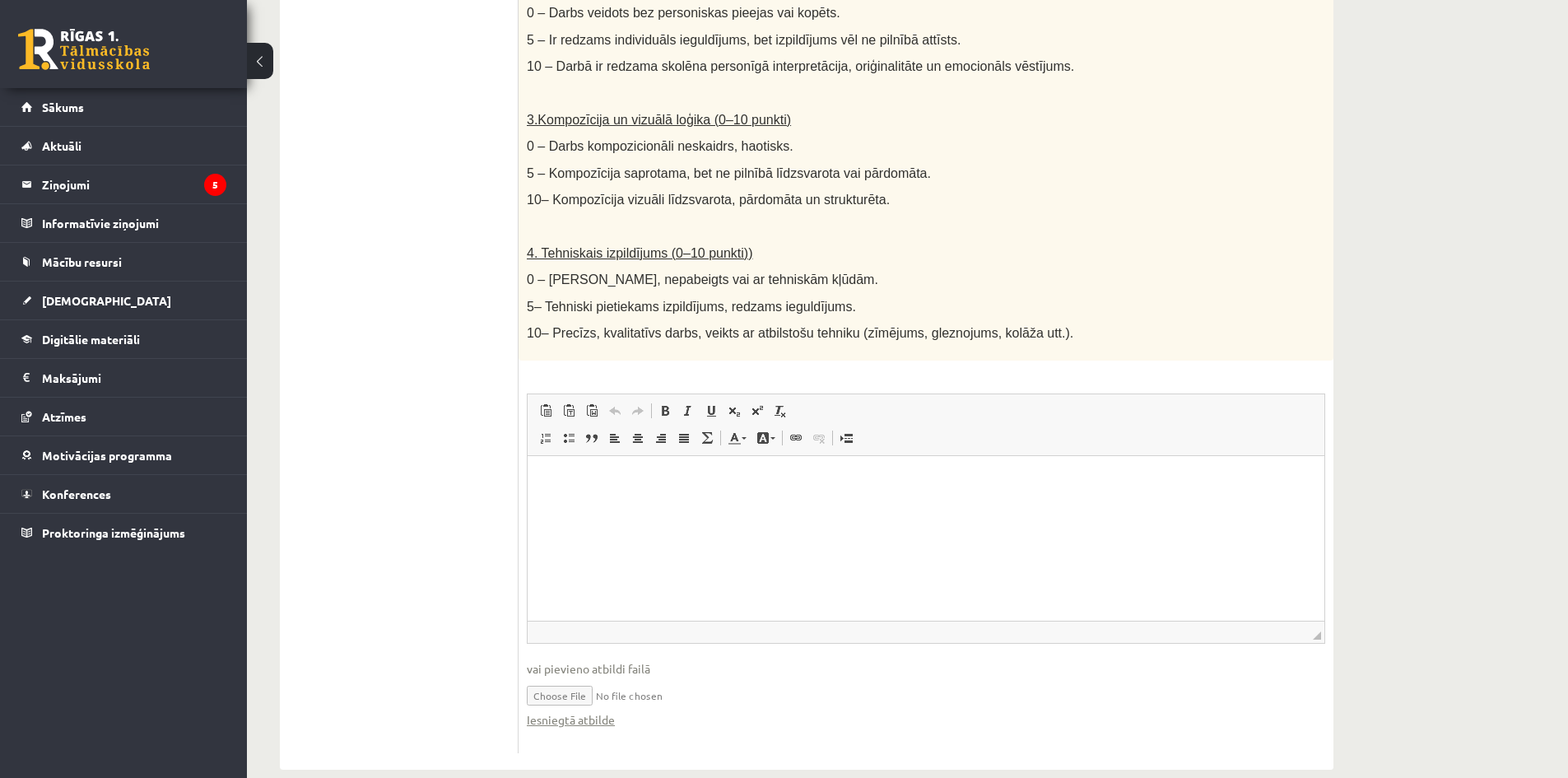
scroll to position [763, 0]
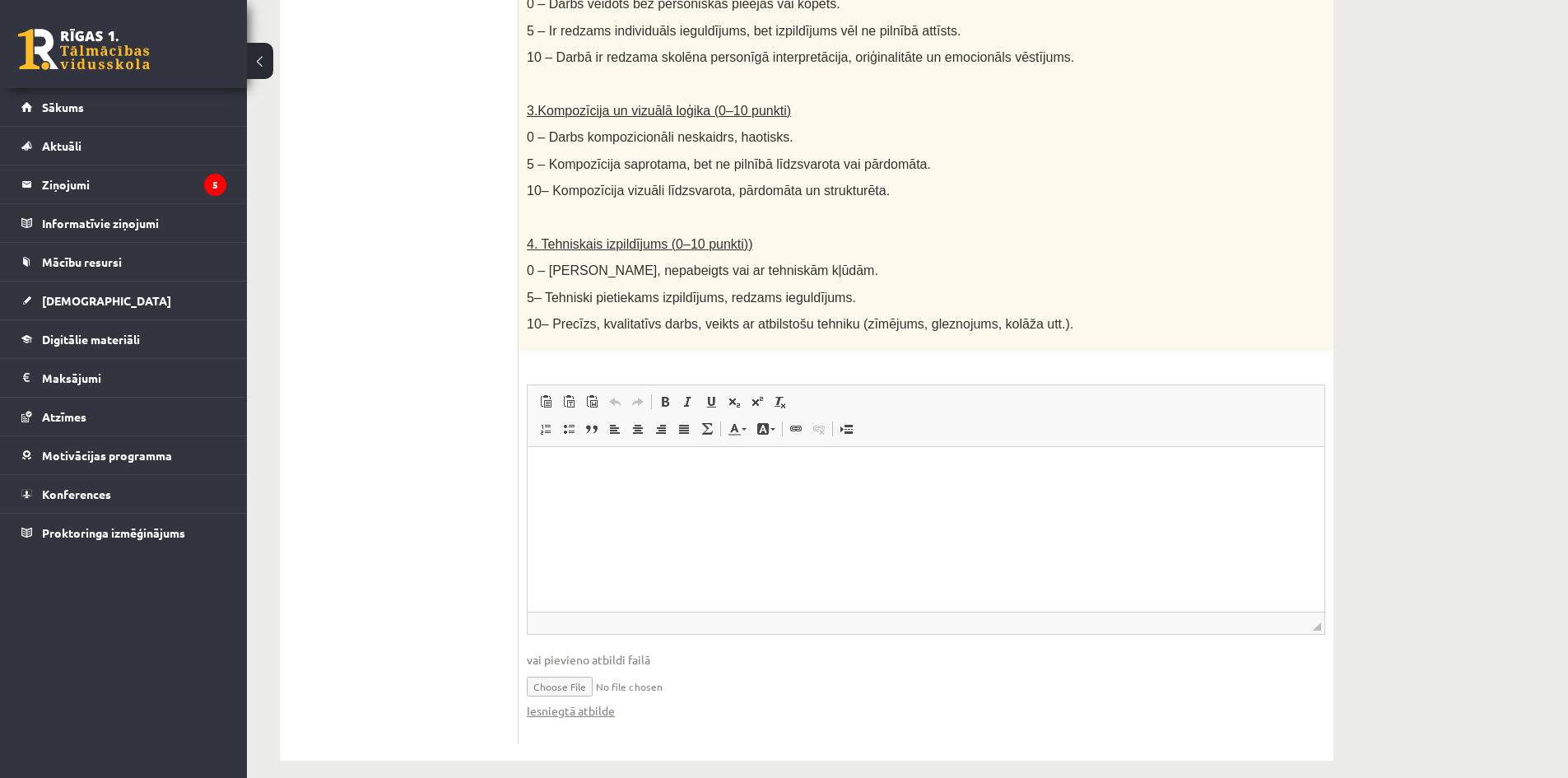
click at [609, 668] on input "file" at bounding box center [927, 685] width 799 height 34
type input "**********"
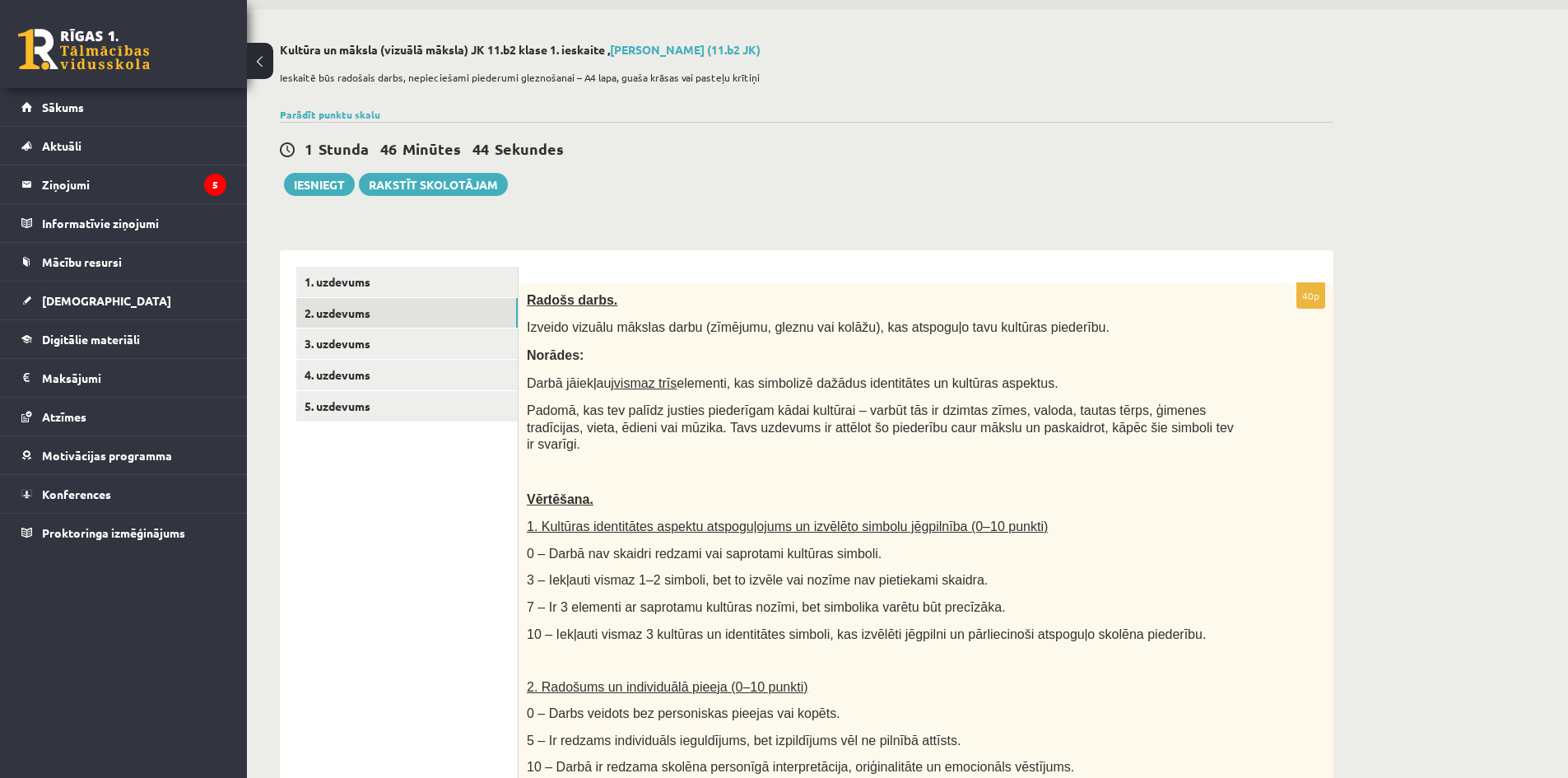
scroll to position [0, 0]
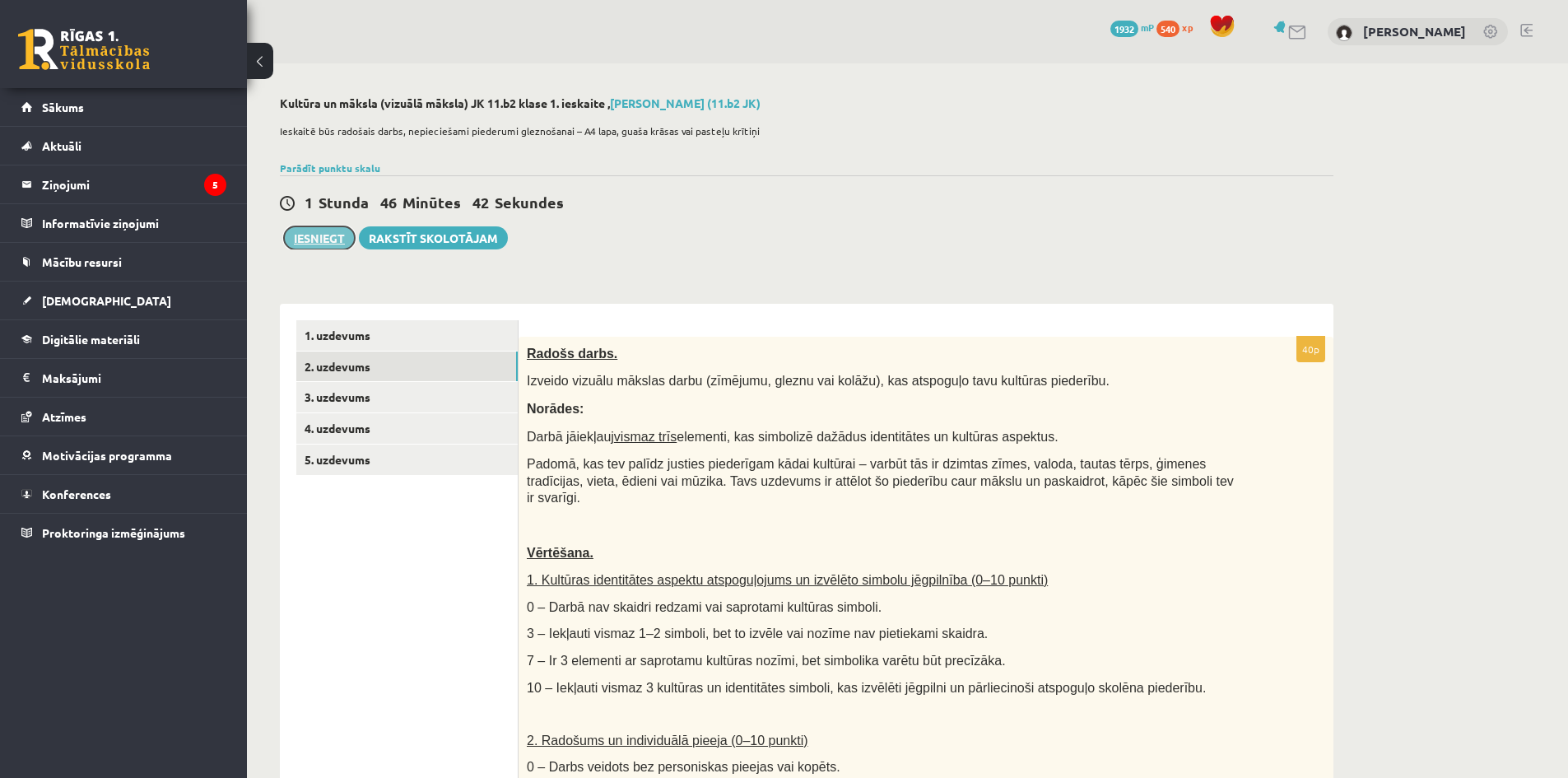
click at [302, 241] on button "Iesniegt" at bounding box center [319, 237] width 70 height 23
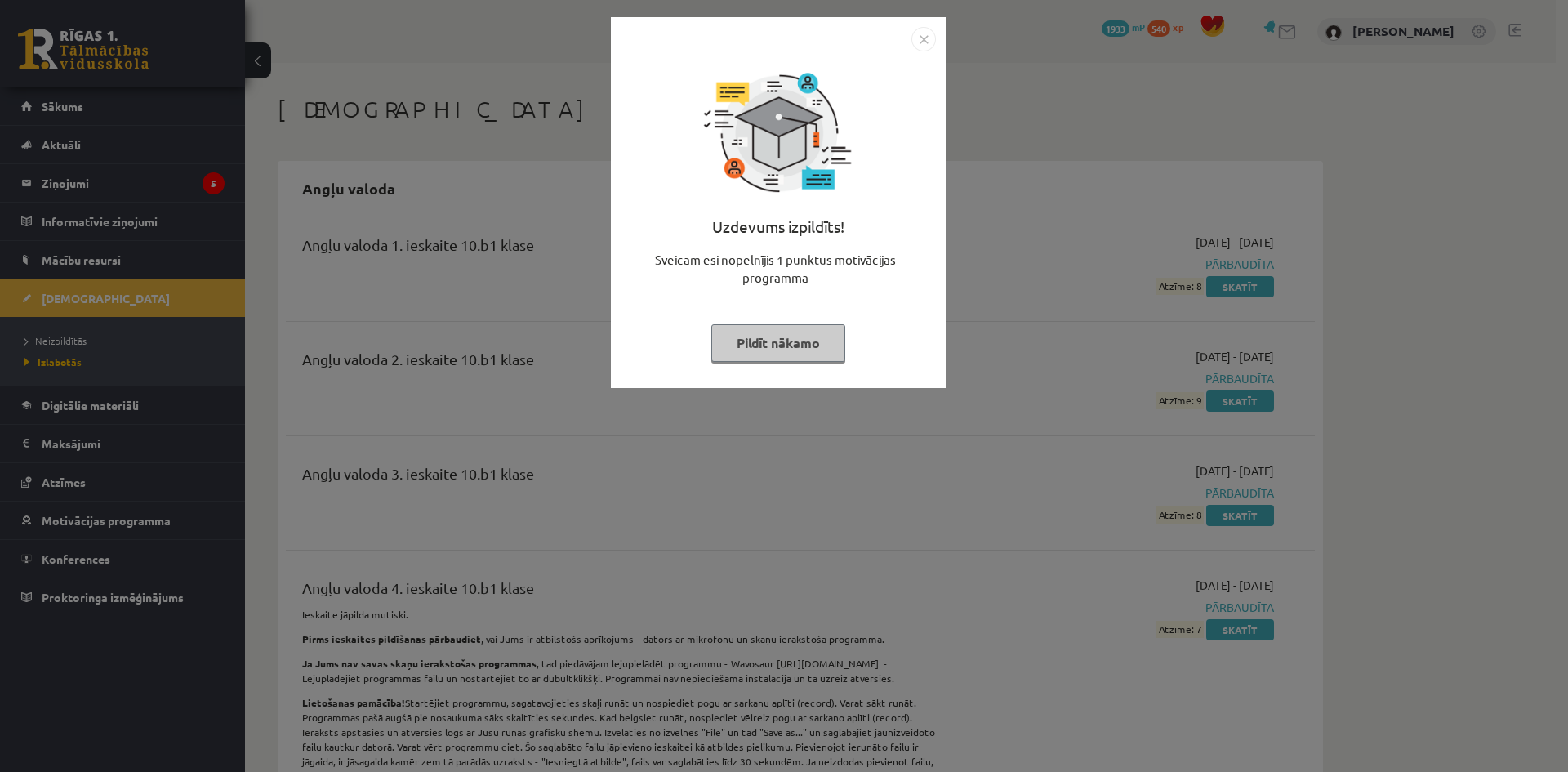
click at [801, 343] on button "Pildīt nākamo" at bounding box center [778, 343] width 134 height 37
